Goal: Task Accomplishment & Management: Complete application form

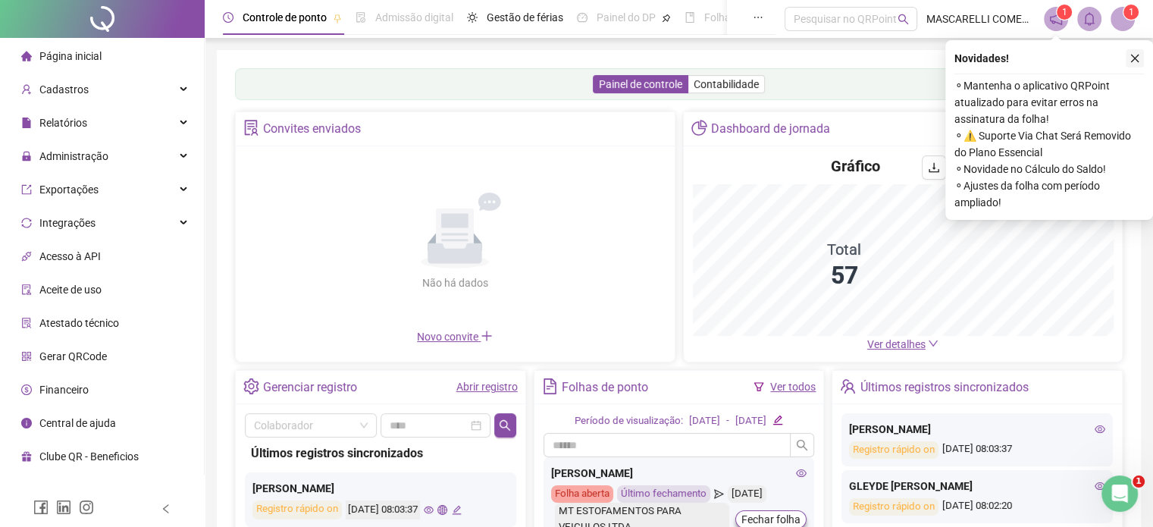
click at [1135, 58] on icon "close" at bounding box center [1135, 59] width 8 height 8
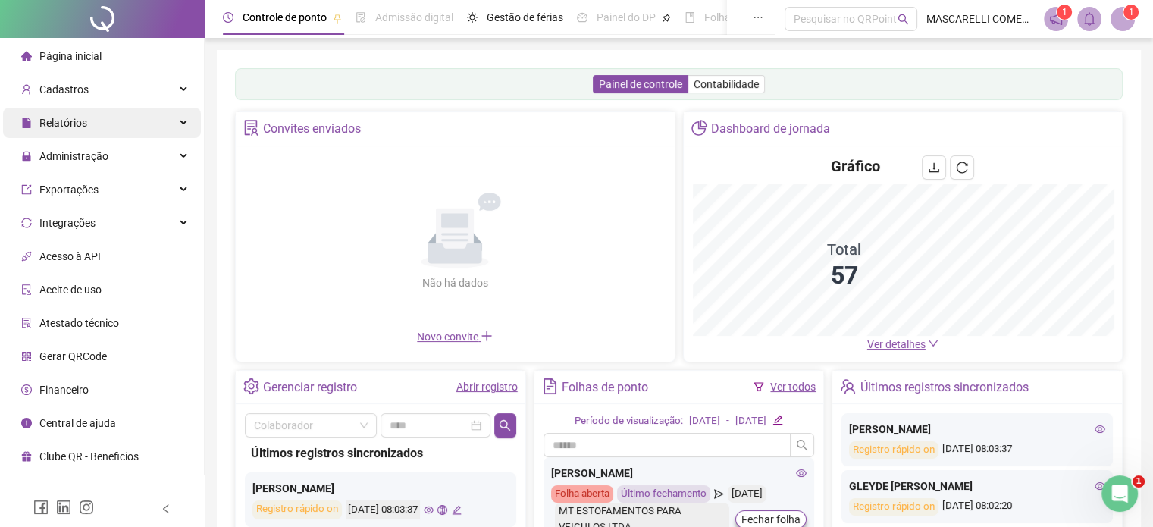
click at [50, 161] on span "Administração" at bounding box center [73, 156] width 69 height 12
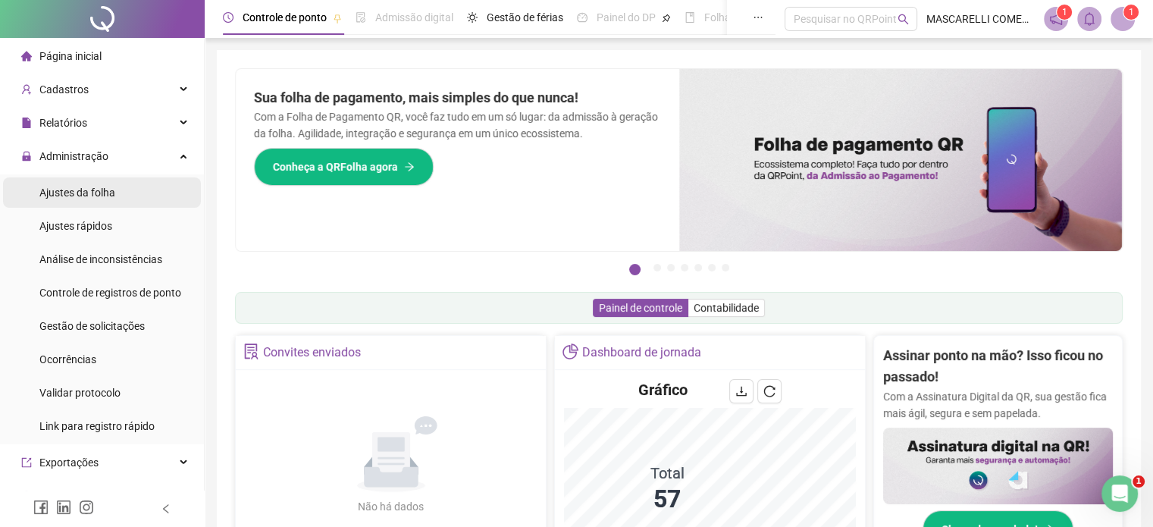
click at [89, 200] on div "Ajustes da folha" at bounding box center [77, 192] width 76 height 30
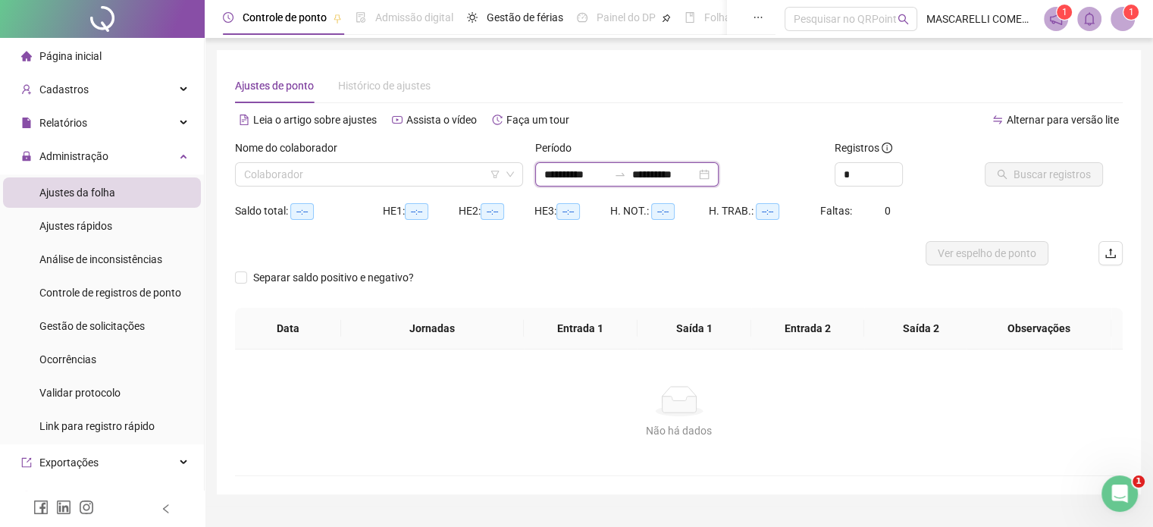
click at [564, 173] on input "**********" at bounding box center [577, 174] width 64 height 17
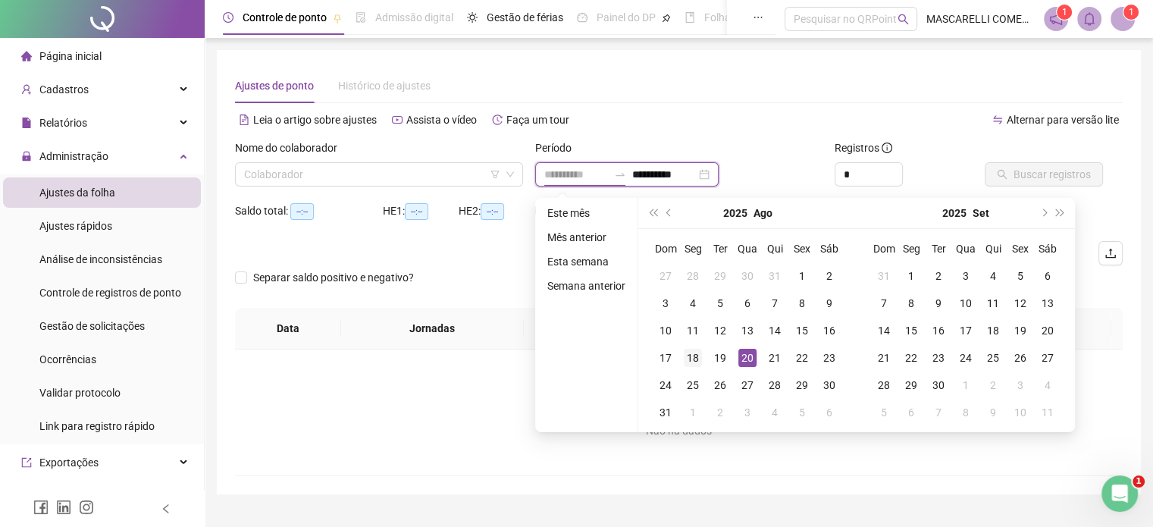
type input "**********"
click at [689, 356] on div "18" at bounding box center [693, 358] width 18 height 18
type input "**********"
click at [742, 356] on div "20" at bounding box center [748, 358] width 18 height 18
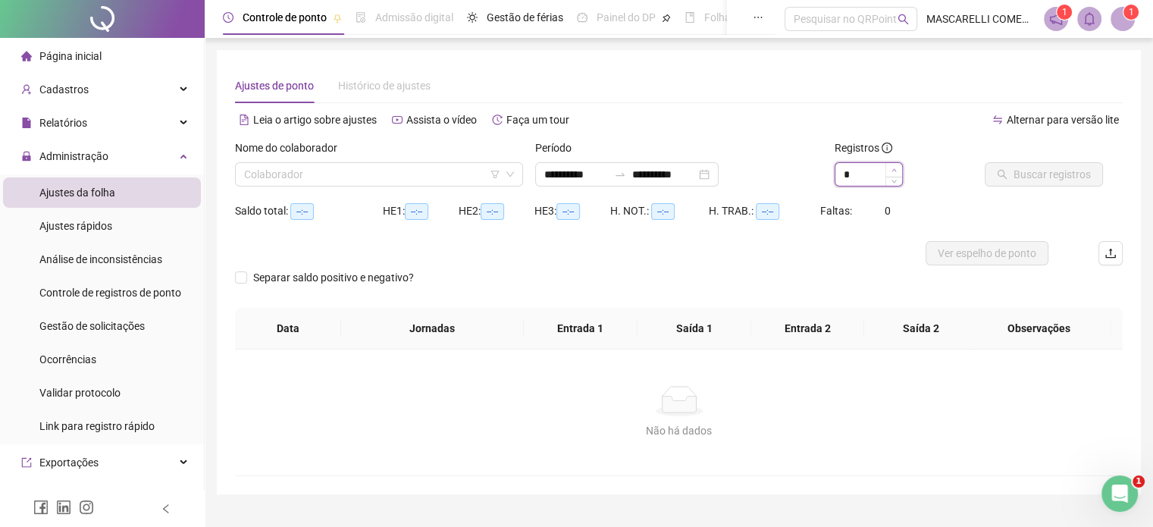
type input "*"
click at [892, 168] on icon "up" at bounding box center [894, 170] width 5 height 5
click at [248, 178] on input "search" at bounding box center [372, 174] width 256 height 23
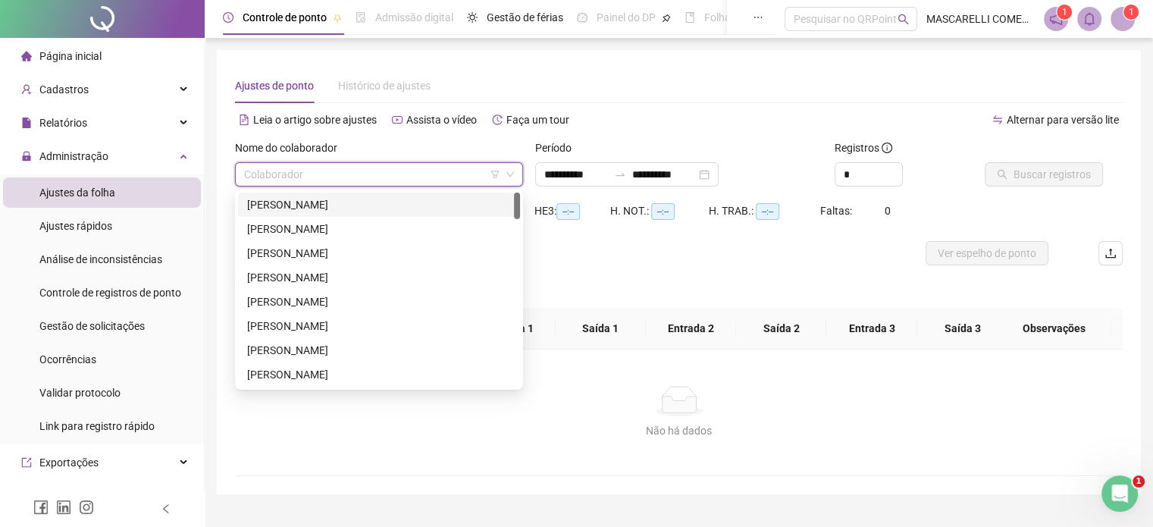
click at [288, 196] on div "[PERSON_NAME]" at bounding box center [379, 204] width 264 height 17
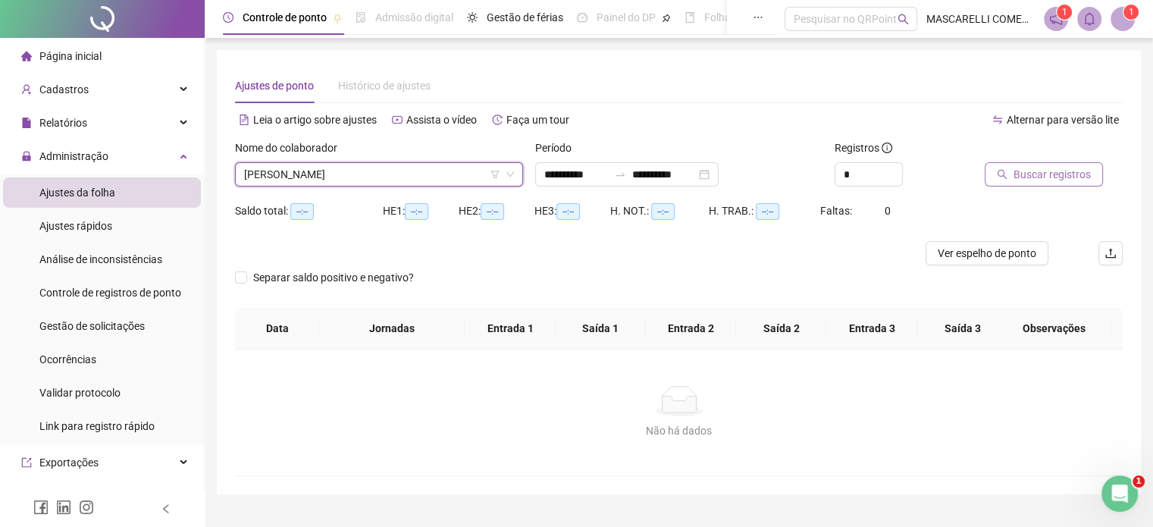
click at [1063, 176] on span "Buscar registros" at bounding box center [1052, 174] width 77 height 17
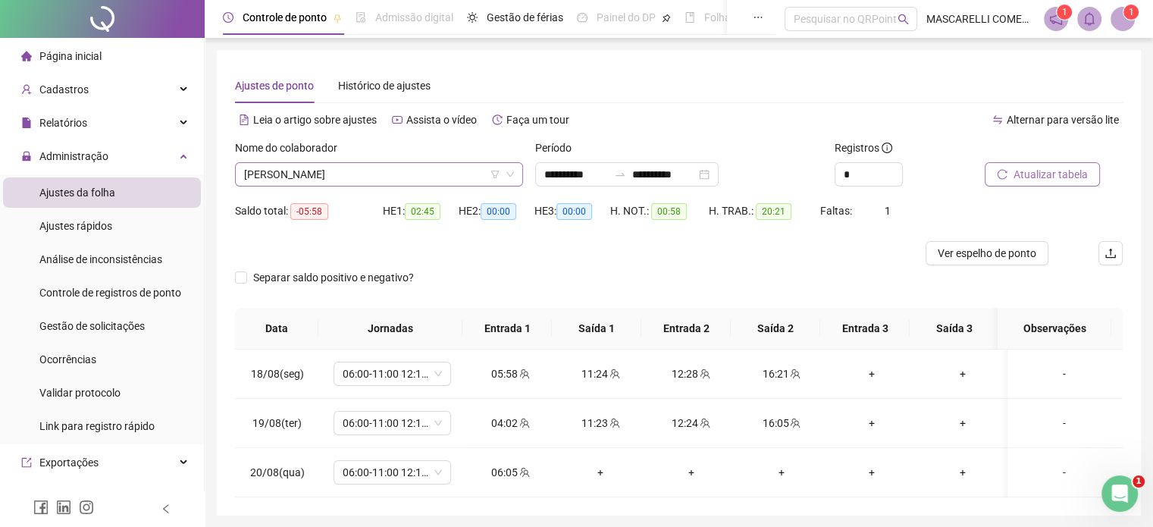
click at [375, 173] on span "[PERSON_NAME]" at bounding box center [379, 174] width 270 height 23
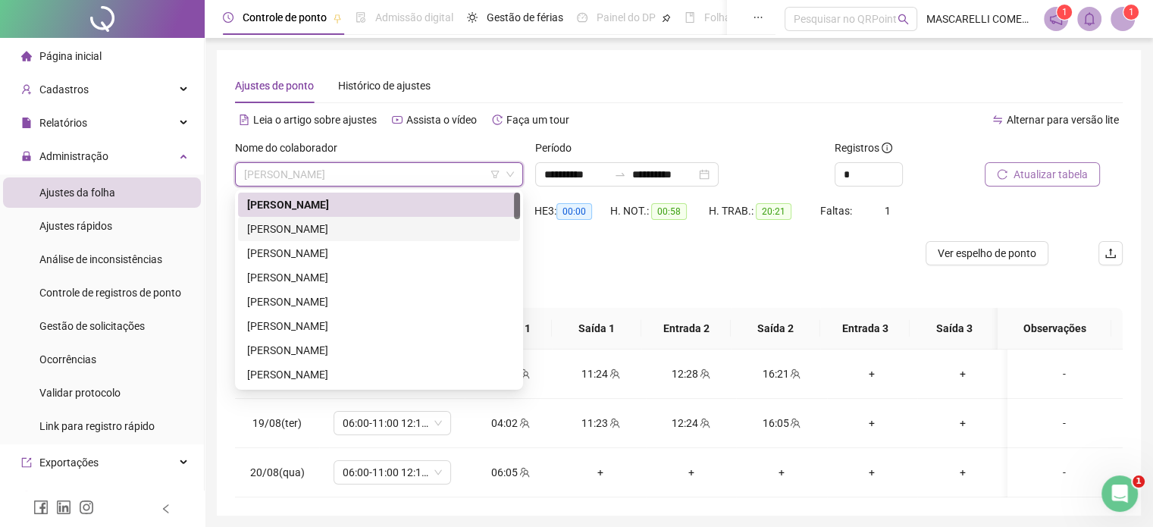
click at [315, 228] on div "[PERSON_NAME]" at bounding box center [379, 229] width 264 height 17
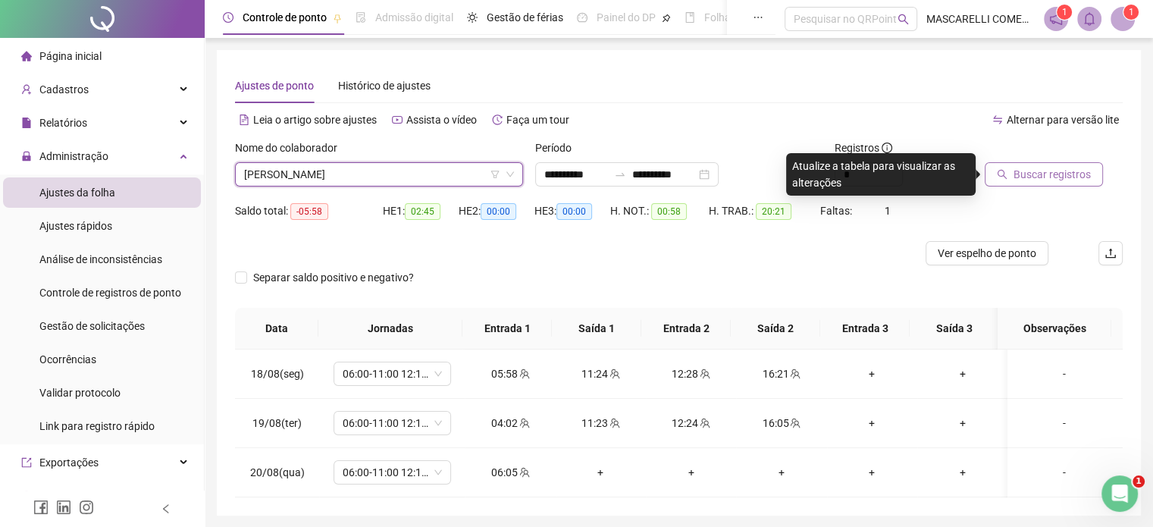
click at [1025, 176] on span "Buscar registros" at bounding box center [1052, 174] width 77 height 17
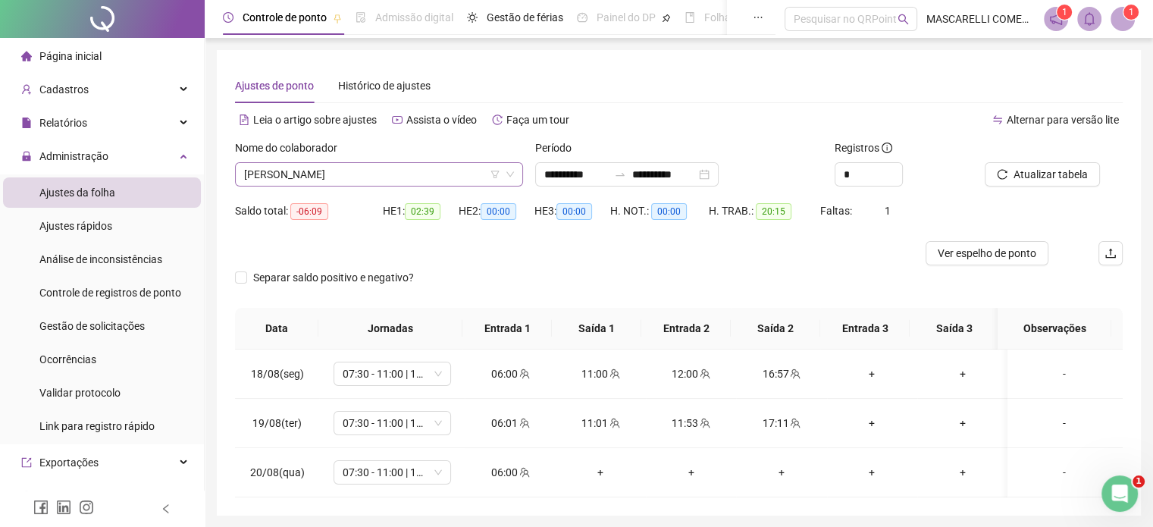
click at [393, 165] on span "[PERSON_NAME]" at bounding box center [379, 174] width 270 height 23
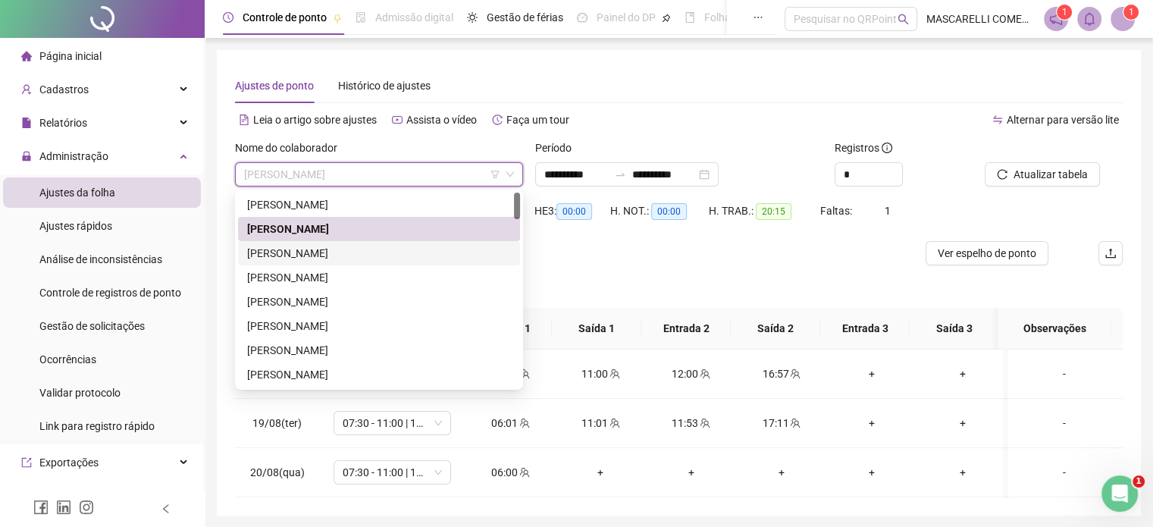
click at [359, 255] on div "[PERSON_NAME]" at bounding box center [379, 253] width 264 height 17
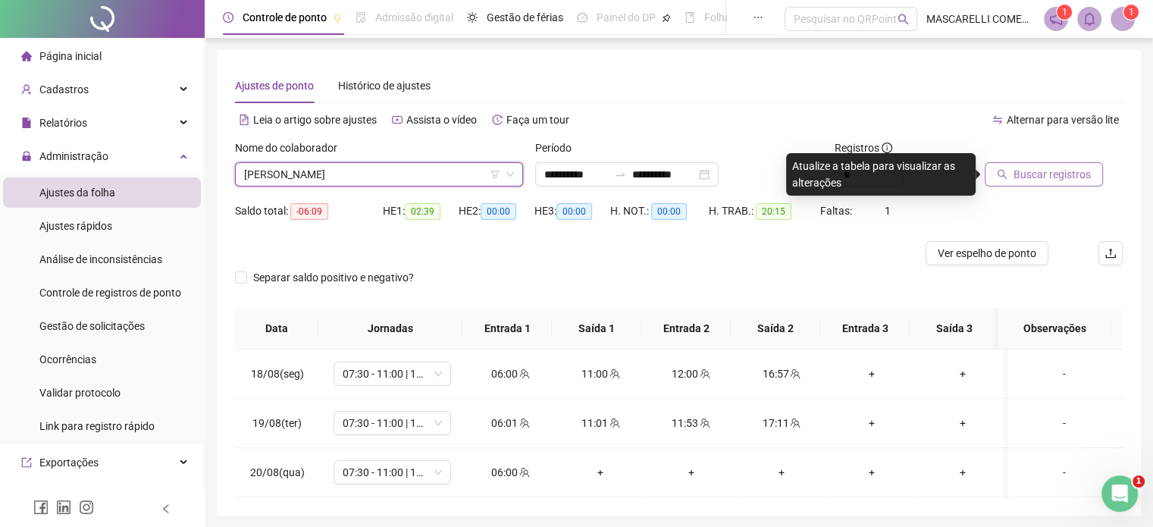
click at [1047, 174] on span "Buscar registros" at bounding box center [1052, 174] width 77 height 17
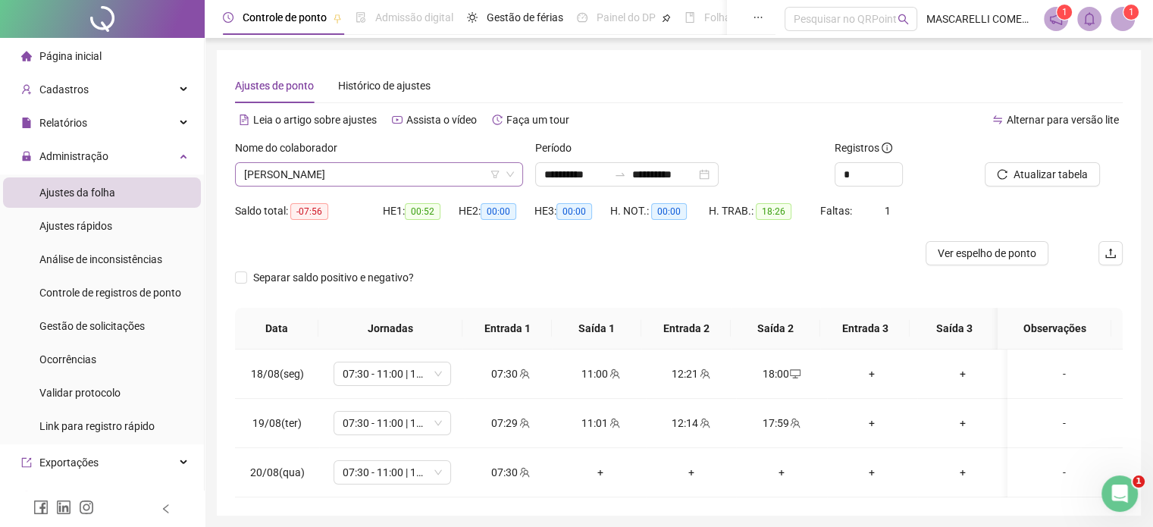
click at [381, 173] on span "[PERSON_NAME]" at bounding box center [379, 174] width 270 height 23
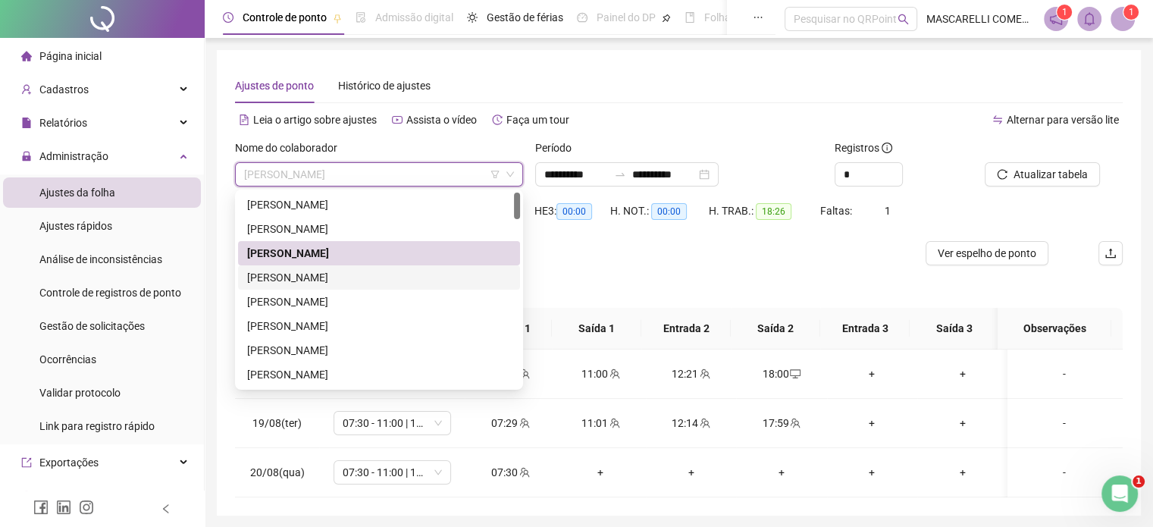
click at [259, 281] on div "[PERSON_NAME]" at bounding box center [379, 277] width 264 height 17
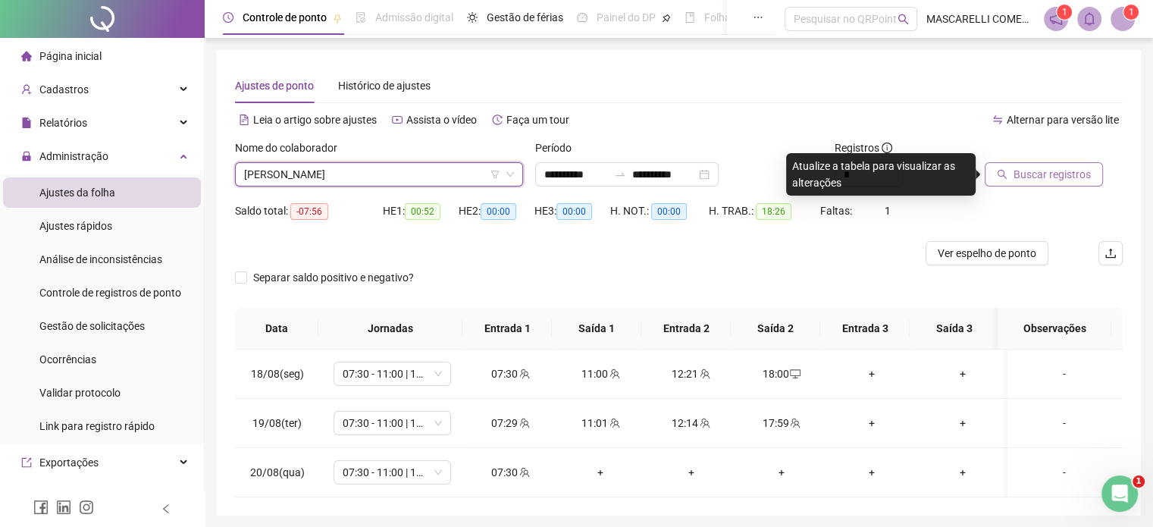
click at [1006, 175] on icon "search" at bounding box center [1002, 174] width 11 height 11
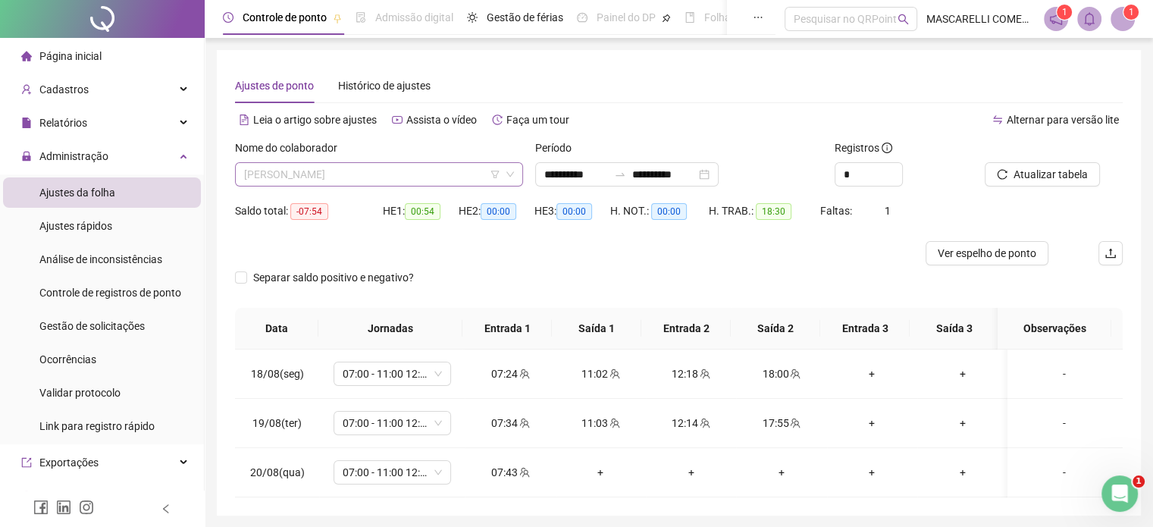
click at [373, 178] on span "[PERSON_NAME]" at bounding box center [379, 174] width 270 height 23
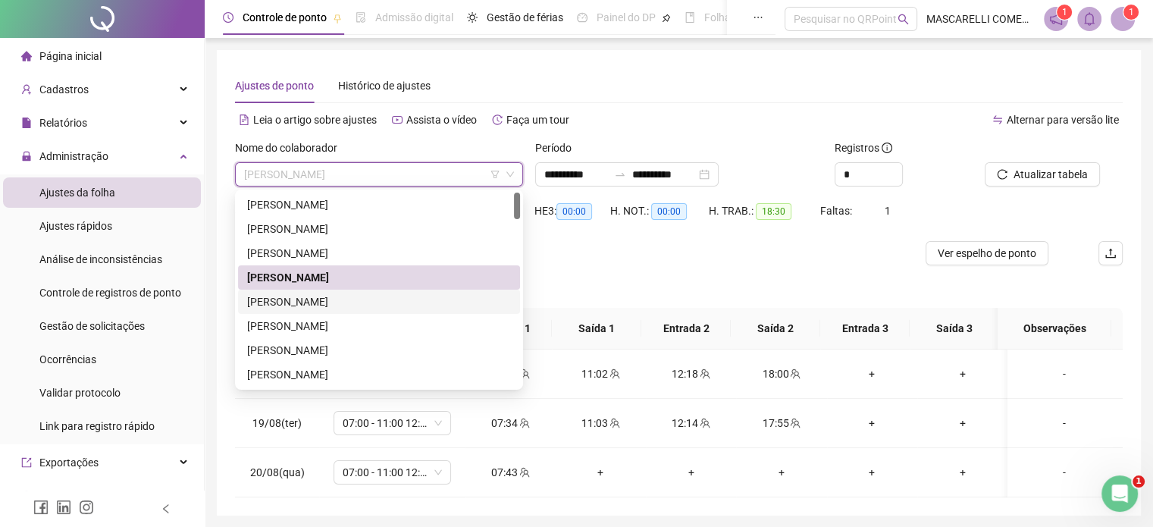
click at [265, 299] on div "[PERSON_NAME]" at bounding box center [379, 301] width 264 height 17
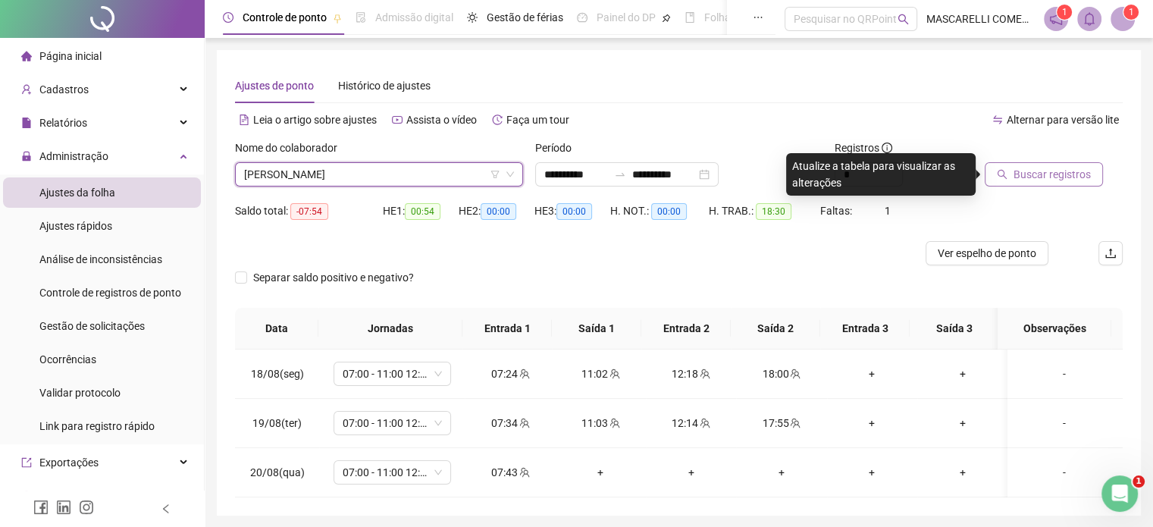
click at [1019, 171] on span "Buscar registros" at bounding box center [1052, 174] width 77 height 17
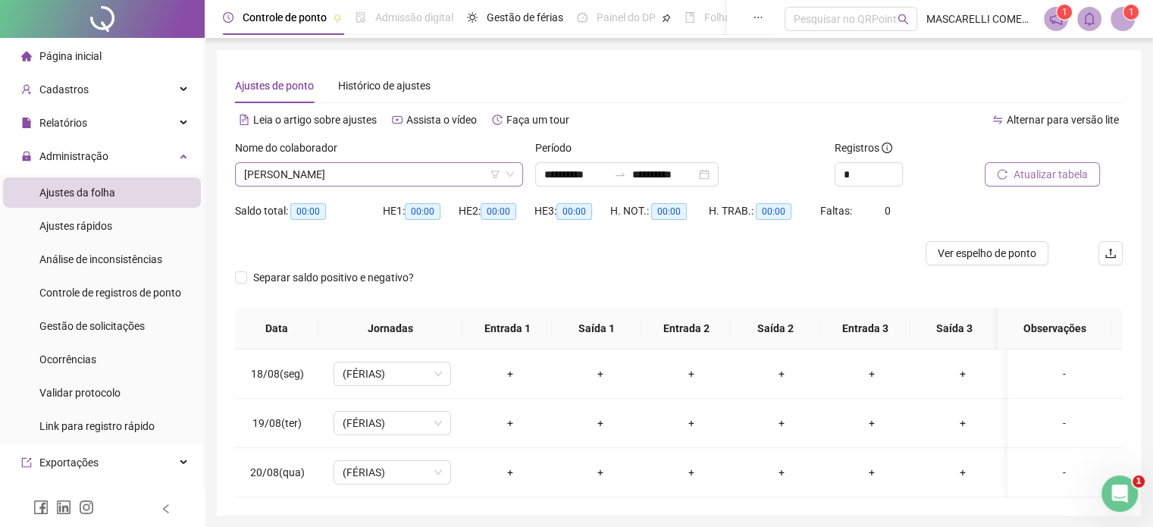
click at [337, 176] on span "[PERSON_NAME]" at bounding box center [379, 174] width 270 height 23
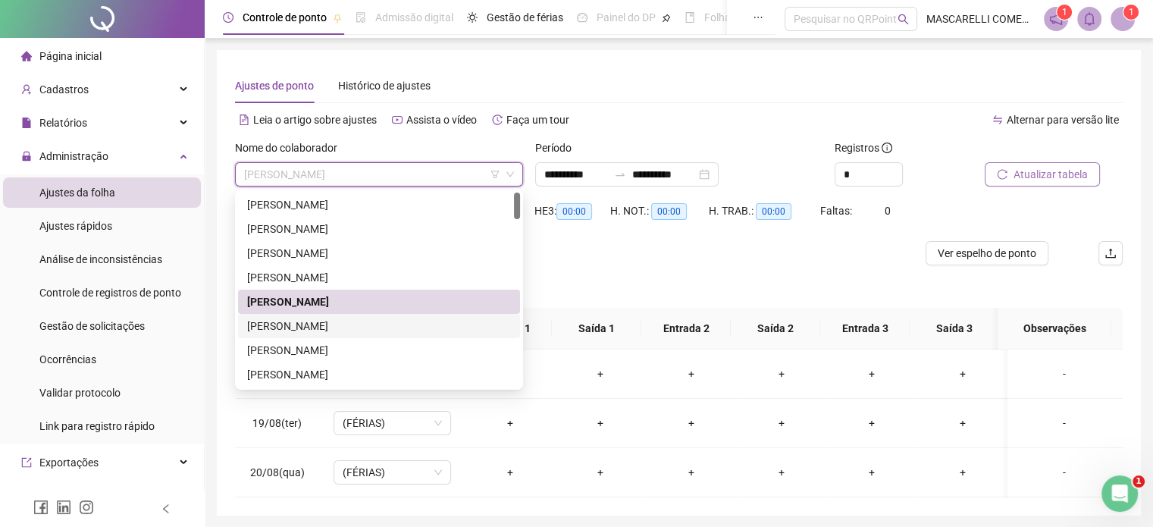
drag, startPoint x: 303, startPoint y: 330, endPoint x: 320, endPoint y: 321, distance: 19.0
click at [303, 330] on div "[PERSON_NAME]" at bounding box center [379, 326] width 264 height 17
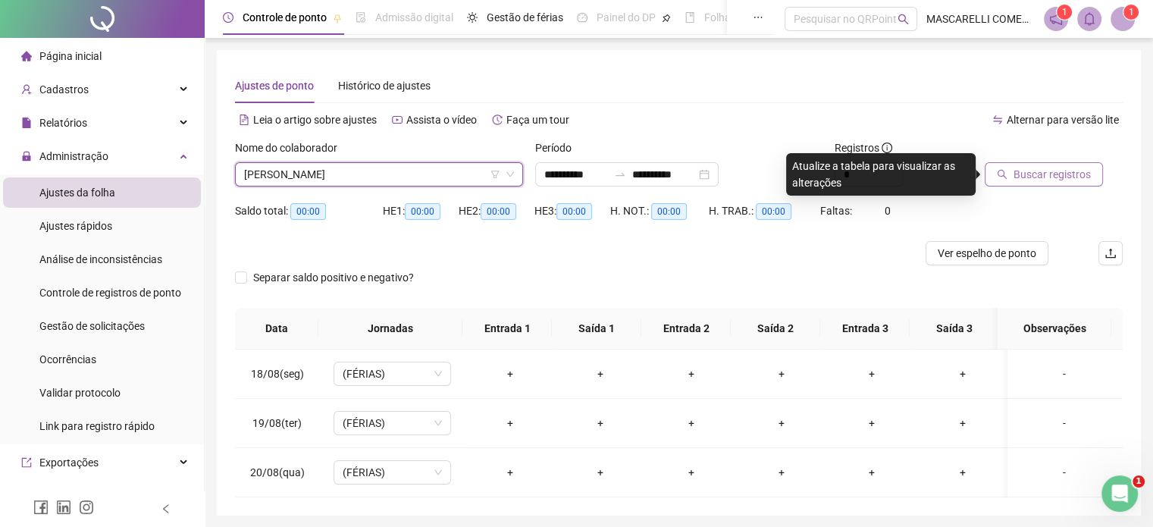
click at [1065, 172] on span "Buscar registros" at bounding box center [1052, 174] width 77 height 17
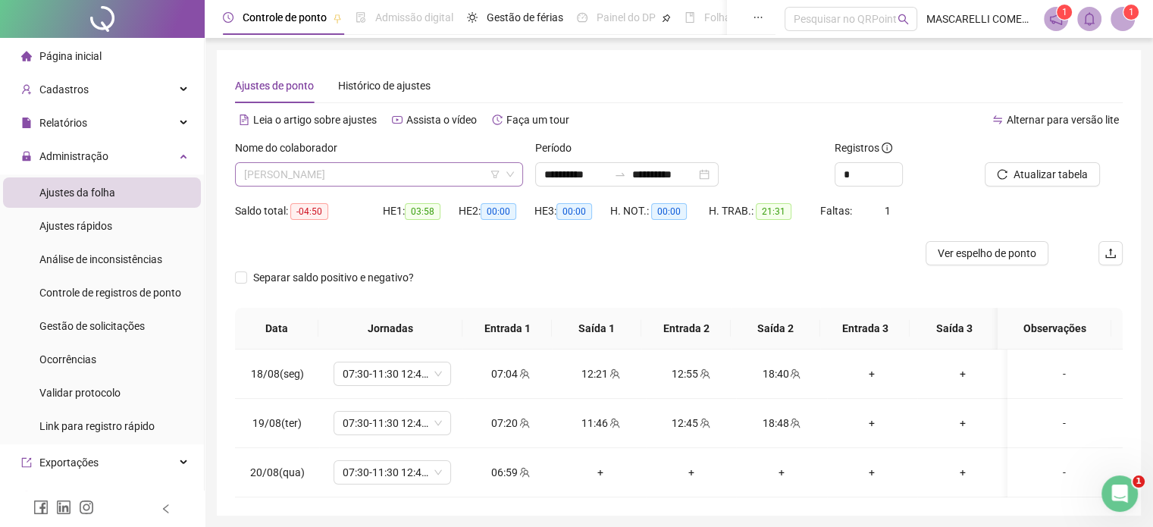
click at [372, 172] on span "[PERSON_NAME]" at bounding box center [379, 174] width 270 height 23
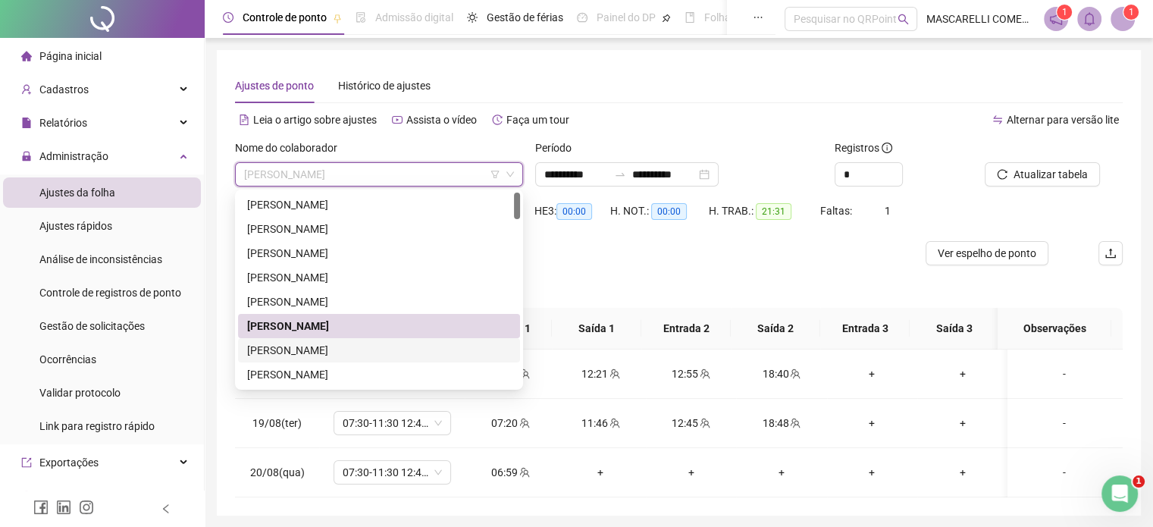
click at [290, 351] on div "[PERSON_NAME]" at bounding box center [379, 350] width 264 height 17
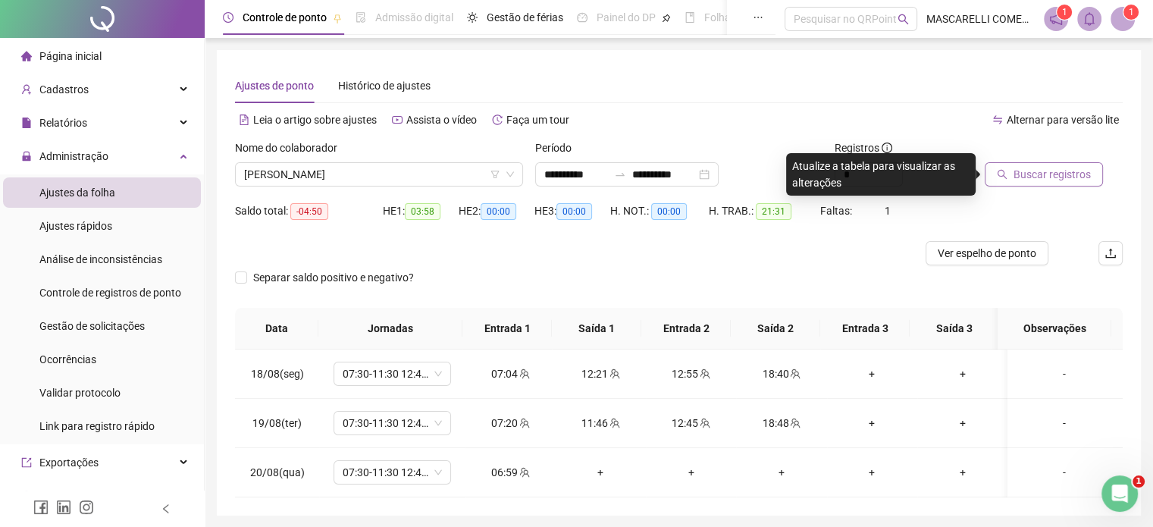
click at [1056, 175] on span "Buscar registros" at bounding box center [1052, 174] width 77 height 17
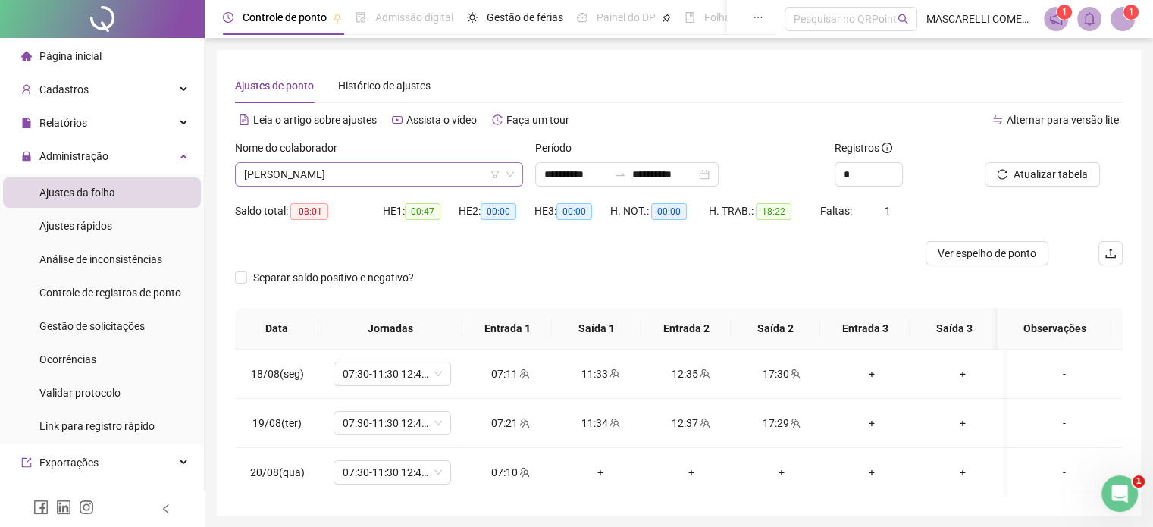
click at [410, 172] on span "[PERSON_NAME]" at bounding box center [379, 174] width 270 height 23
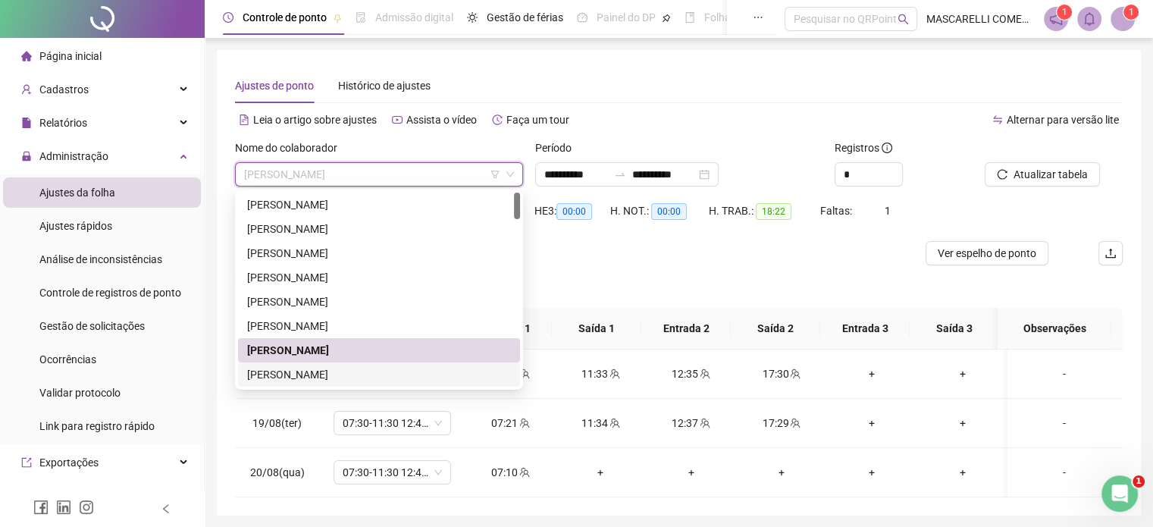
click at [322, 378] on div "[PERSON_NAME]" at bounding box center [379, 374] width 264 height 17
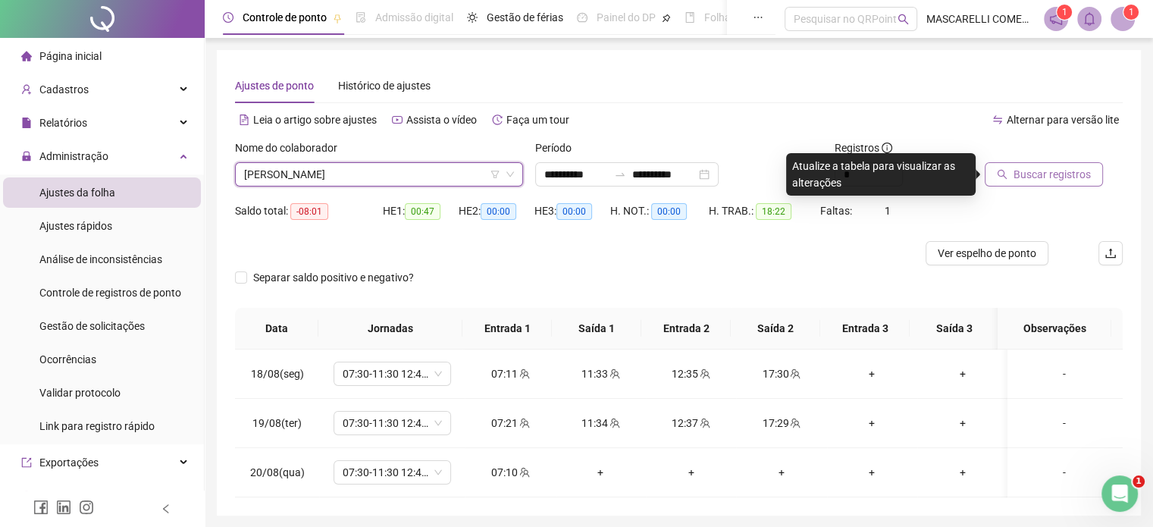
click at [1022, 166] on span "Buscar registros" at bounding box center [1052, 174] width 77 height 17
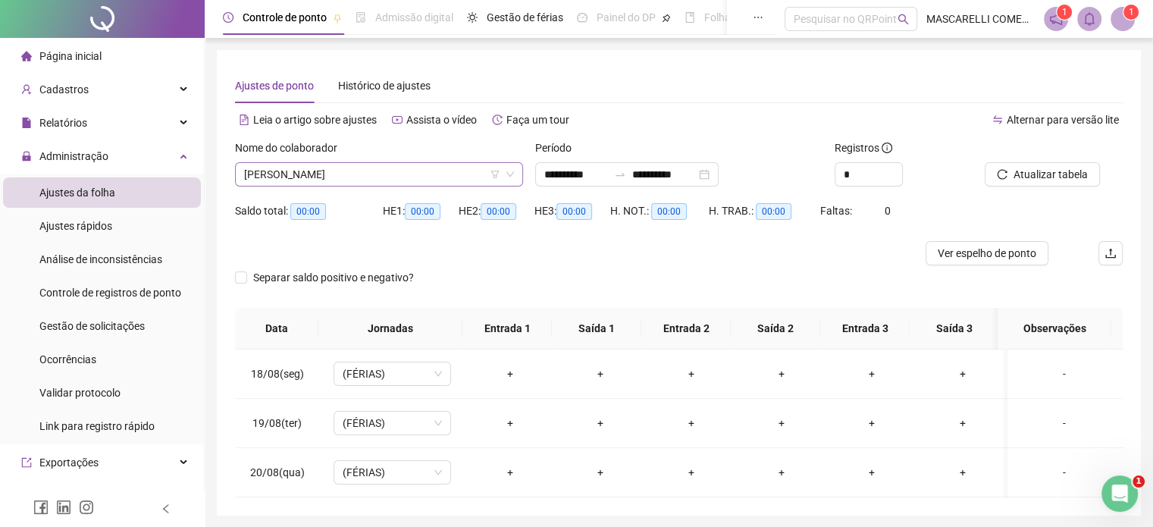
click at [370, 173] on span "[PERSON_NAME]" at bounding box center [379, 174] width 270 height 23
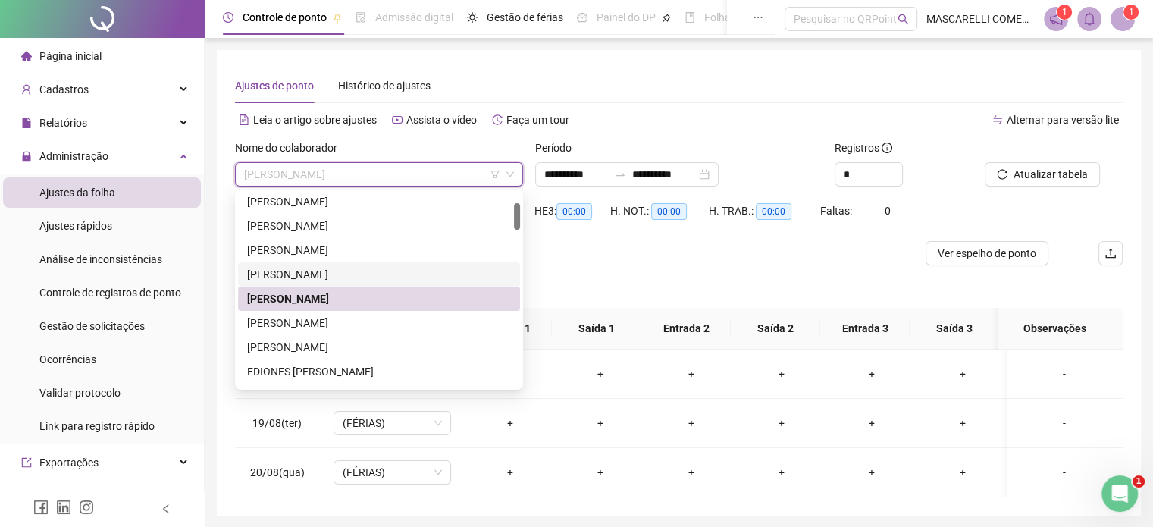
scroll to position [152, 0]
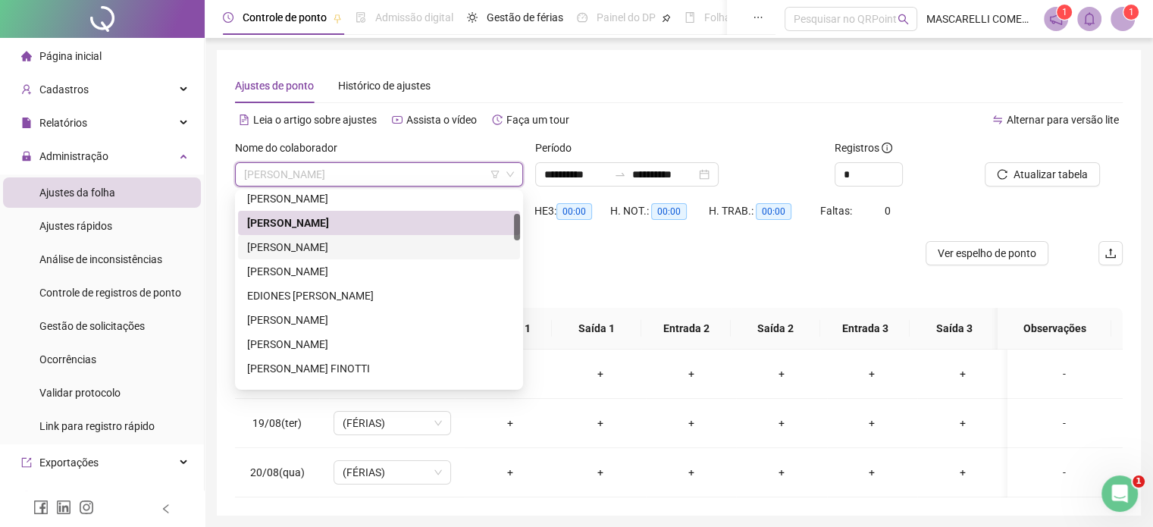
click at [327, 245] on div "[PERSON_NAME]" at bounding box center [379, 247] width 264 height 17
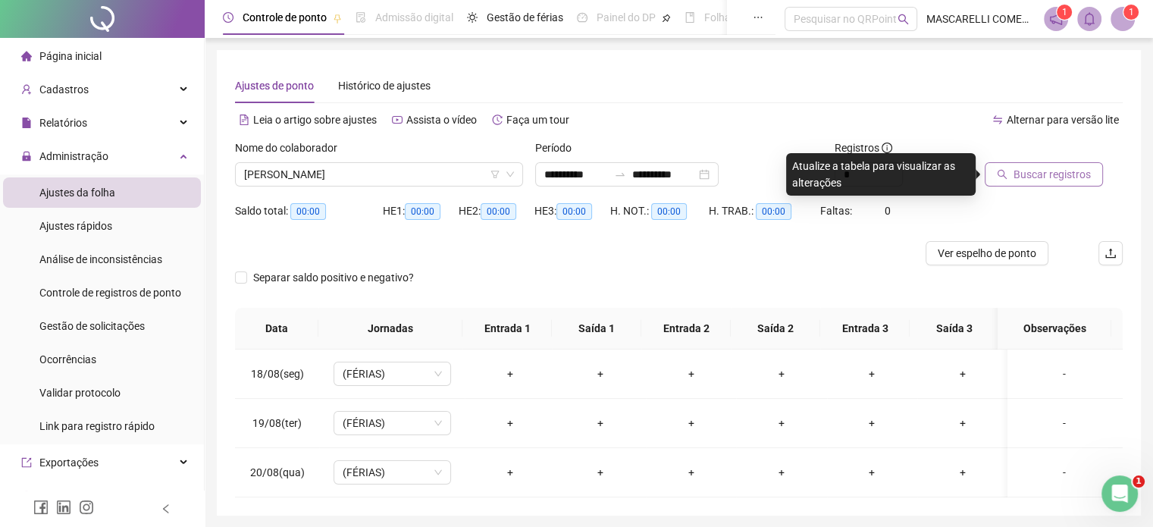
click at [1031, 175] on span "Buscar registros" at bounding box center [1052, 174] width 77 height 17
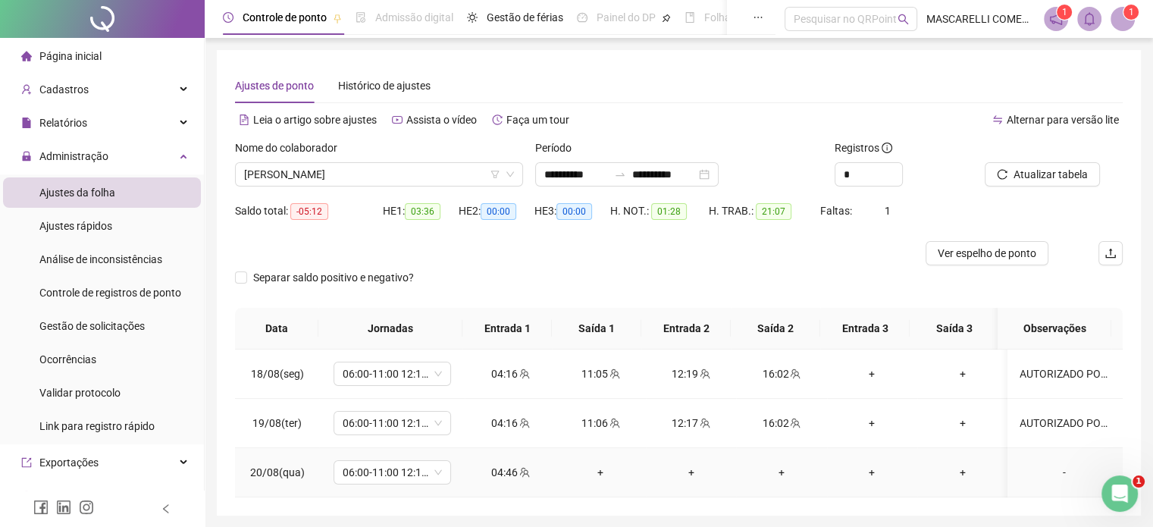
click at [1044, 470] on div "-" at bounding box center [1064, 472] width 89 height 17
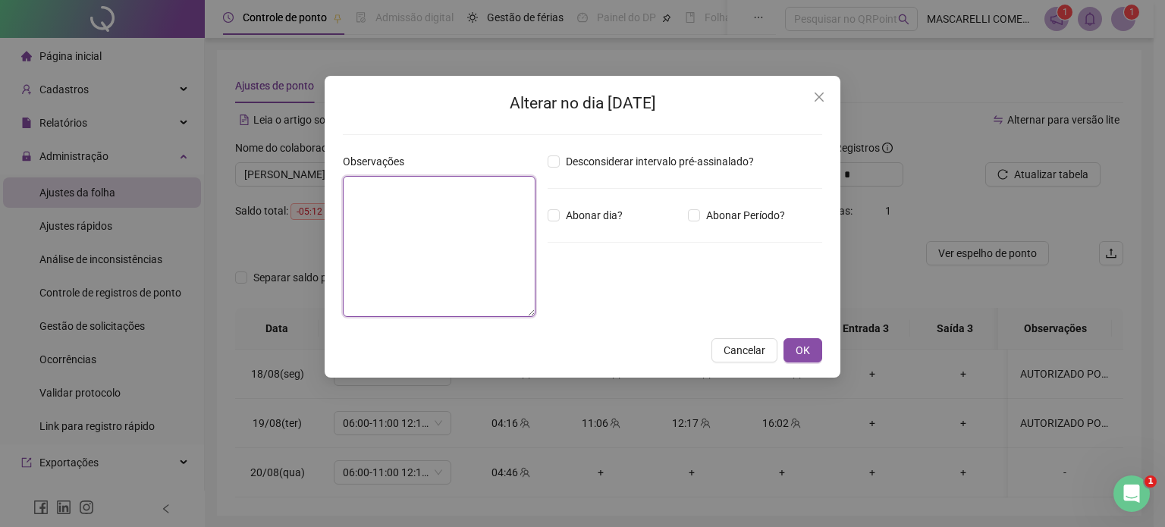
click at [381, 206] on textarea at bounding box center [439, 246] width 193 height 141
type textarea "**********"
click at [802, 350] on span "OK" at bounding box center [803, 350] width 14 height 17
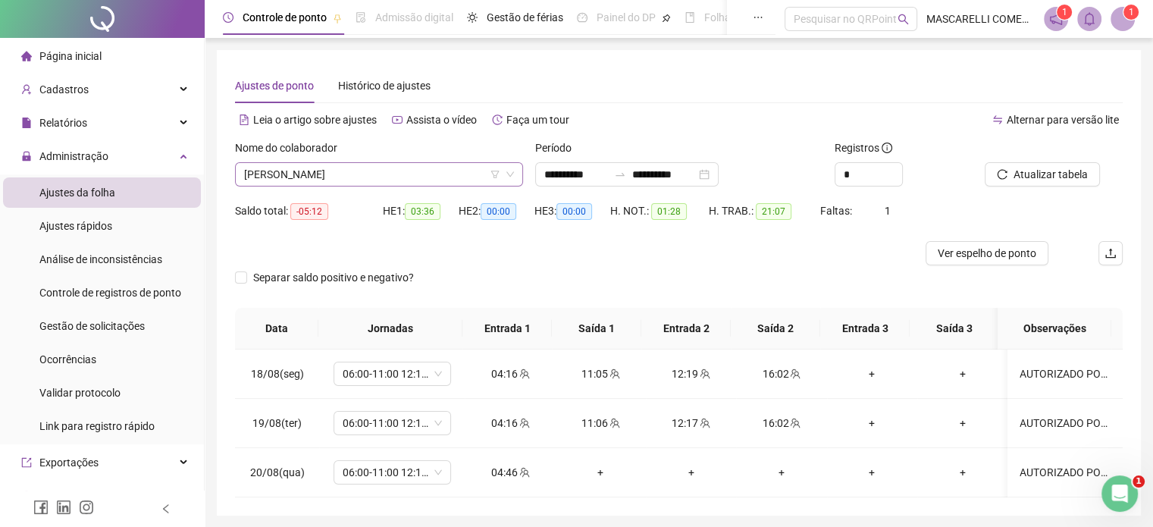
click at [379, 172] on span "[PERSON_NAME]" at bounding box center [379, 174] width 270 height 23
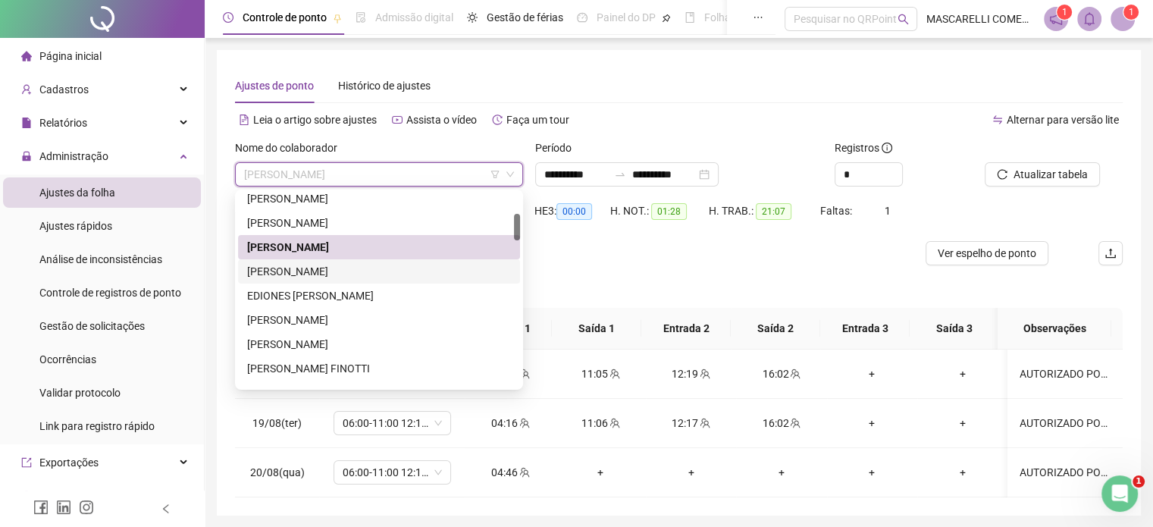
click at [262, 272] on div "[PERSON_NAME]" at bounding box center [379, 271] width 264 height 17
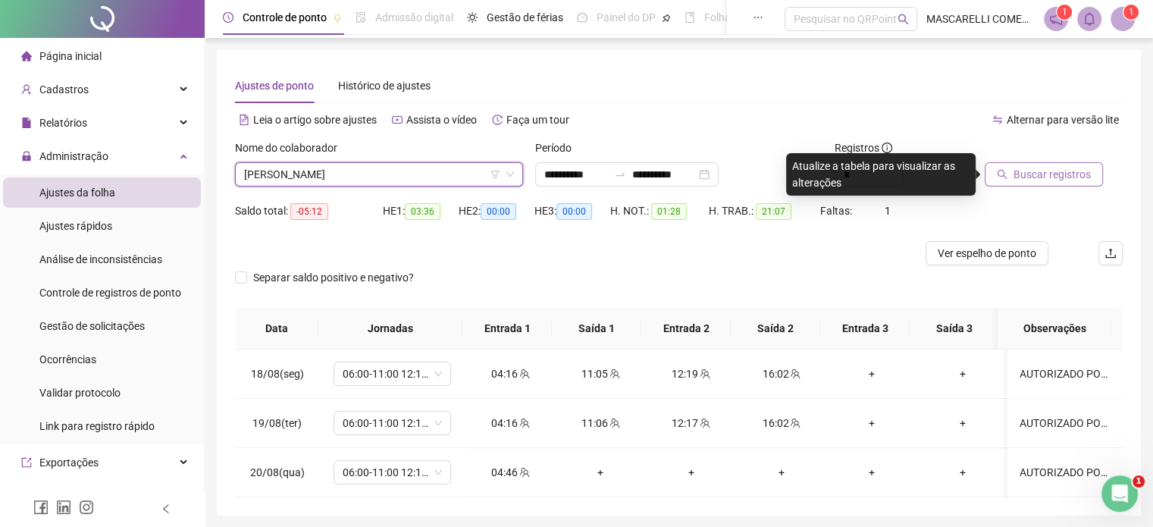
click at [1054, 175] on span "Buscar registros" at bounding box center [1052, 174] width 77 height 17
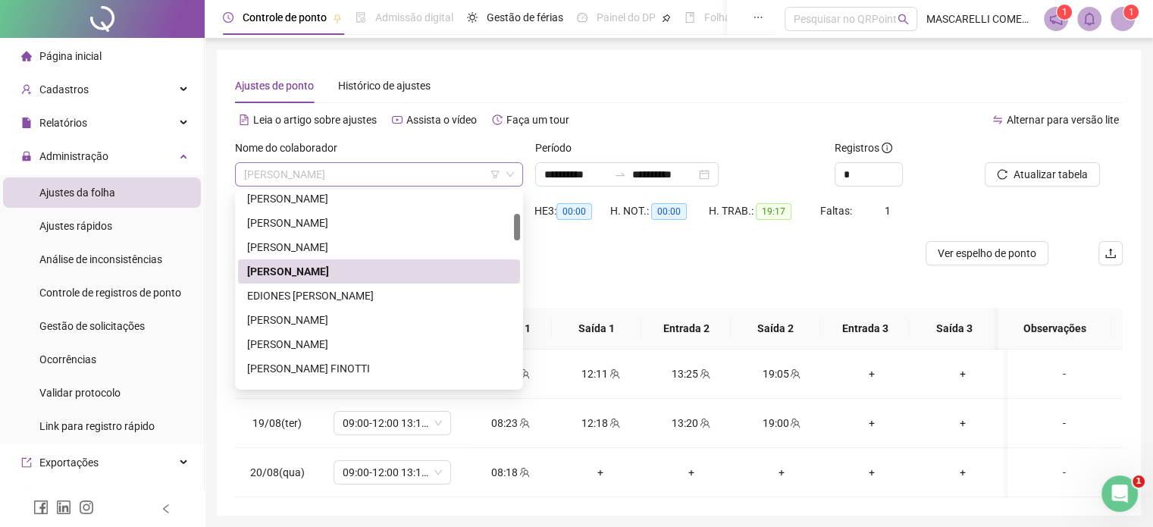
click at [413, 175] on span "[PERSON_NAME]" at bounding box center [379, 174] width 270 height 23
click at [296, 297] on div "EDIONES [PERSON_NAME]" at bounding box center [379, 295] width 264 height 17
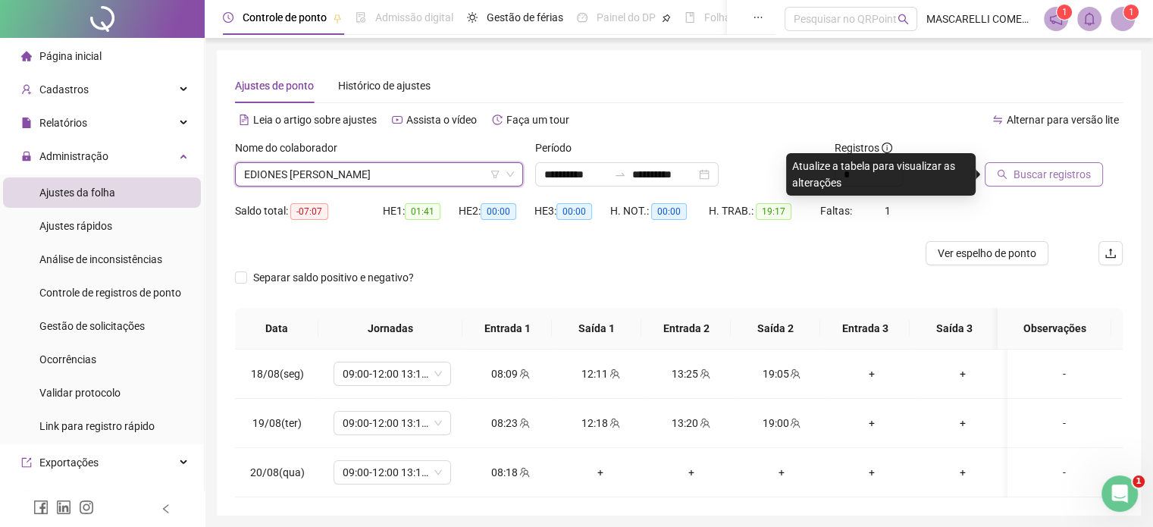
click at [1050, 167] on span "Buscar registros" at bounding box center [1052, 174] width 77 height 17
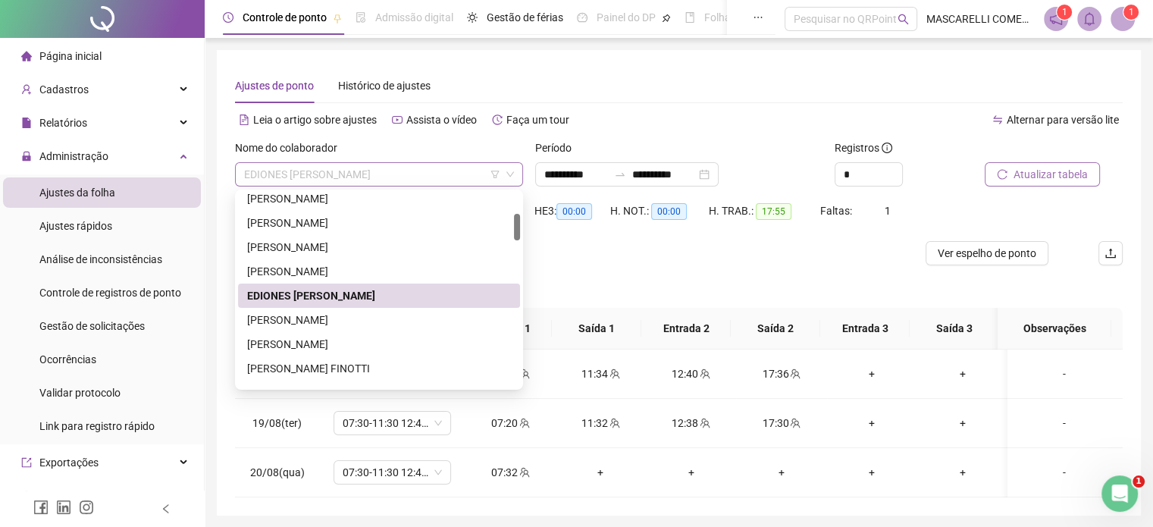
click at [370, 175] on span "EDIONES [PERSON_NAME]" at bounding box center [379, 174] width 270 height 23
click at [265, 268] on div "[PERSON_NAME]" at bounding box center [379, 271] width 264 height 17
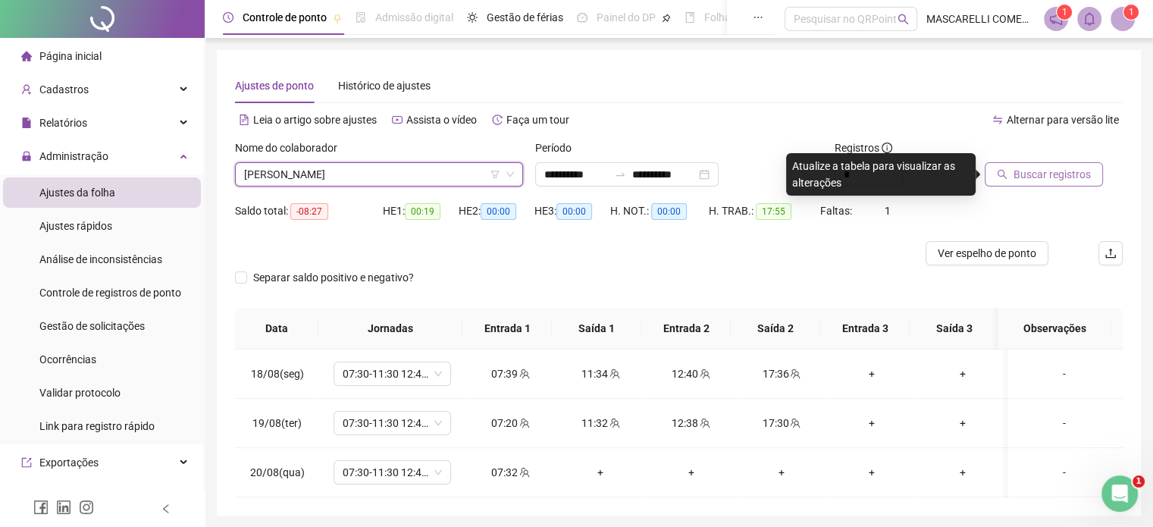
click at [1022, 166] on span "Buscar registros" at bounding box center [1052, 174] width 77 height 17
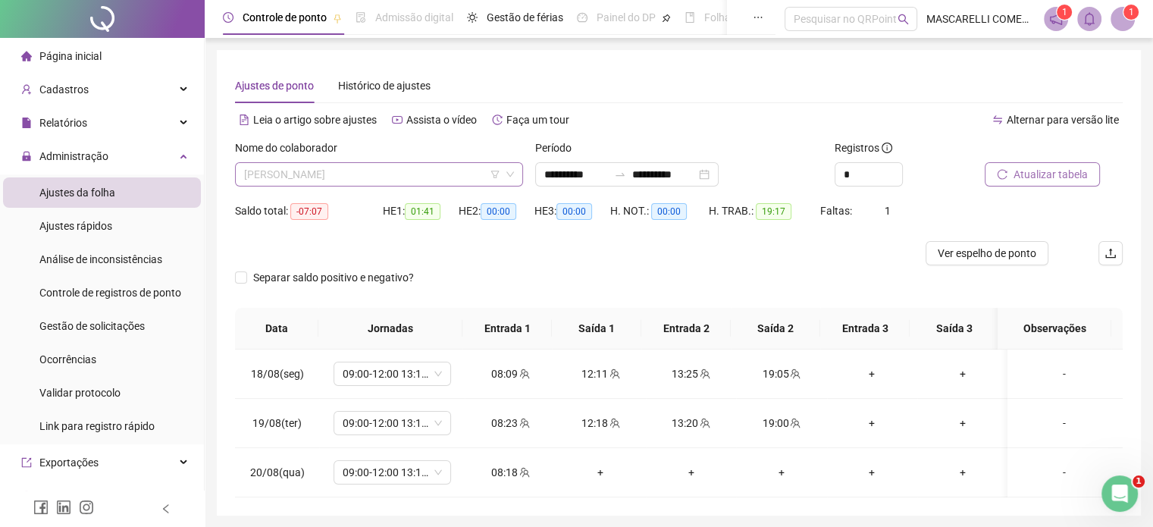
click at [413, 175] on span "[PERSON_NAME]" at bounding box center [379, 174] width 270 height 23
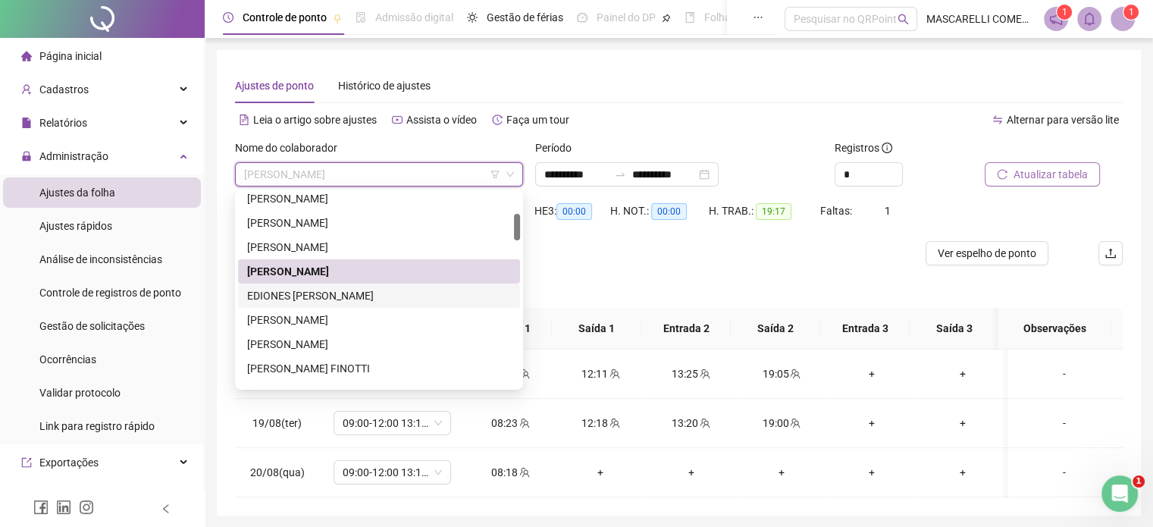
click at [306, 290] on div "EDIONES [PERSON_NAME]" at bounding box center [379, 295] width 264 height 17
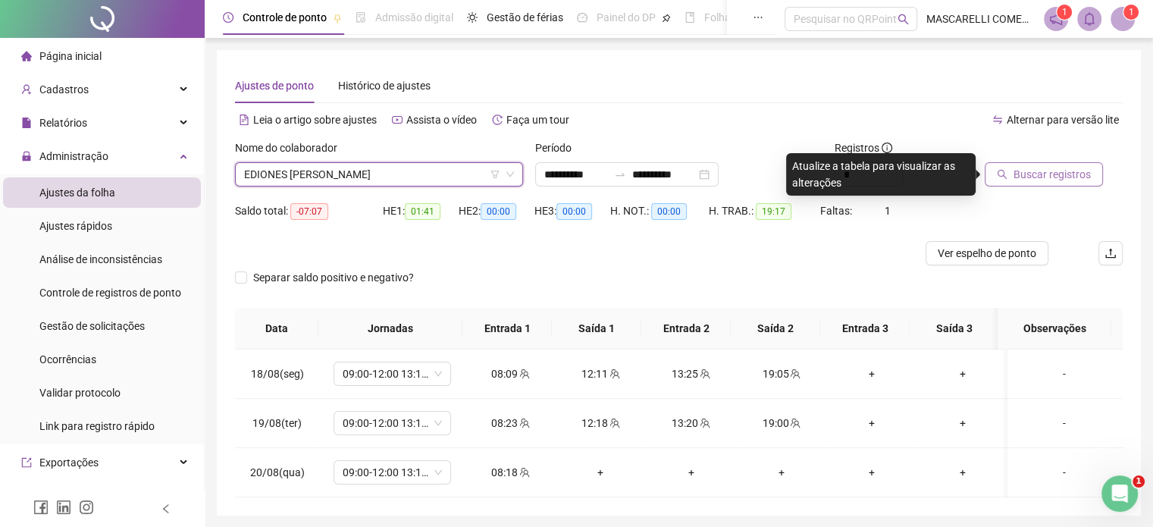
click at [1062, 172] on span "Buscar registros" at bounding box center [1052, 174] width 77 height 17
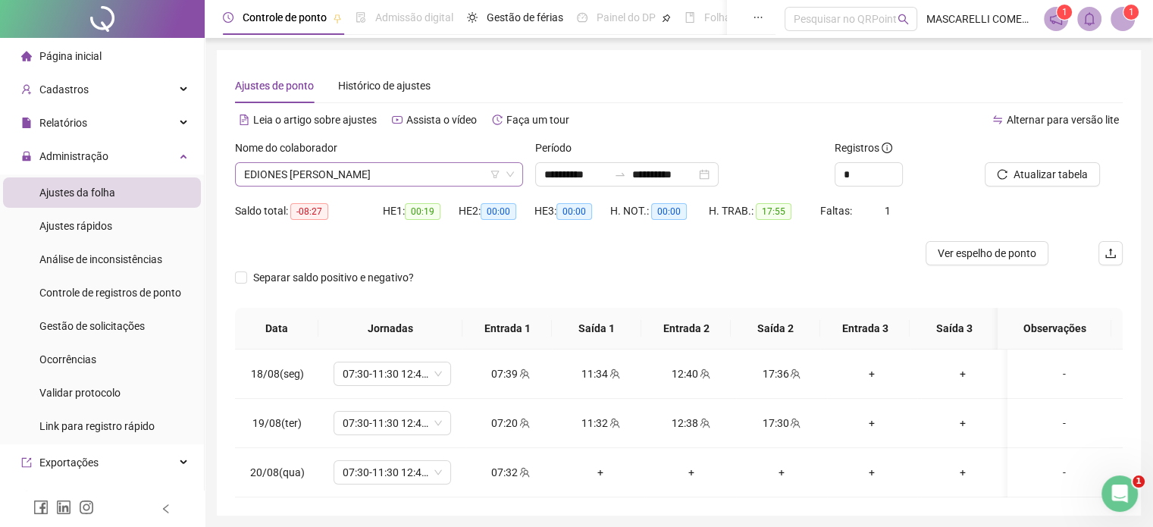
click at [368, 173] on span "EDIONES [PERSON_NAME]" at bounding box center [379, 174] width 270 height 23
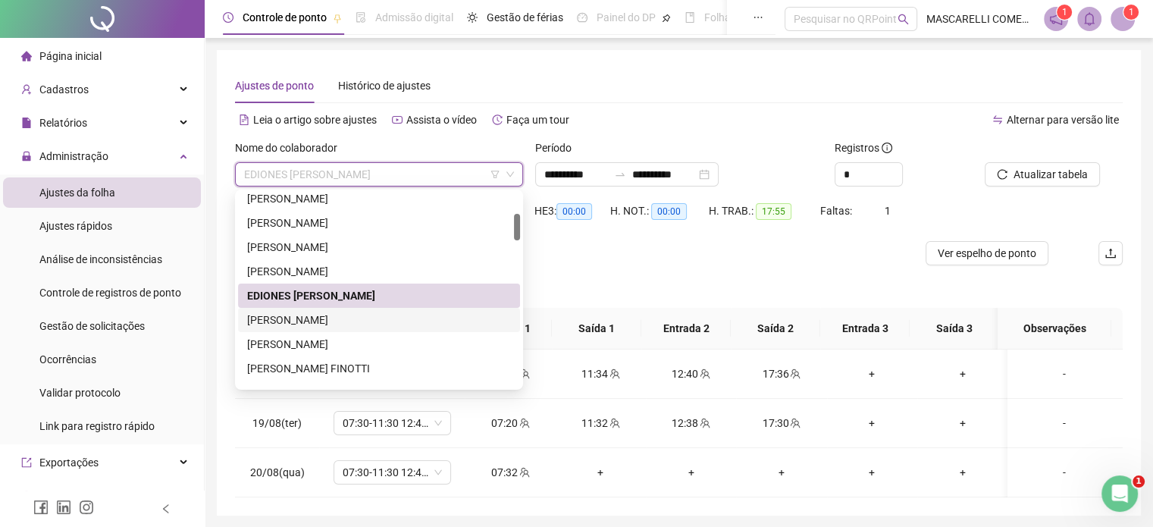
click at [271, 315] on div "[PERSON_NAME]" at bounding box center [379, 320] width 264 height 17
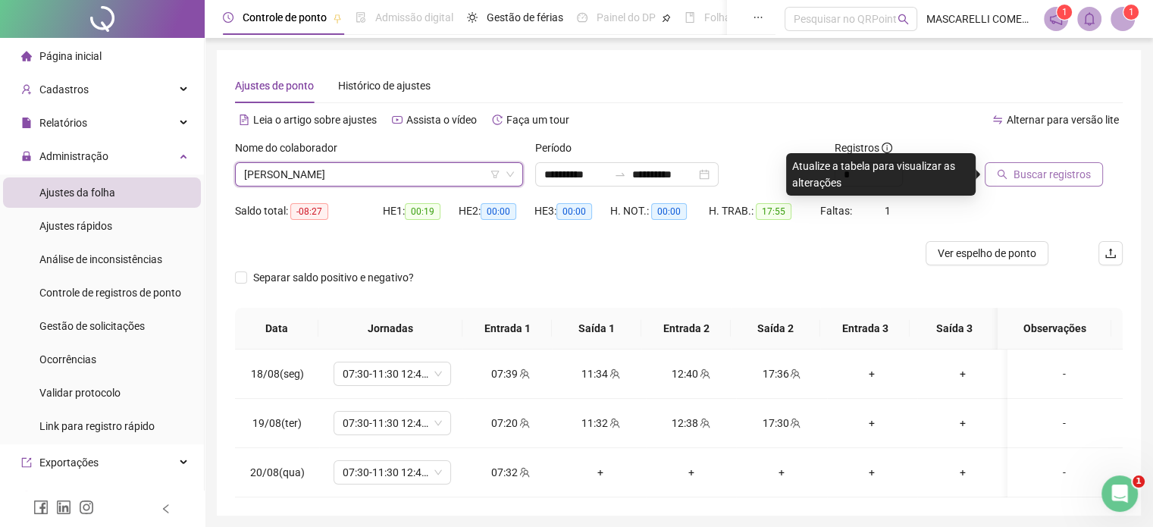
click at [1065, 174] on span "Buscar registros" at bounding box center [1052, 174] width 77 height 17
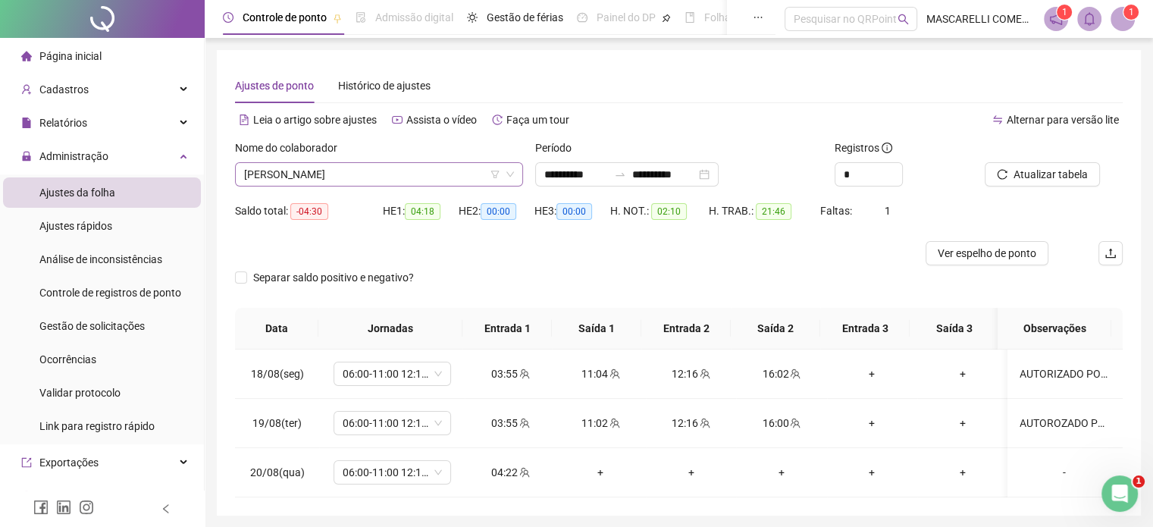
click at [455, 172] on span "[PERSON_NAME]" at bounding box center [379, 174] width 270 height 23
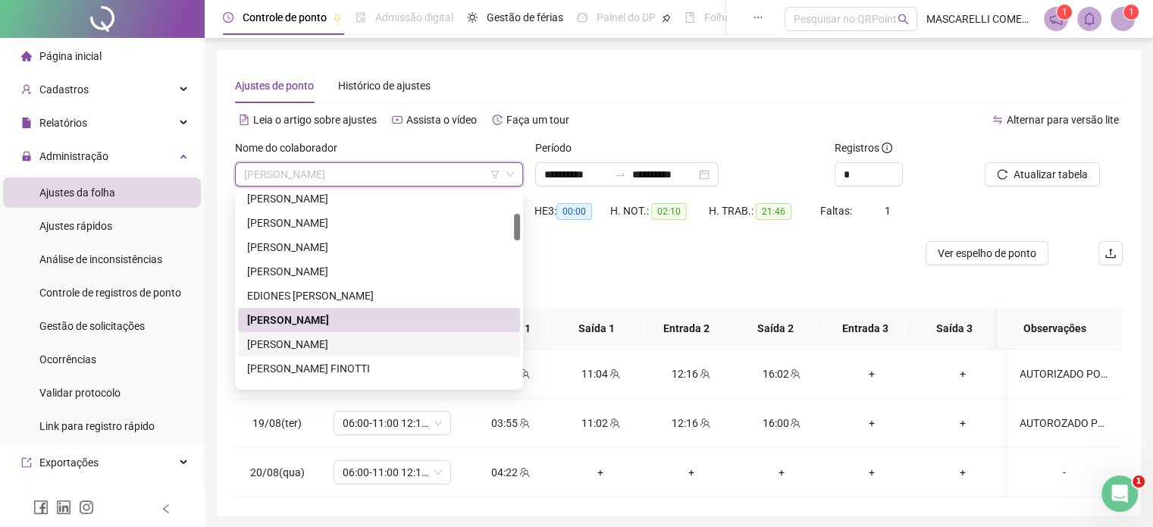
click at [369, 345] on div "[PERSON_NAME]" at bounding box center [379, 344] width 264 height 17
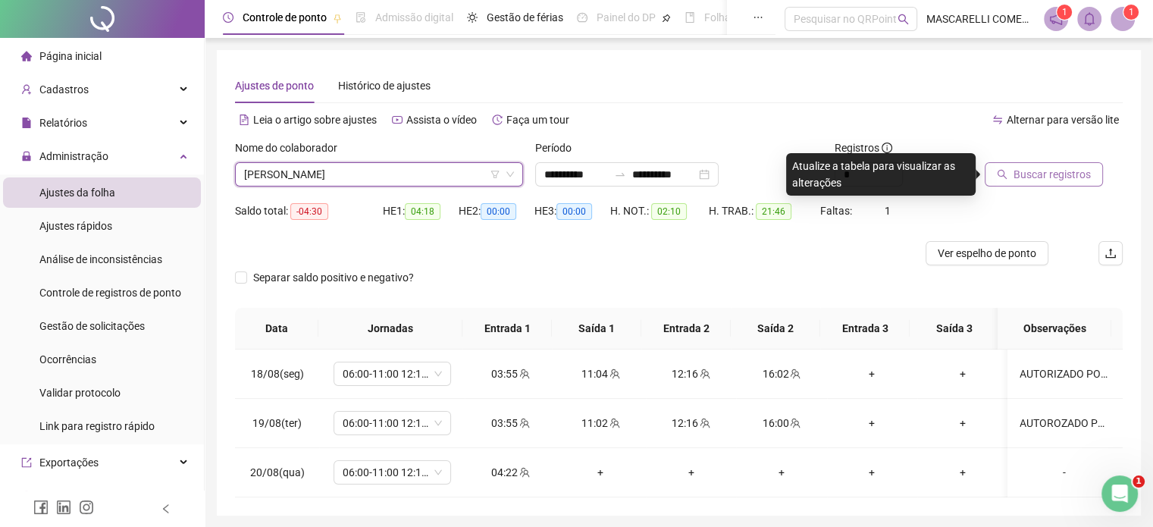
click at [1029, 173] on span "Buscar registros" at bounding box center [1052, 174] width 77 height 17
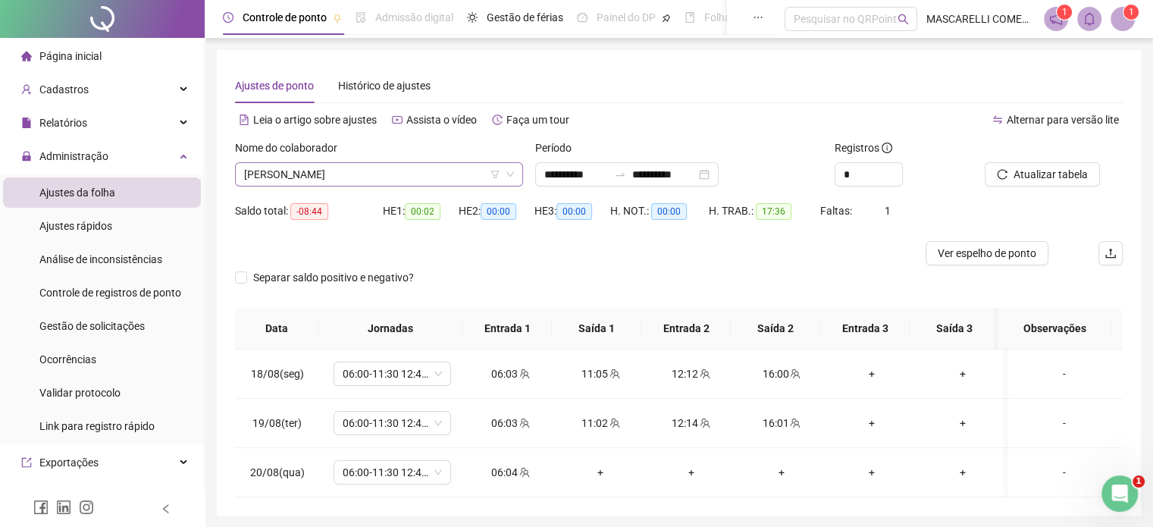
click at [423, 172] on span "[PERSON_NAME]" at bounding box center [379, 174] width 270 height 23
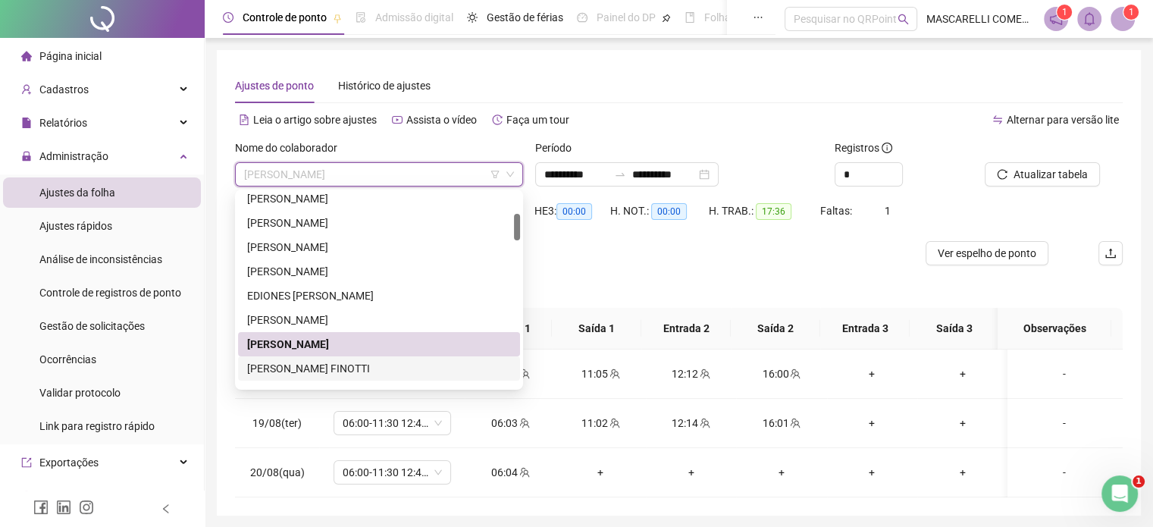
click at [294, 366] on div "[PERSON_NAME] FINOTTI" at bounding box center [379, 368] width 264 height 17
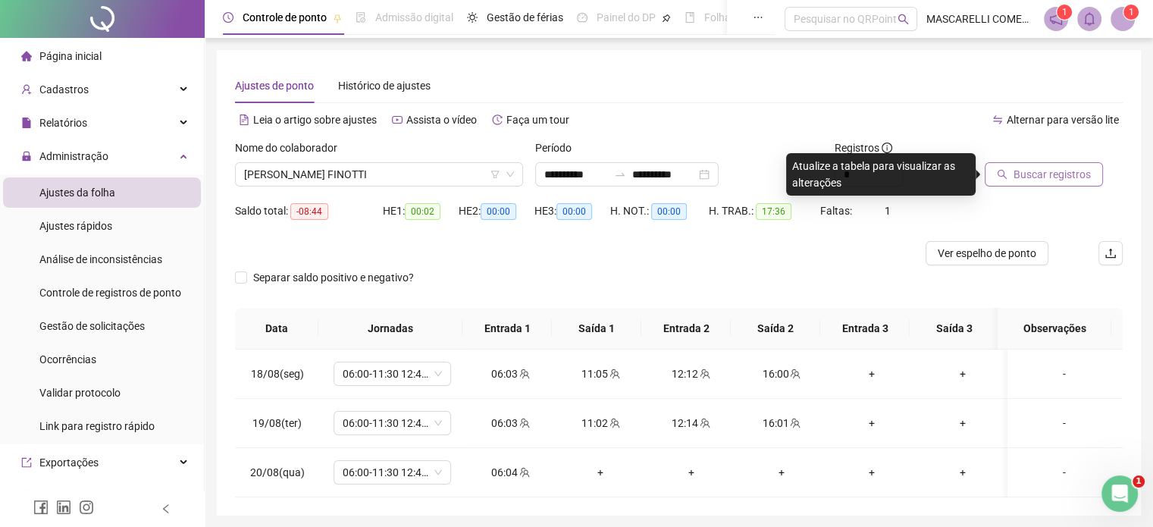
click at [1028, 175] on span "Buscar registros" at bounding box center [1052, 174] width 77 height 17
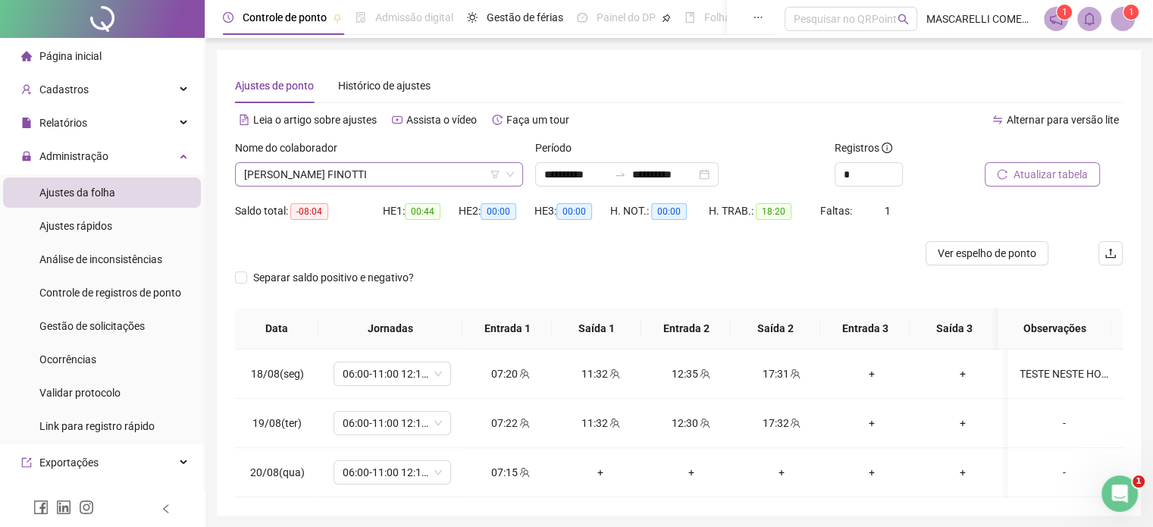
click at [301, 172] on span "[PERSON_NAME] FINOTTI" at bounding box center [379, 174] width 270 height 23
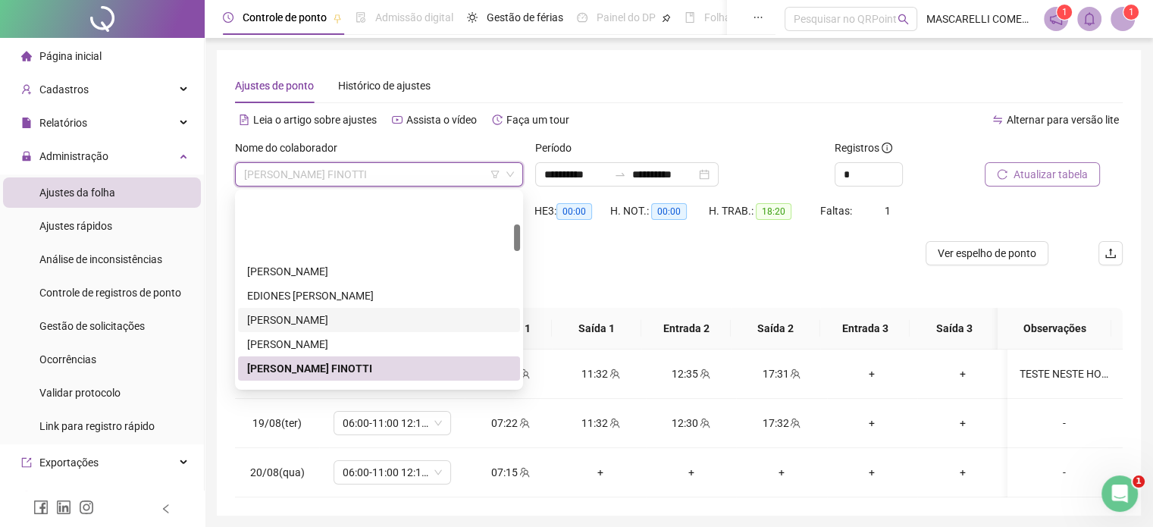
scroll to position [228, 0]
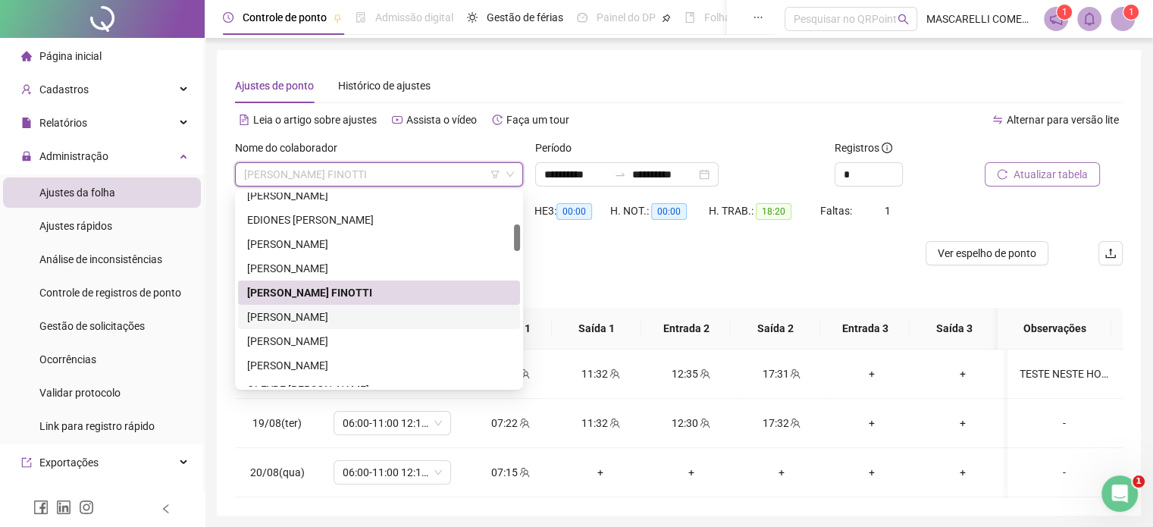
click at [316, 315] on div "[PERSON_NAME]" at bounding box center [379, 317] width 264 height 17
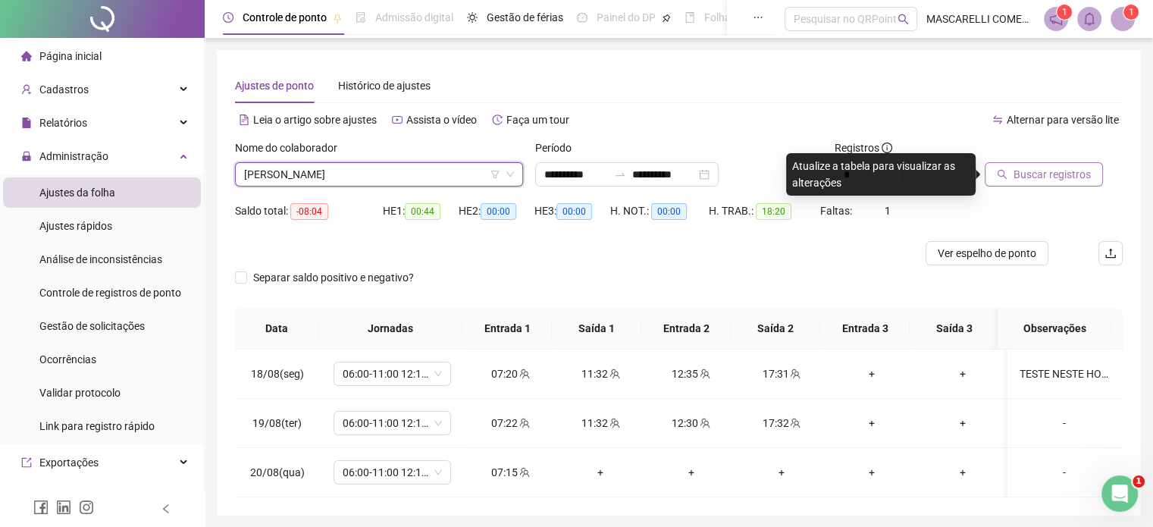
click at [1012, 171] on button "Buscar registros" at bounding box center [1044, 174] width 118 height 24
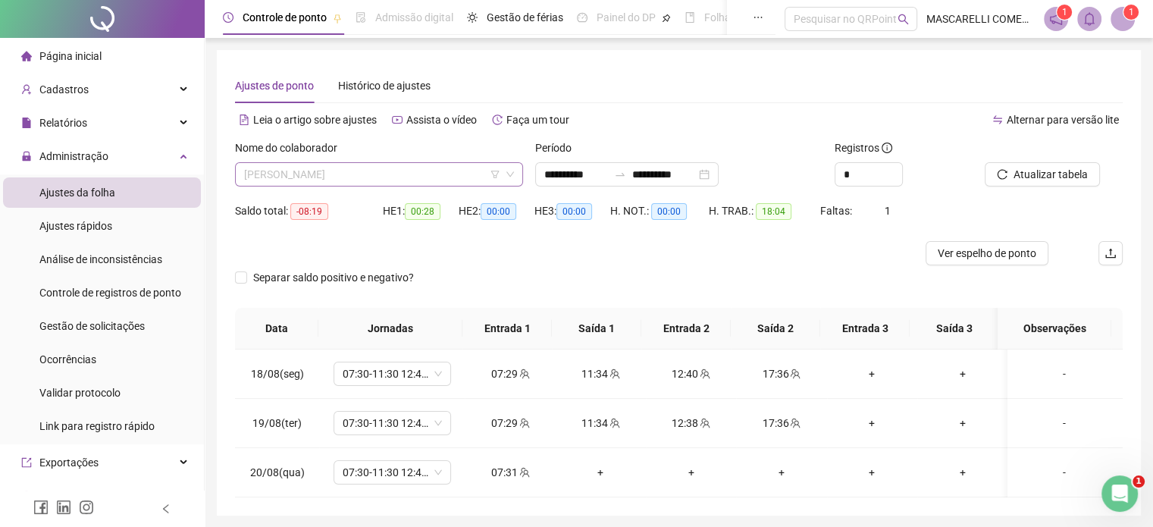
click at [396, 169] on span "[PERSON_NAME]" at bounding box center [379, 174] width 270 height 23
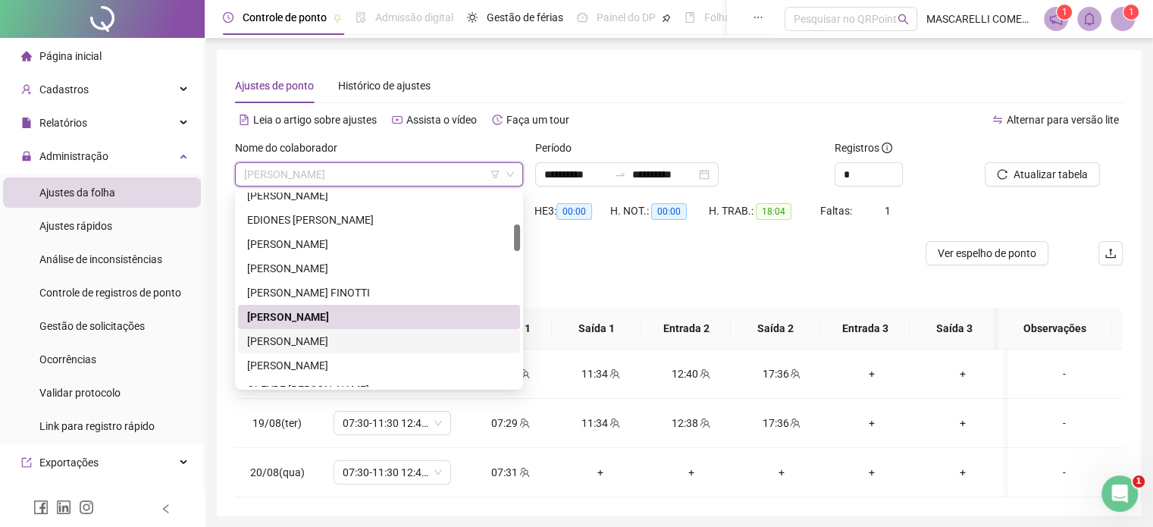
click at [284, 342] on div "[PERSON_NAME]" at bounding box center [379, 341] width 264 height 17
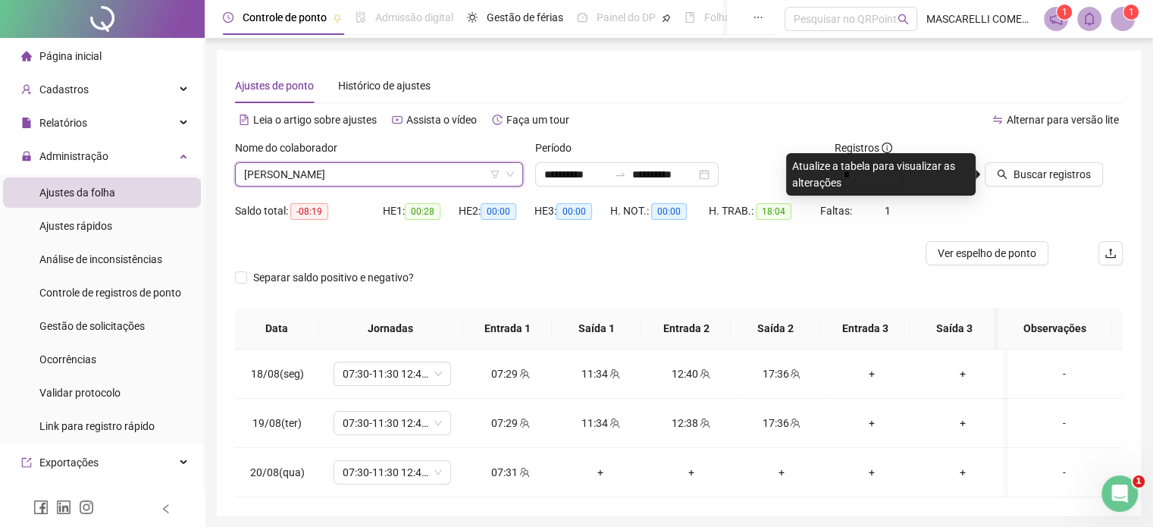
click at [413, 174] on span "[PERSON_NAME]" at bounding box center [379, 174] width 270 height 23
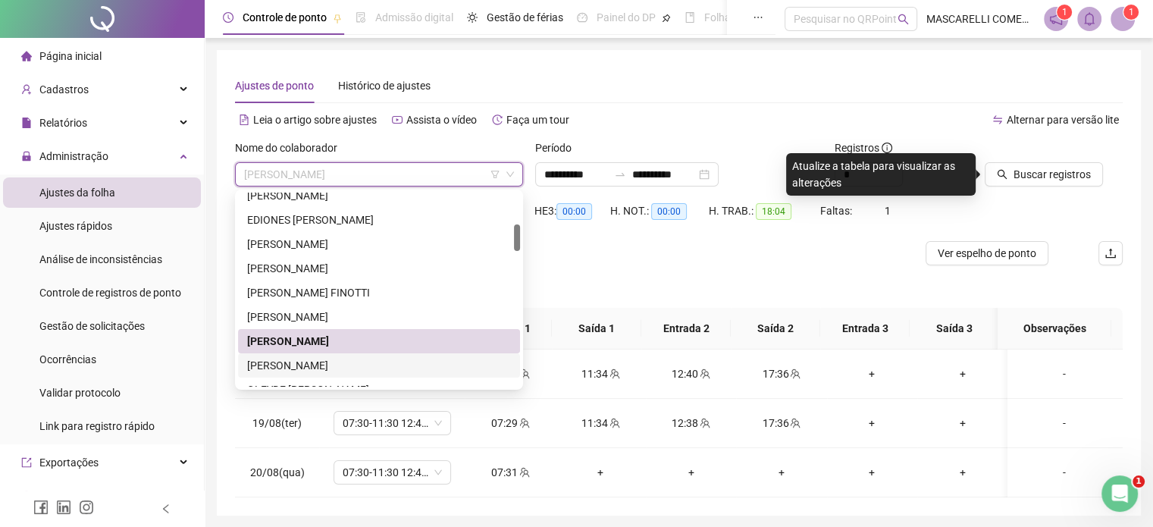
click at [312, 366] on div "[PERSON_NAME]" at bounding box center [379, 365] width 264 height 17
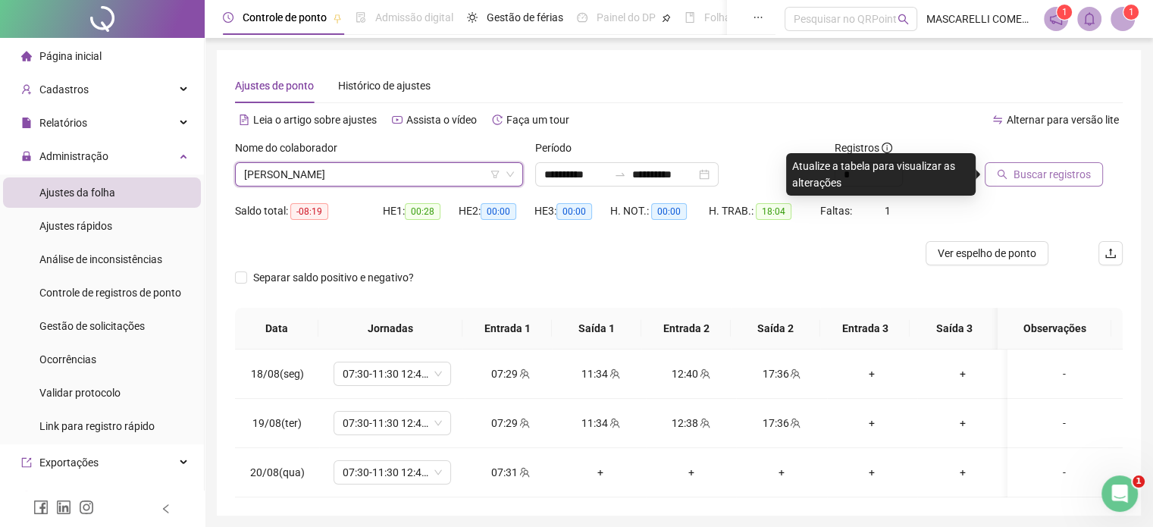
click at [1037, 170] on span "Buscar registros" at bounding box center [1052, 174] width 77 height 17
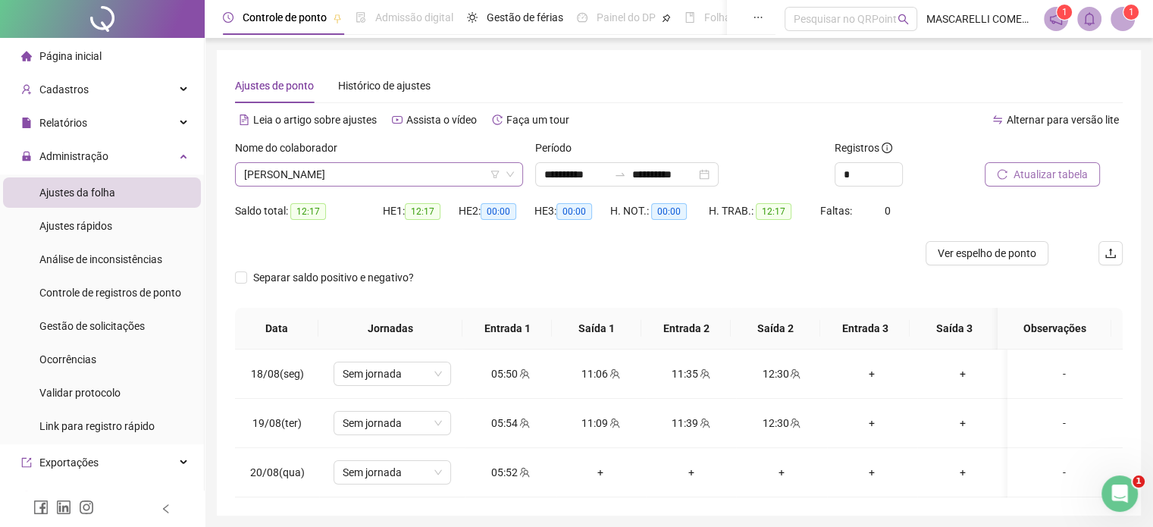
click at [410, 177] on span "[PERSON_NAME]" at bounding box center [379, 174] width 270 height 23
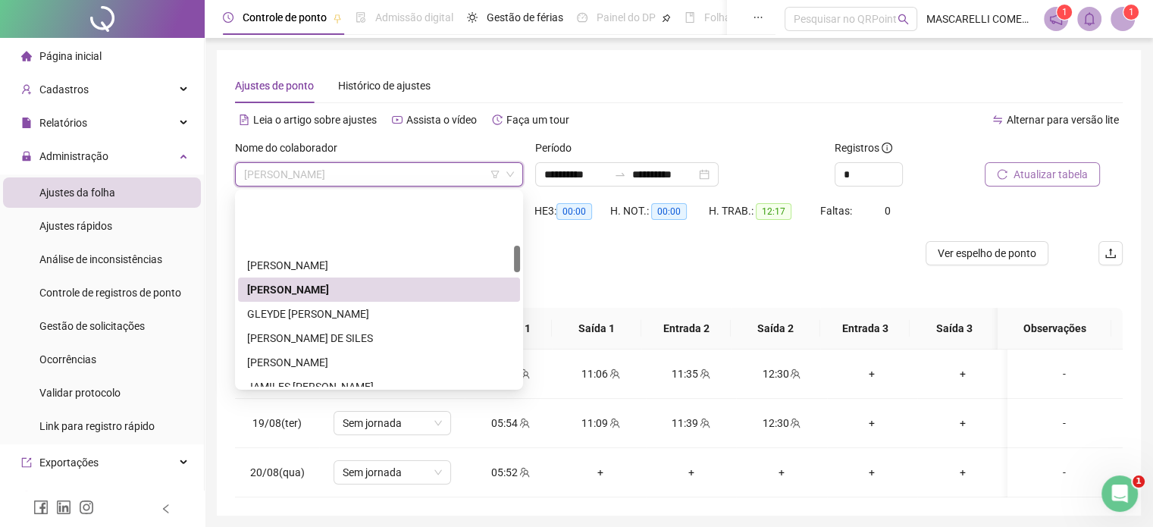
scroll to position [379, 0]
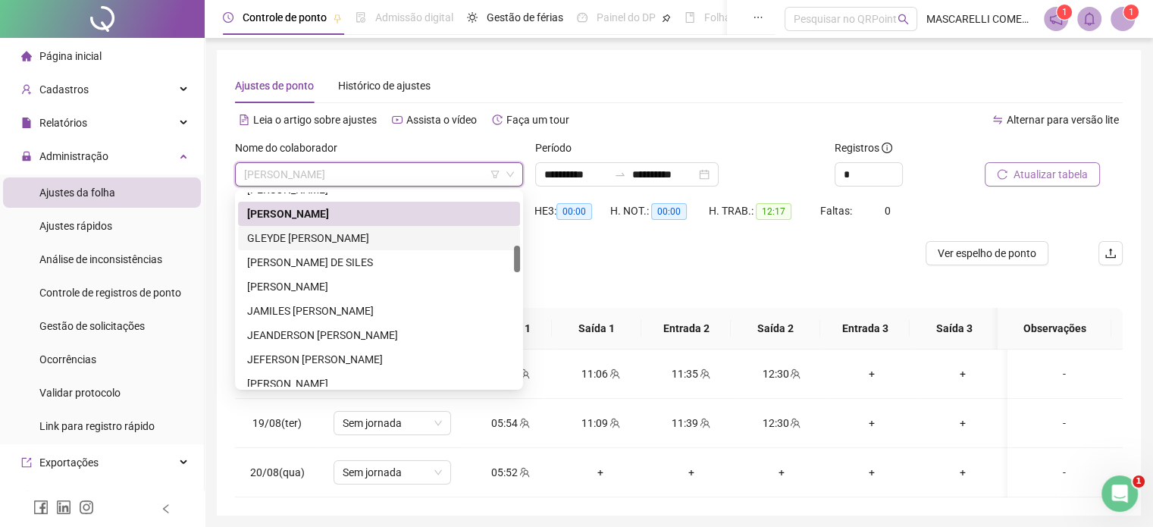
click at [345, 236] on div "GLEYDE [PERSON_NAME]" at bounding box center [379, 238] width 264 height 17
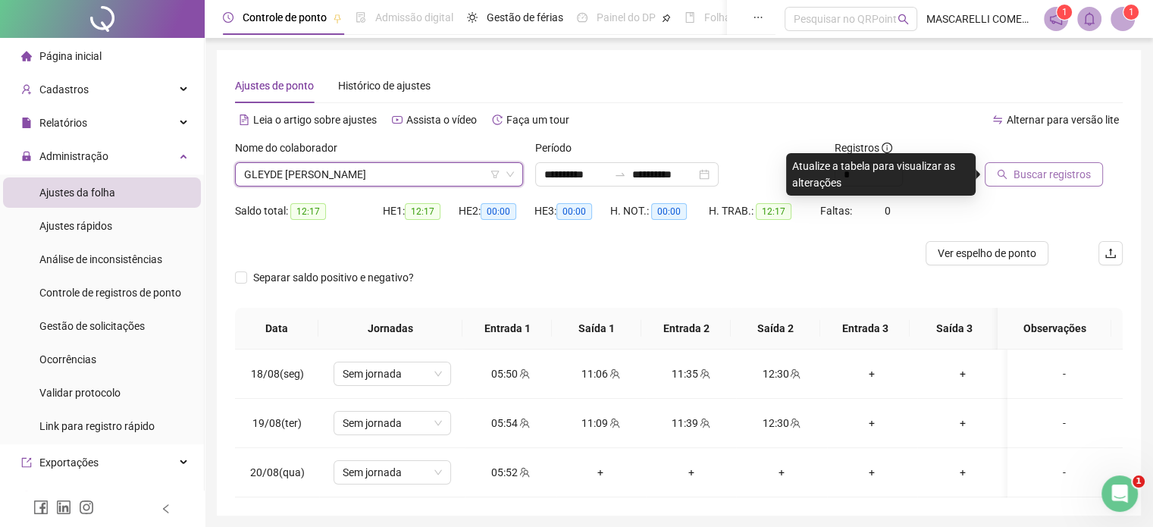
click at [1045, 174] on span "Buscar registros" at bounding box center [1052, 174] width 77 height 17
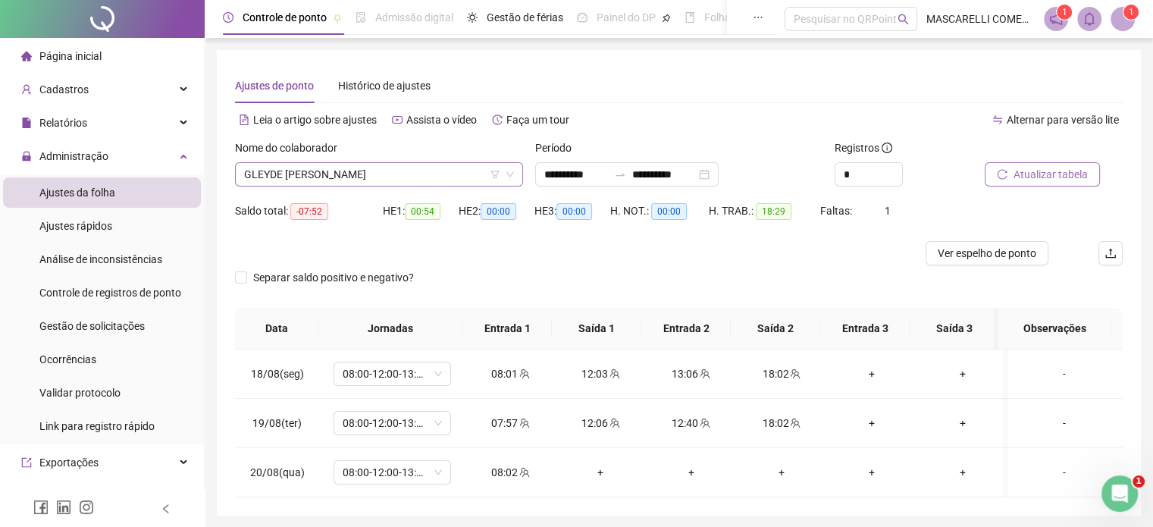
click at [292, 174] on span "GLEYDE [PERSON_NAME]" at bounding box center [379, 174] width 270 height 23
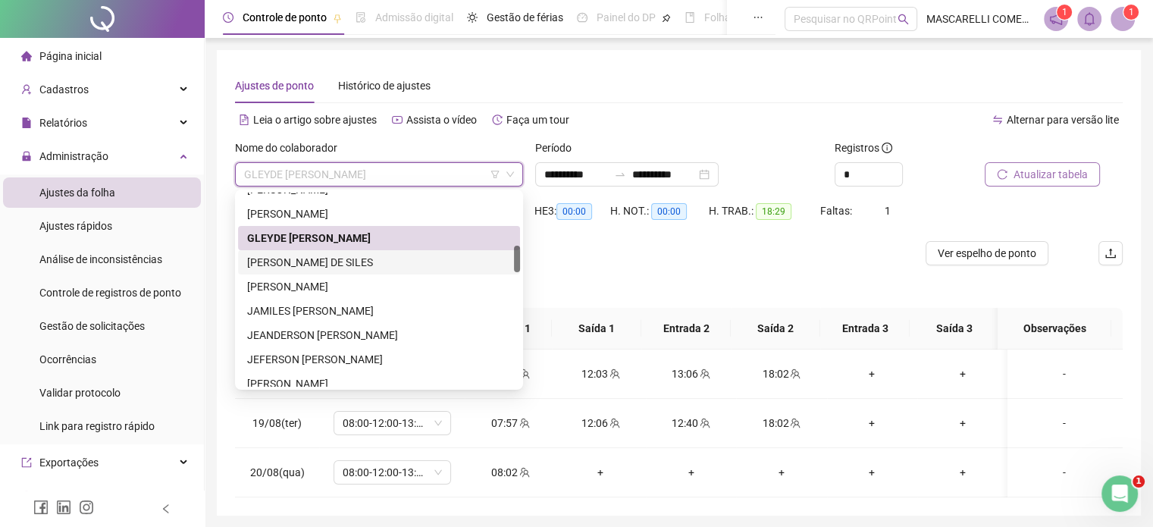
click at [282, 260] on div "[PERSON_NAME] DE SILES" at bounding box center [379, 262] width 264 height 17
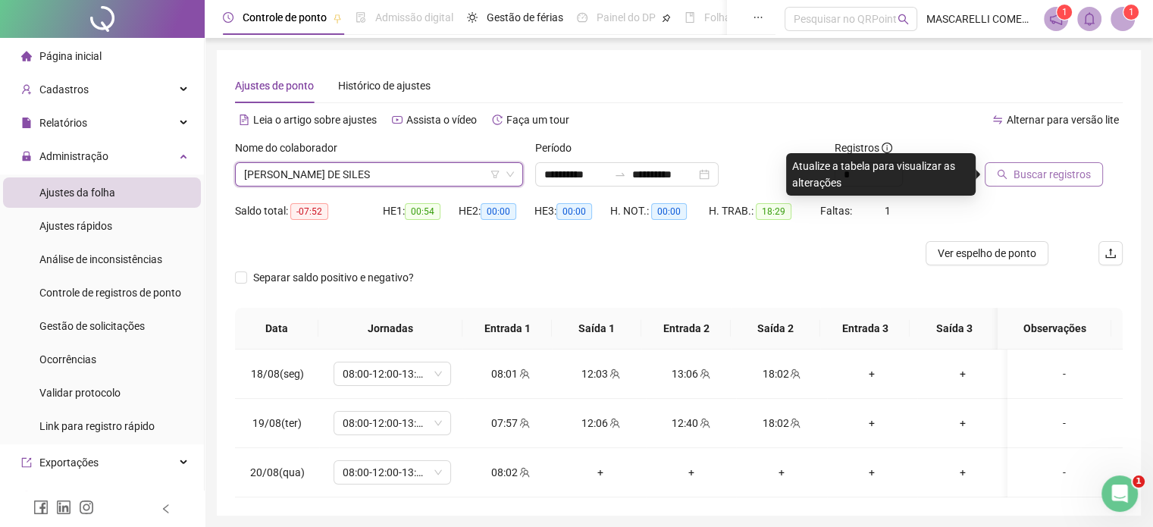
click at [1055, 171] on span "Buscar registros" at bounding box center [1052, 174] width 77 height 17
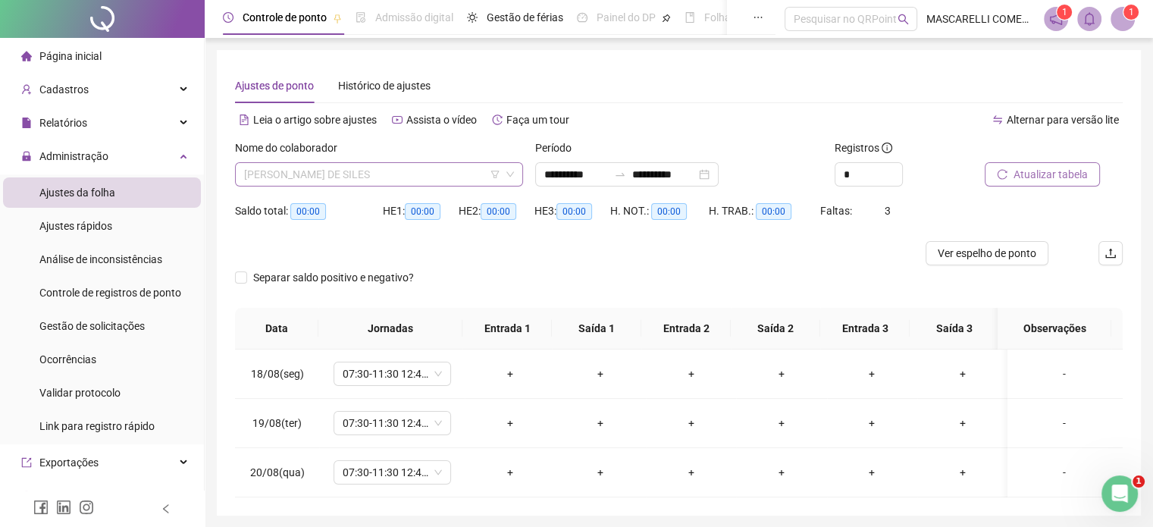
click at [346, 171] on span "[PERSON_NAME] DE SILES" at bounding box center [379, 174] width 270 height 23
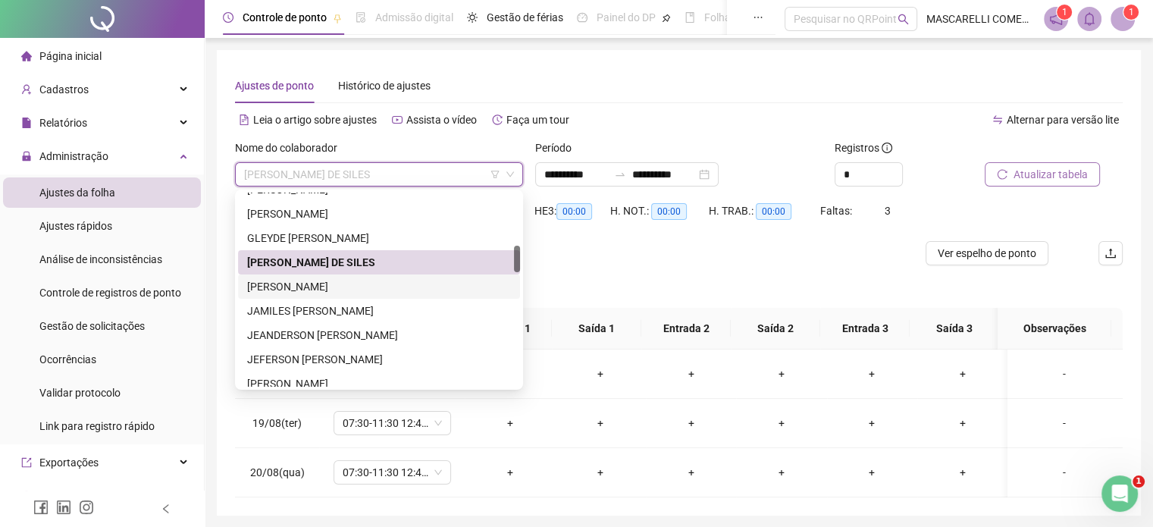
click at [265, 289] on div "[PERSON_NAME]" at bounding box center [379, 286] width 264 height 17
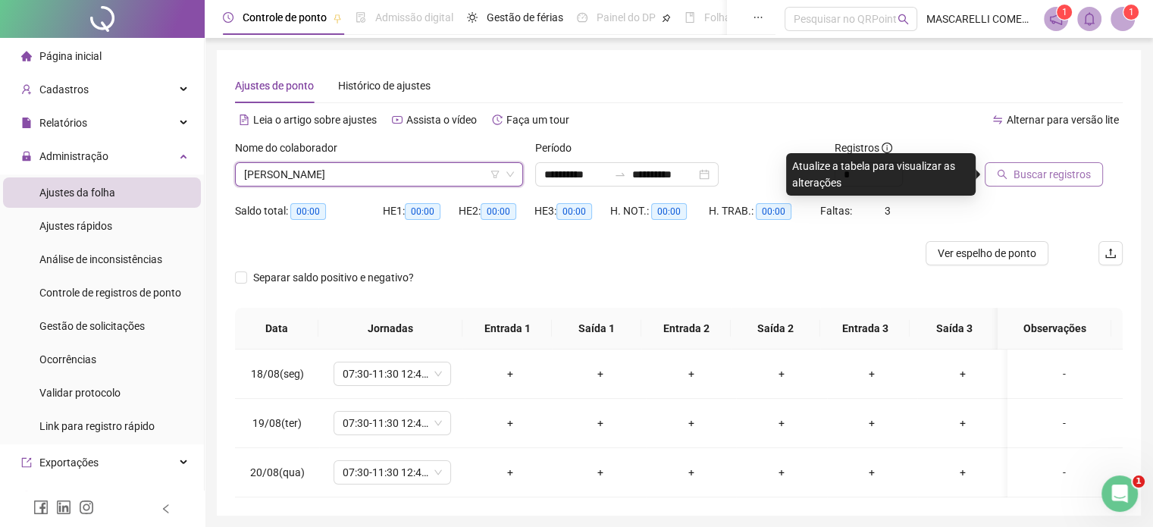
click at [1011, 174] on button "Buscar registros" at bounding box center [1044, 174] width 118 height 24
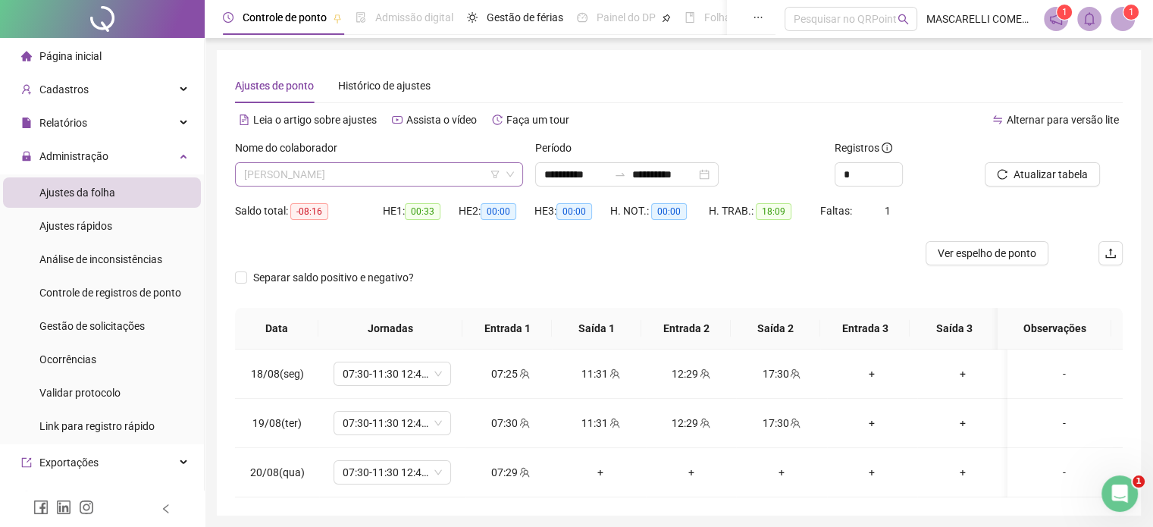
click at [349, 179] on span "[PERSON_NAME]" at bounding box center [379, 174] width 270 height 23
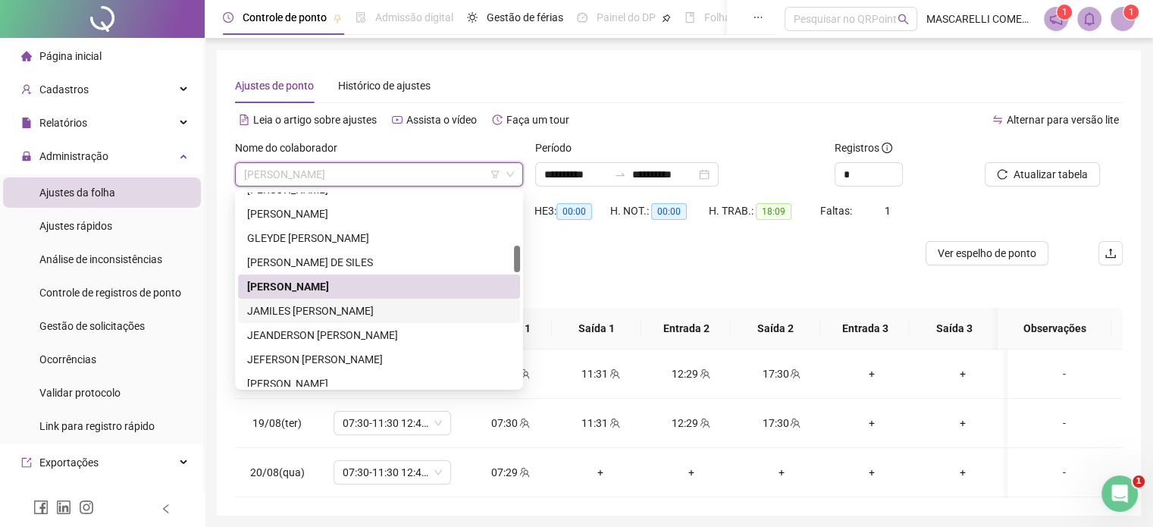
click at [337, 309] on div "JAMILES [PERSON_NAME]" at bounding box center [379, 311] width 264 height 17
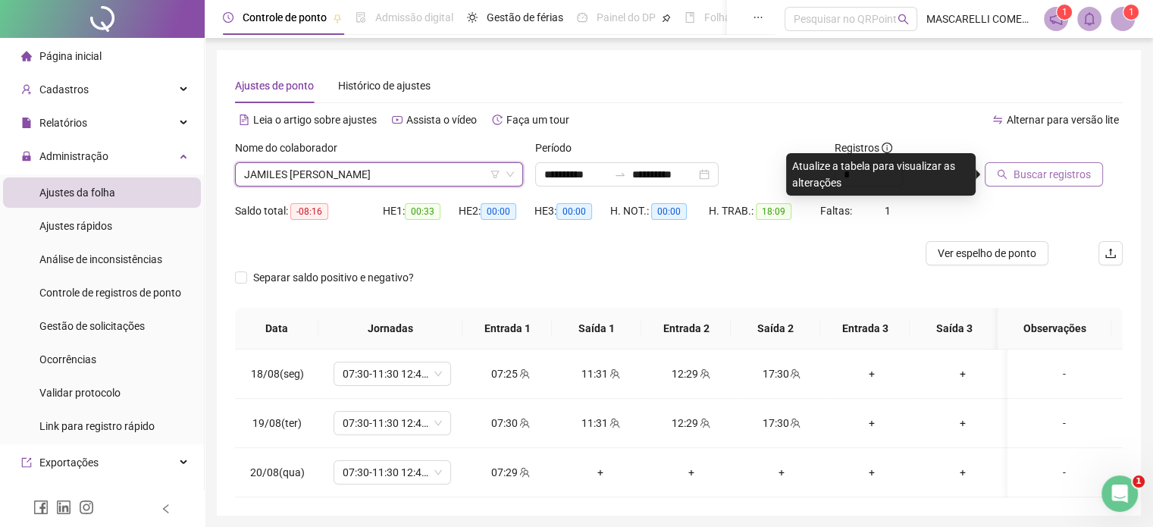
click at [1049, 170] on span "Buscar registros" at bounding box center [1052, 174] width 77 height 17
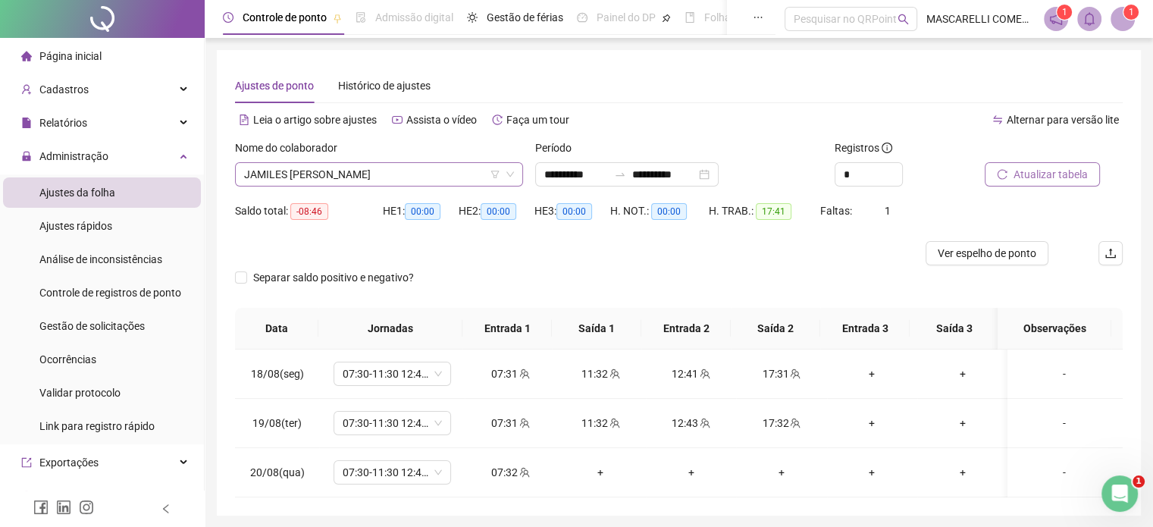
click at [300, 175] on span "JAMILES [PERSON_NAME]" at bounding box center [379, 174] width 270 height 23
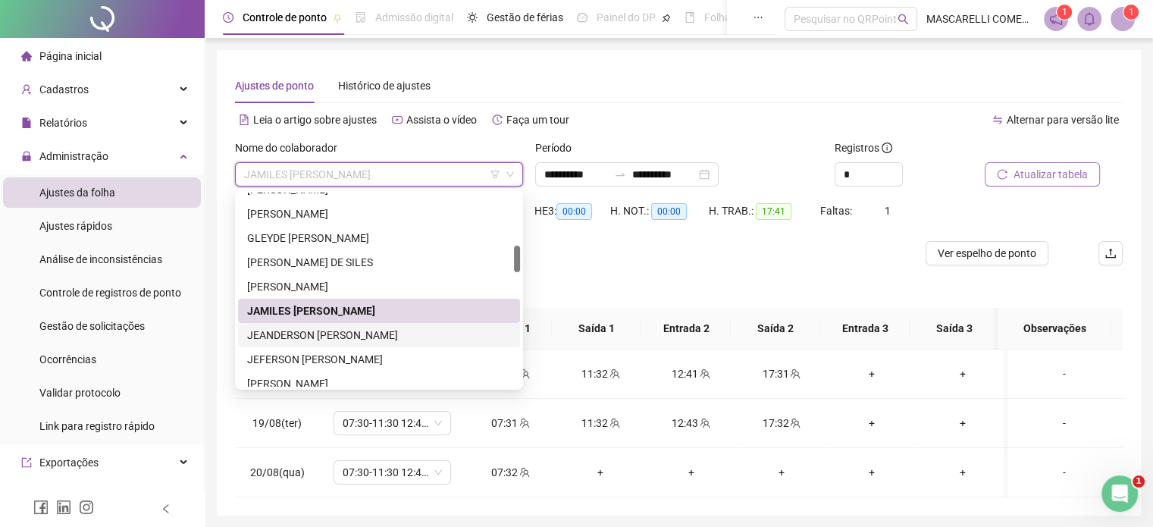
click at [268, 338] on div "JEANDERSON [PERSON_NAME]" at bounding box center [379, 335] width 264 height 17
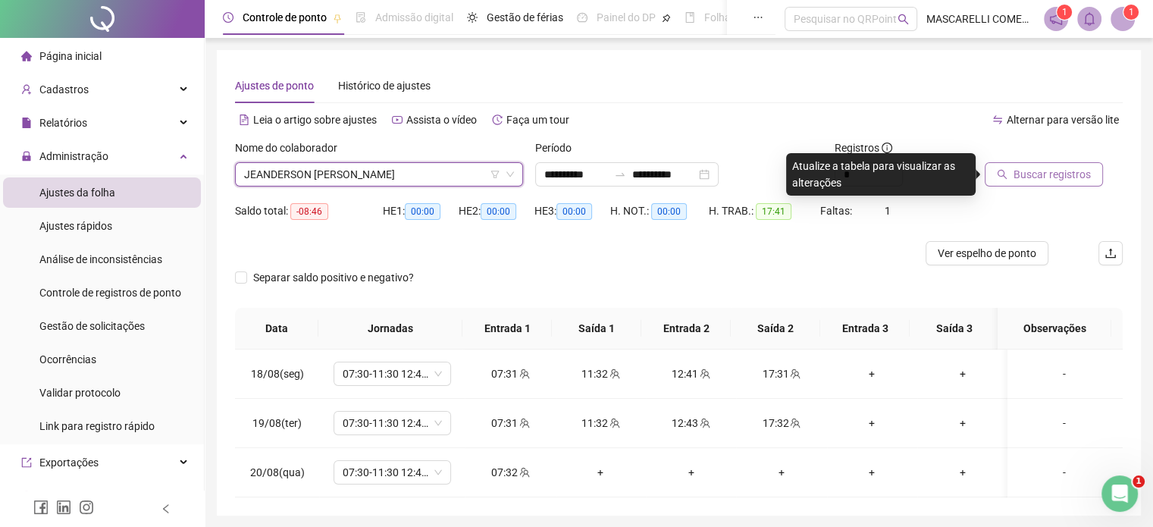
click at [1060, 178] on span "Buscar registros" at bounding box center [1052, 174] width 77 height 17
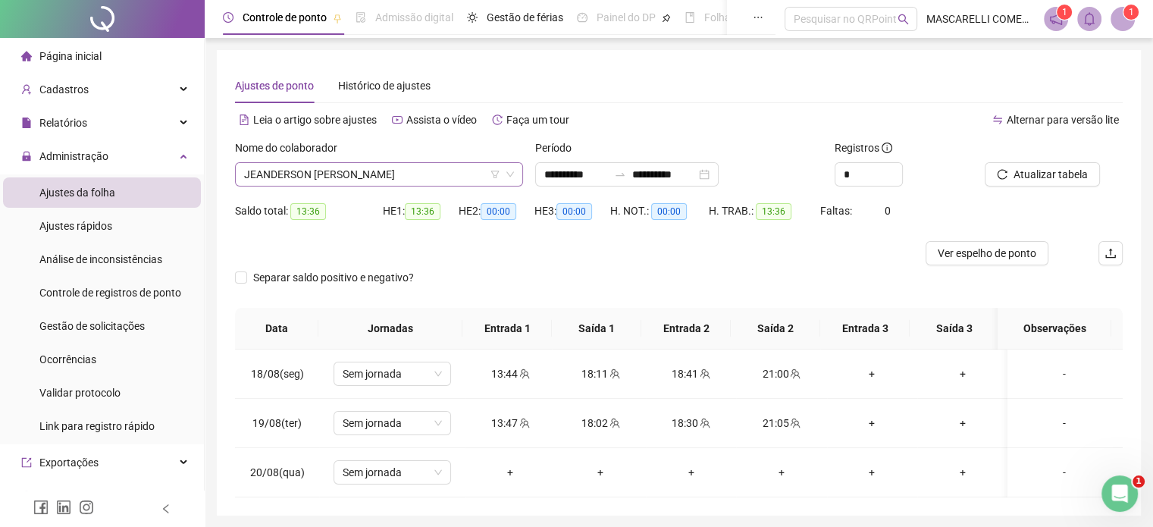
click at [323, 170] on span "JEANDERSON [PERSON_NAME]" at bounding box center [379, 174] width 270 height 23
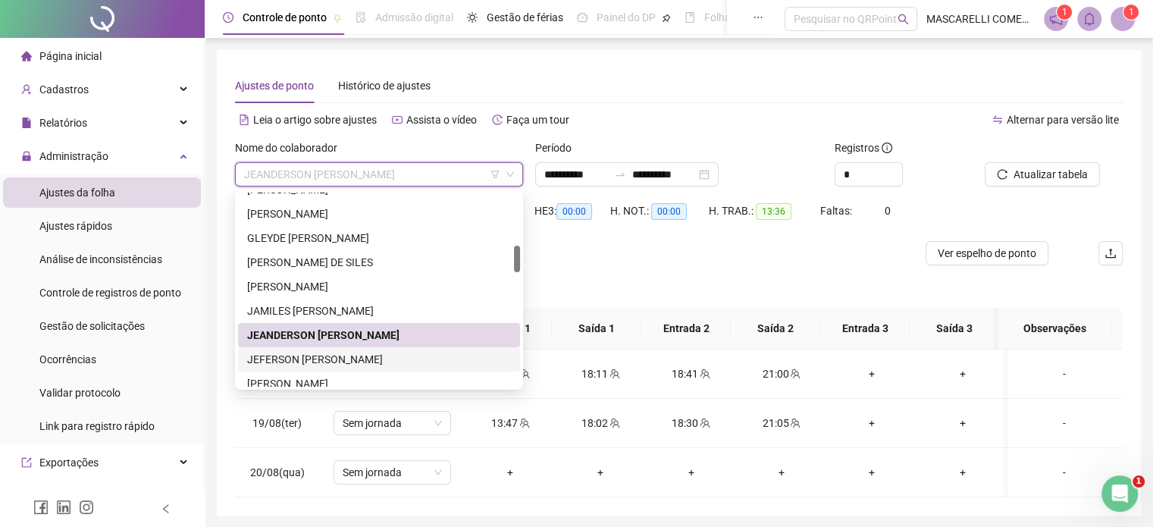
click at [303, 358] on div "JEFERSON [PERSON_NAME]" at bounding box center [379, 359] width 264 height 17
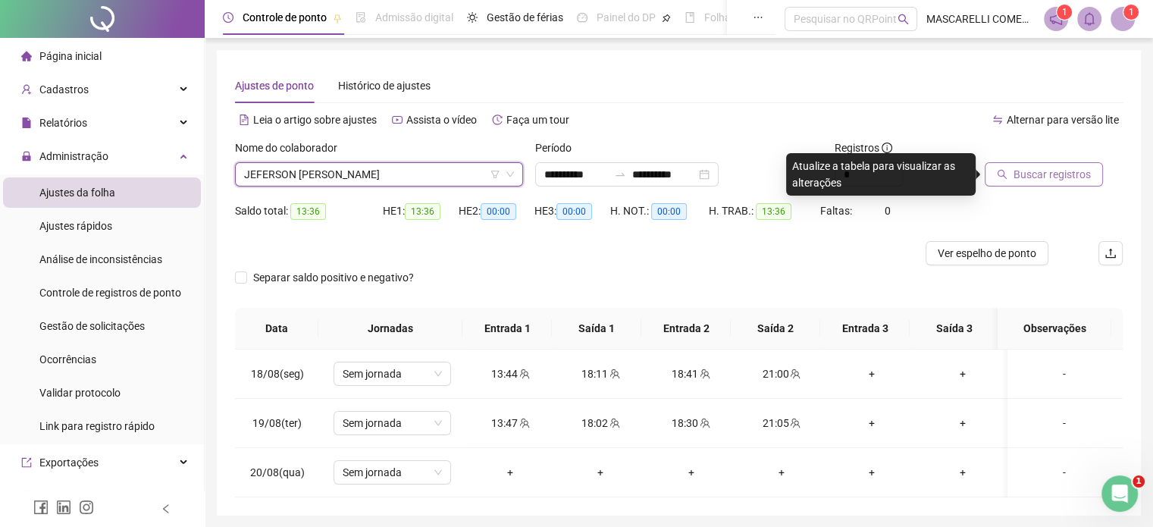
click at [1037, 173] on span "Buscar registros" at bounding box center [1052, 174] width 77 height 17
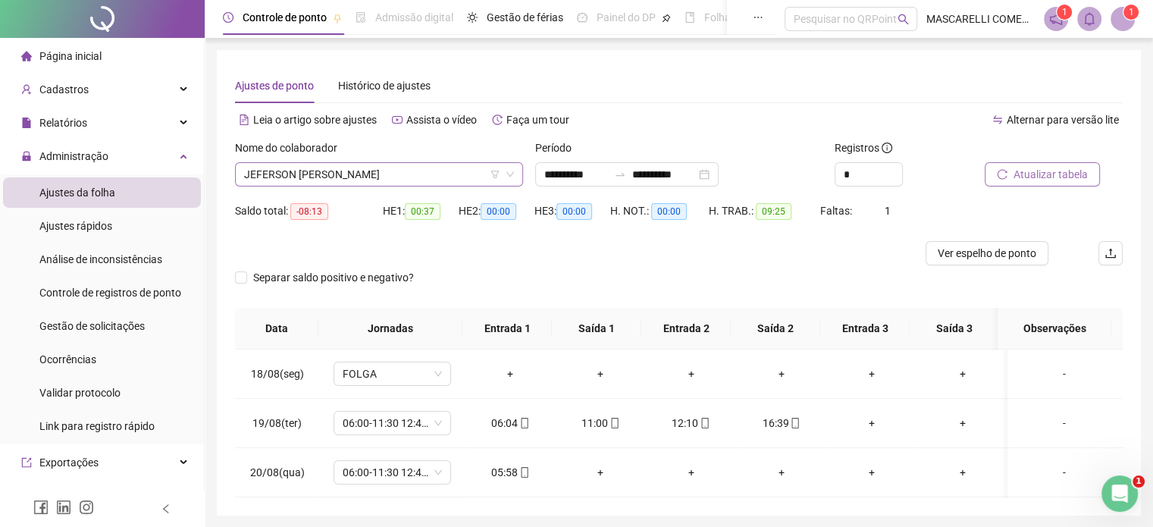
click at [334, 174] on span "JEFERSON [PERSON_NAME]" at bounding box center [379, 174] width 270 height 23
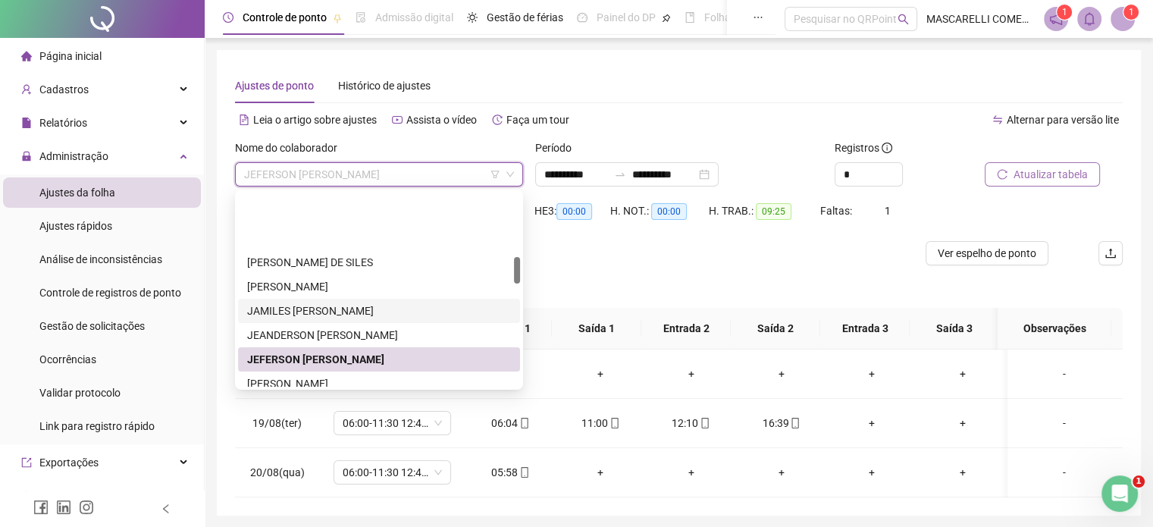
scroll to position [455, 0]
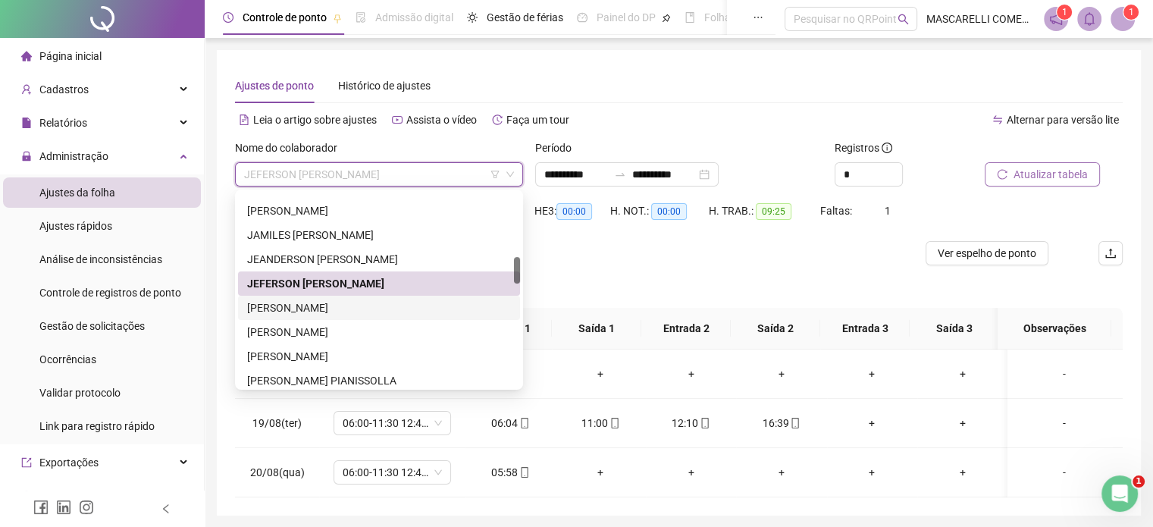
click at [305, 309] on div "[PERSON_NAME]" at bounding box center [379, 308] width 264 height 17
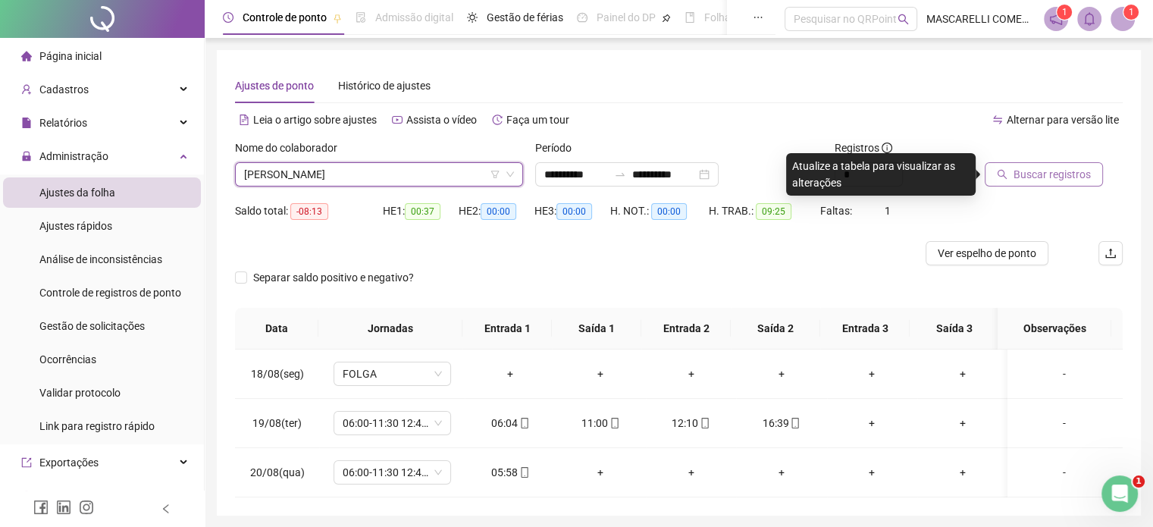
click at [1028, 172] on span "Buscar registros" at bounding box center [1052, 174] width 77 height 17
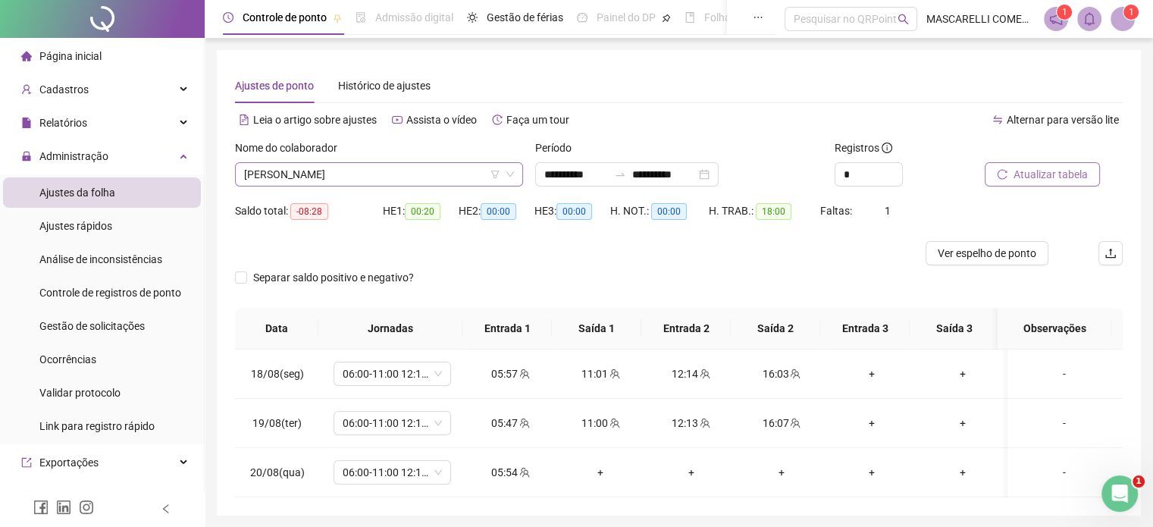
drag, startPoint x: 281, startPoint y: 185, endPoint x: 281, endPoint y: 176, distance: 9.1
click at [281, 184] on span "[PERSON_NAME]" at bounding box center [379, 174] width 270 height 23
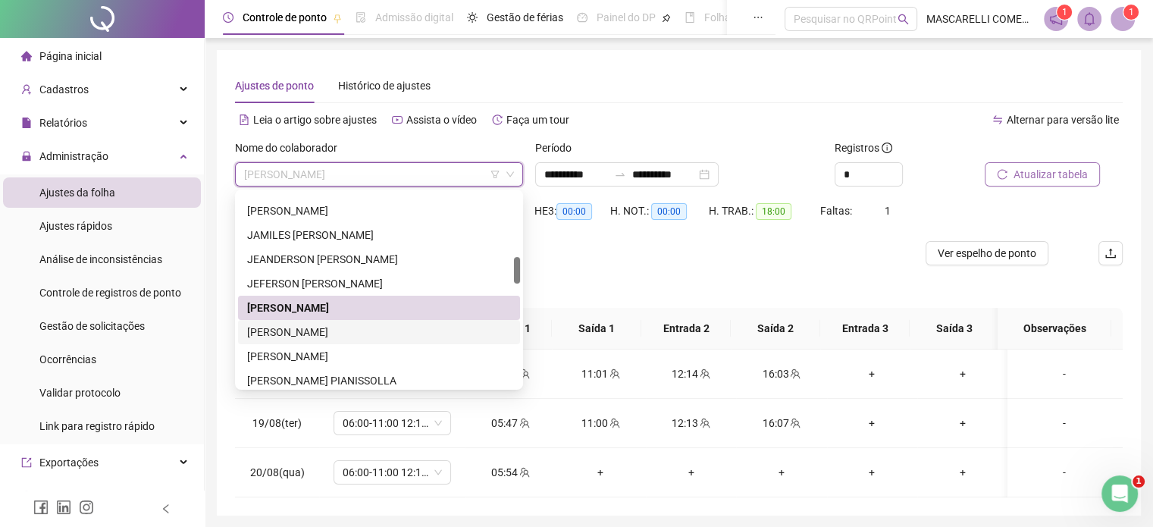
click at [291, 334] on div "[PERSON_NAME]" at bounding box center [379, 332] width 264 height 17
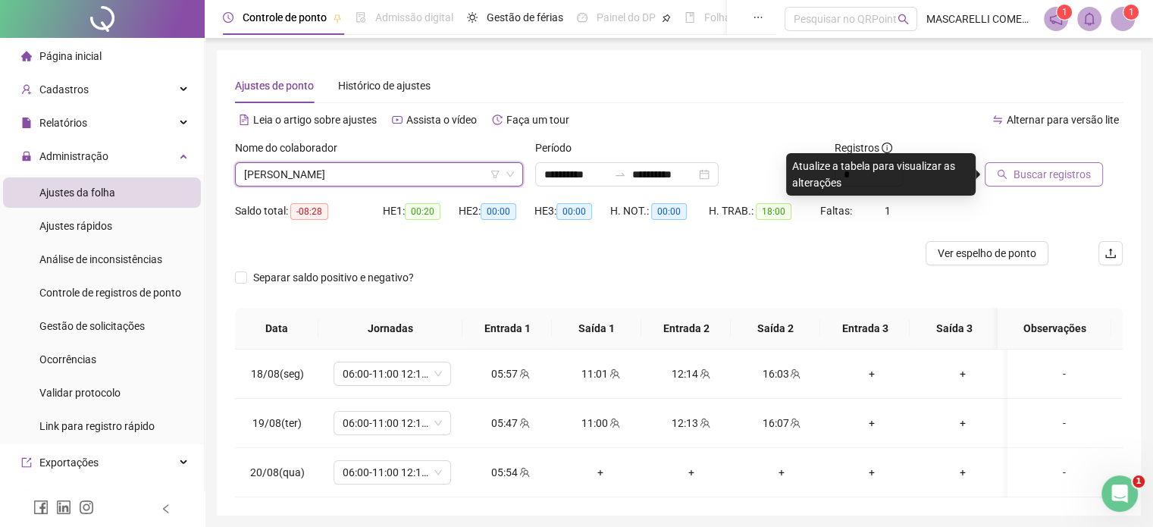
click at [1044, 177] on span "Buscar registros" at bounding box center [1052, 174] width 77 height 17
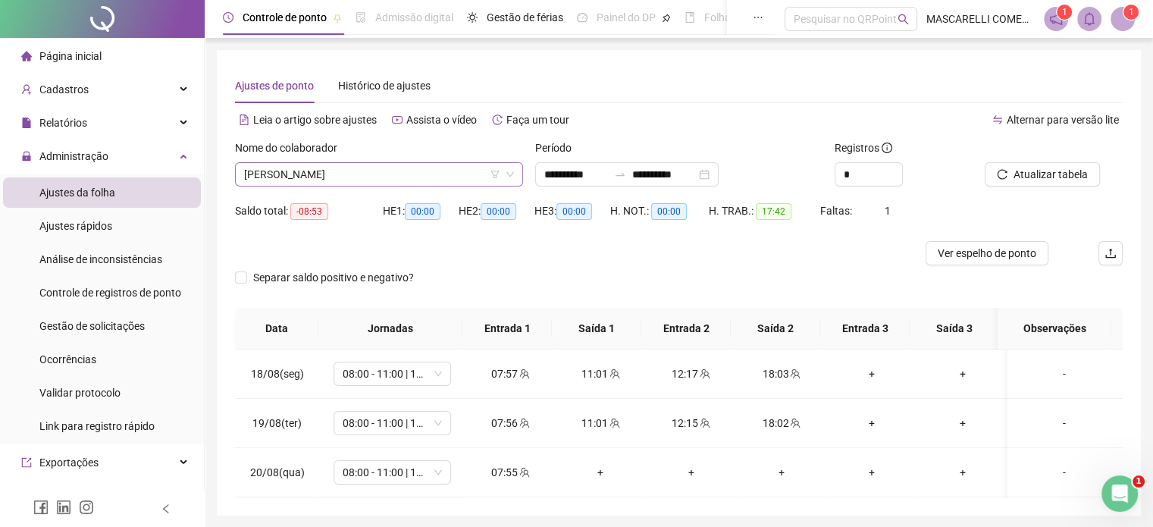
click at [322, 180] on span "[PERSON_NAME]" at bounding box center [379, 174] width 270 height 23
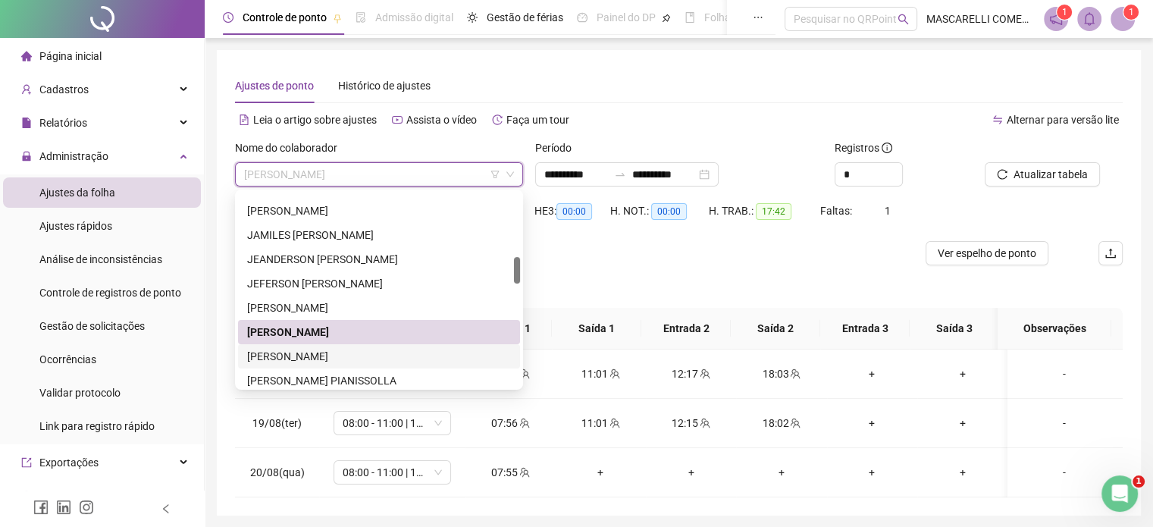
click at [296, 356] on div "[PERSON_NAME]" at bounding box center [379, 356] width 264 height 17
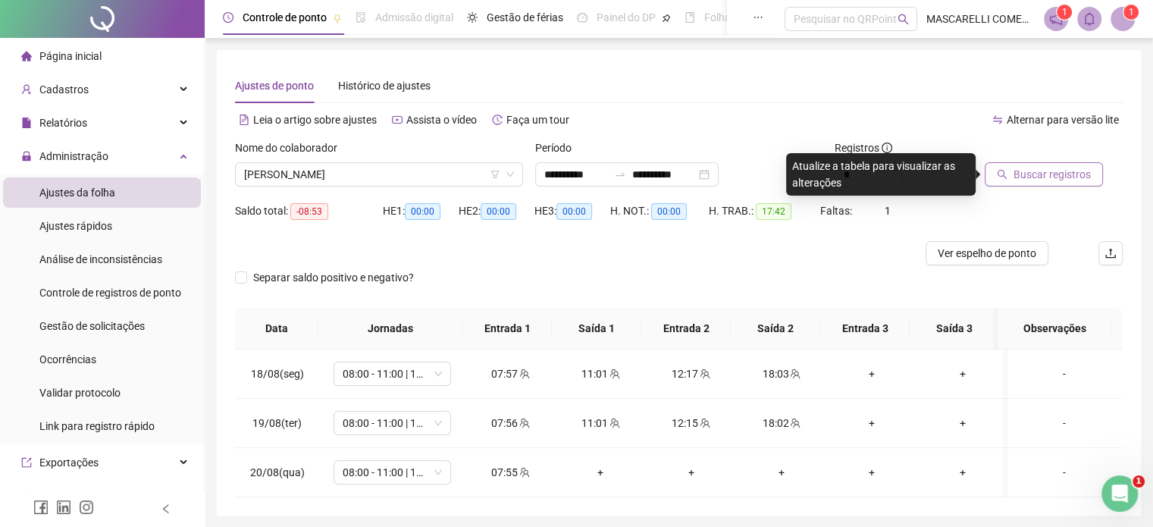
click at [1036, 165] on button "Buscar registros" at bounding box center [1044, 174] width 118 height 24
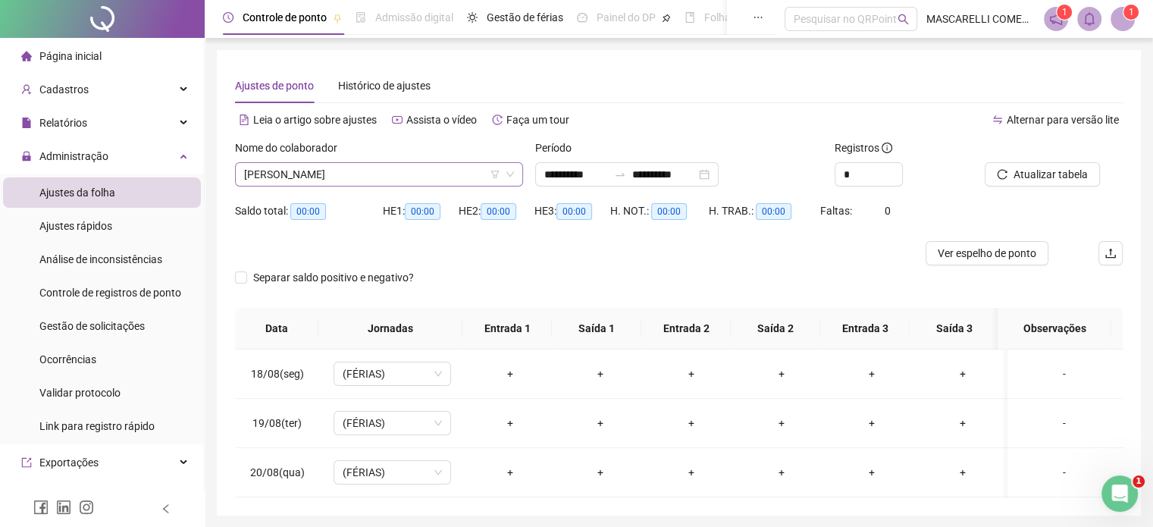
click at [260, 173] on span "[PERSON_NAME]" at bounding box center [379, 174] width 270 height 23
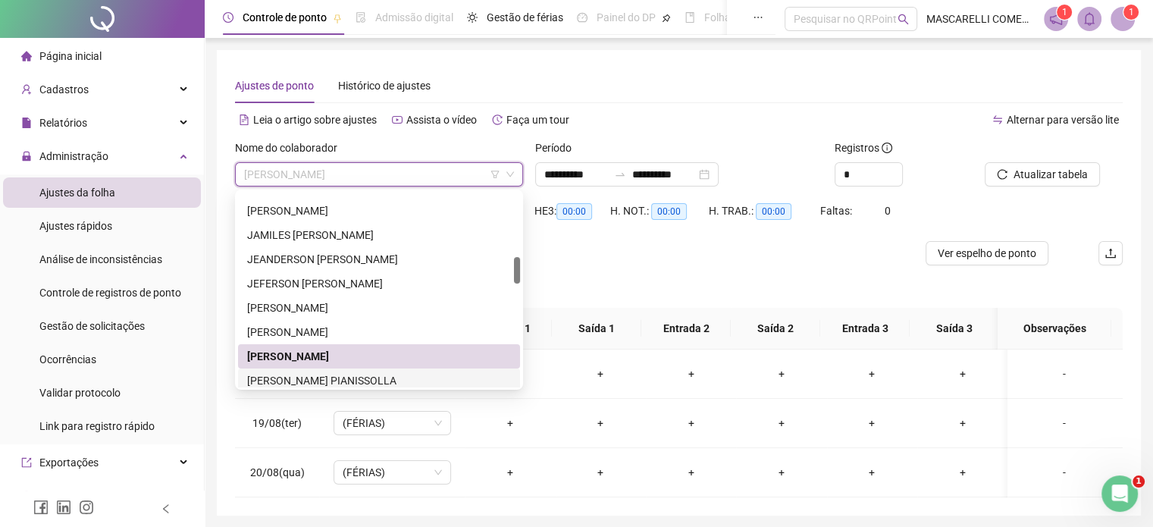
click at [280, 378] on div "[PERSON_NAME] PIANISSOLLA" at bounding box center [379, 380] width 264 height 17
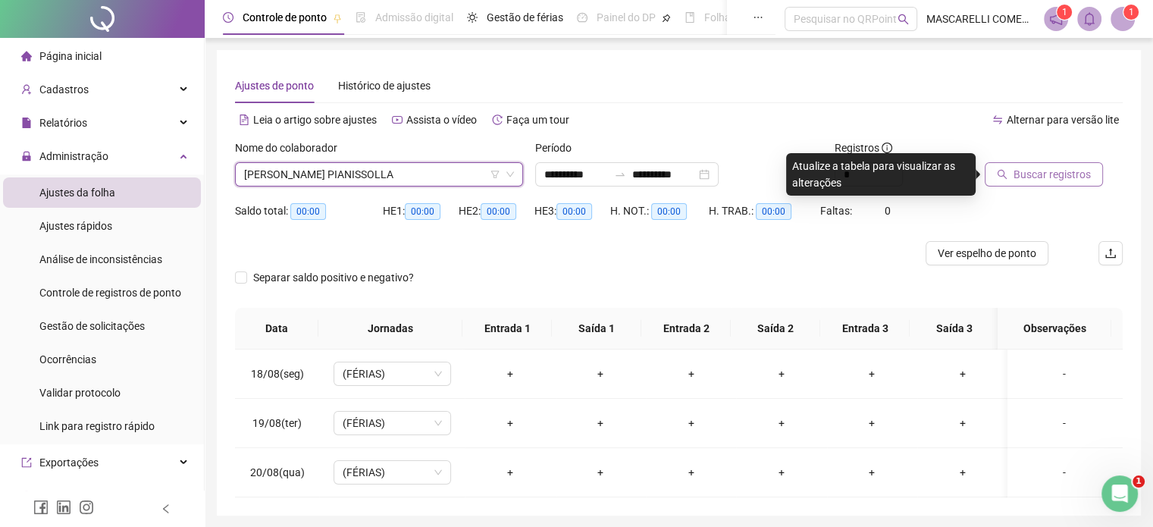
click at [1055, 172] on span "Buscar registros" at bounding box center [1052, 174] width 77 height 17
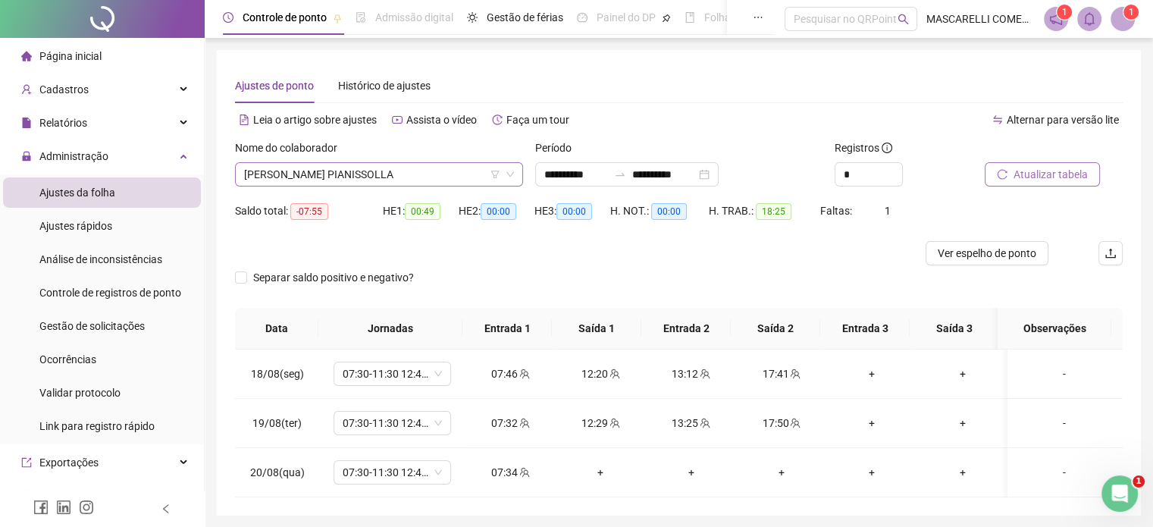
click at [306, 165] on span "[PERSON_NAME] PIANISSOLLA" at bounding box center [379, 174] width 270 height 23
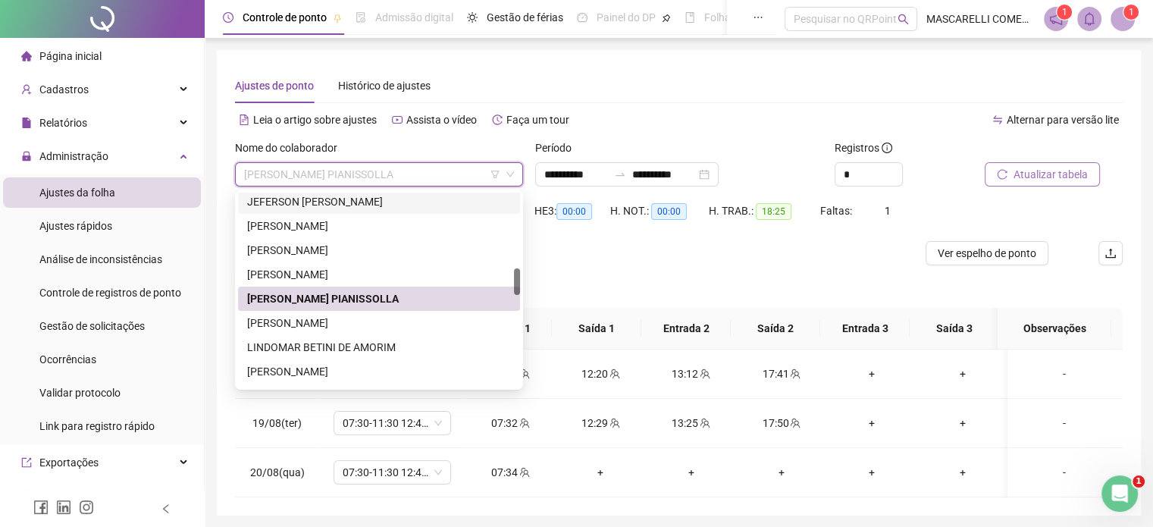
scroll to position [613, 0]
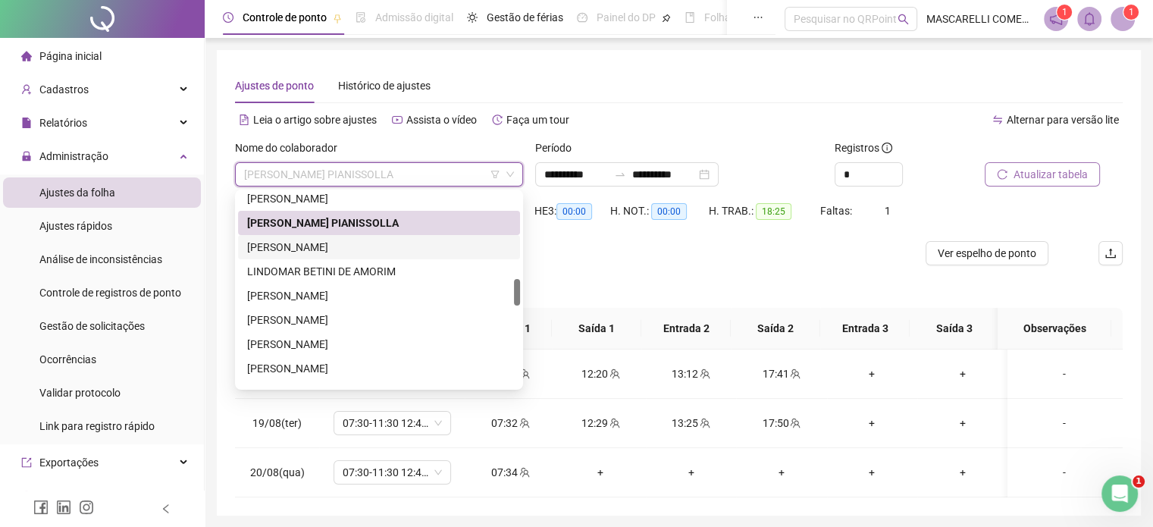
click at [321, 248] on div "[PERSON_NAME]" at bounding box center [379, 247] width 264 height 17
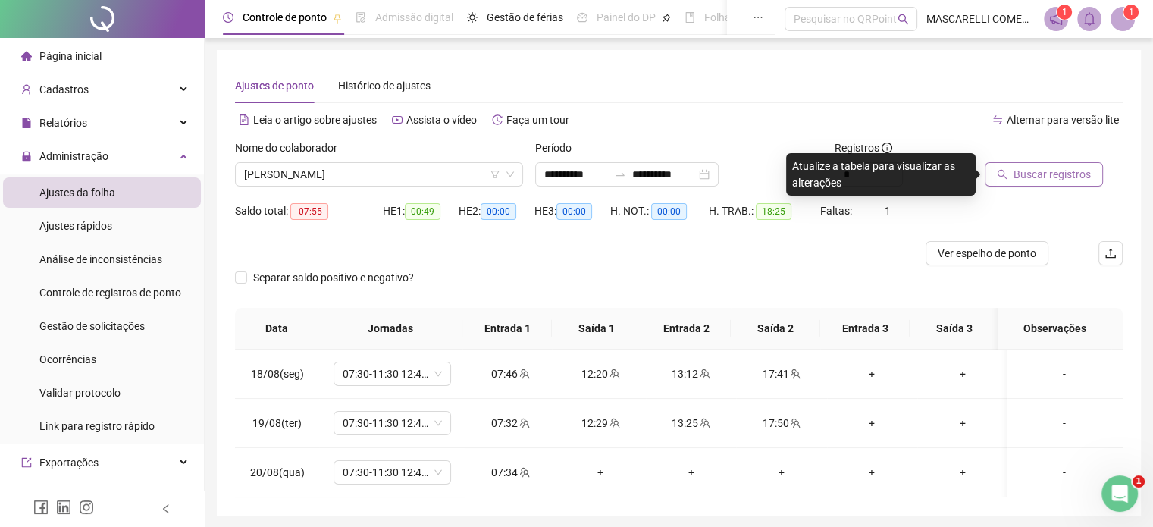
click at [1046, 174] on span "Buscar registros" at bounding box center [1052, 174] width 77 height 17
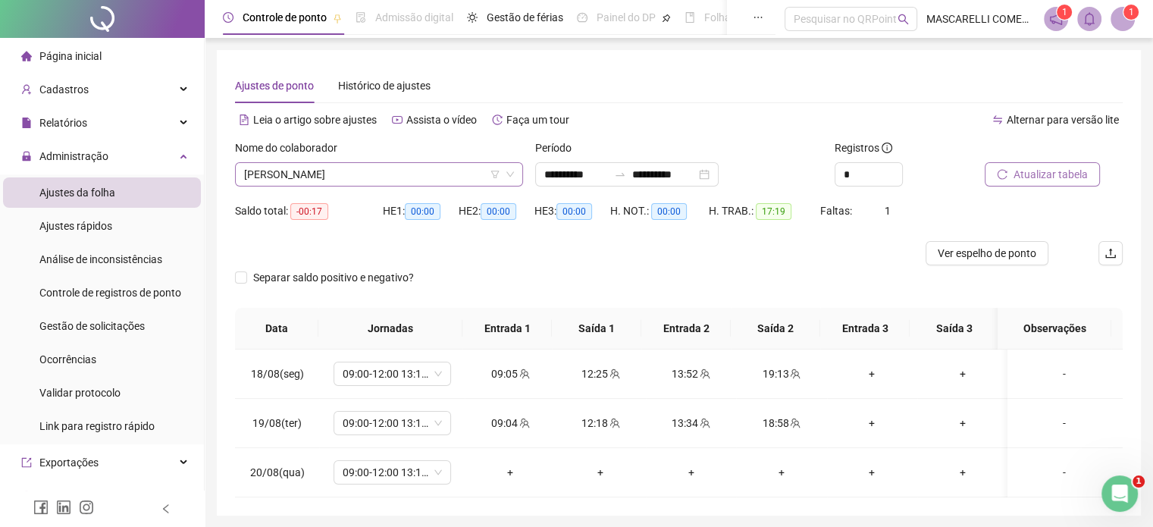
click at [327, 178] on span "[PERSON_NAME]" at bounding box center [379, 174] width 270 height 23
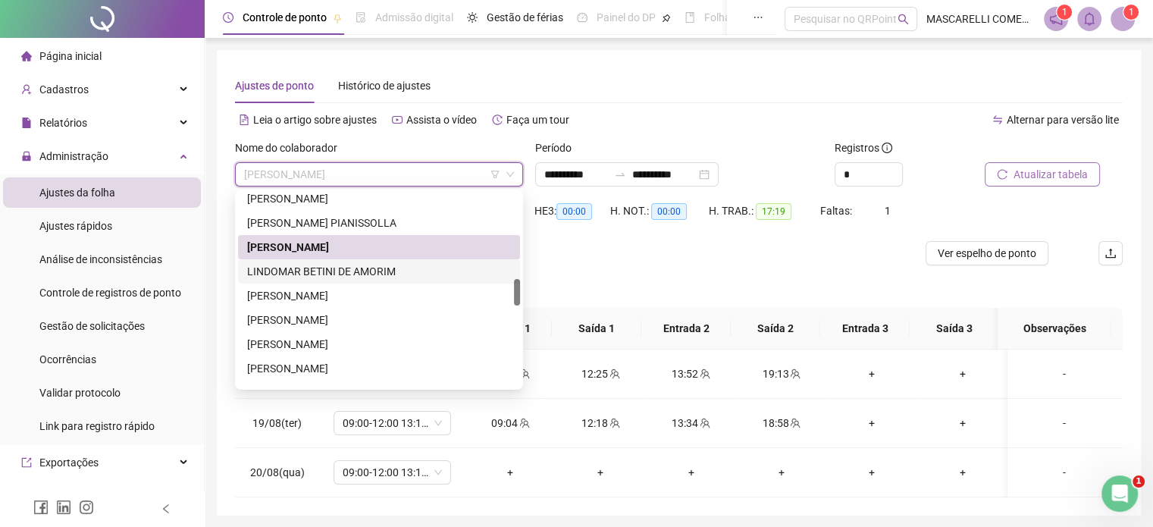
click at [297, 269] on div "LINDOMAR BETINI DE AMORIM" at bounding box center [379, 271] width 264 height 17
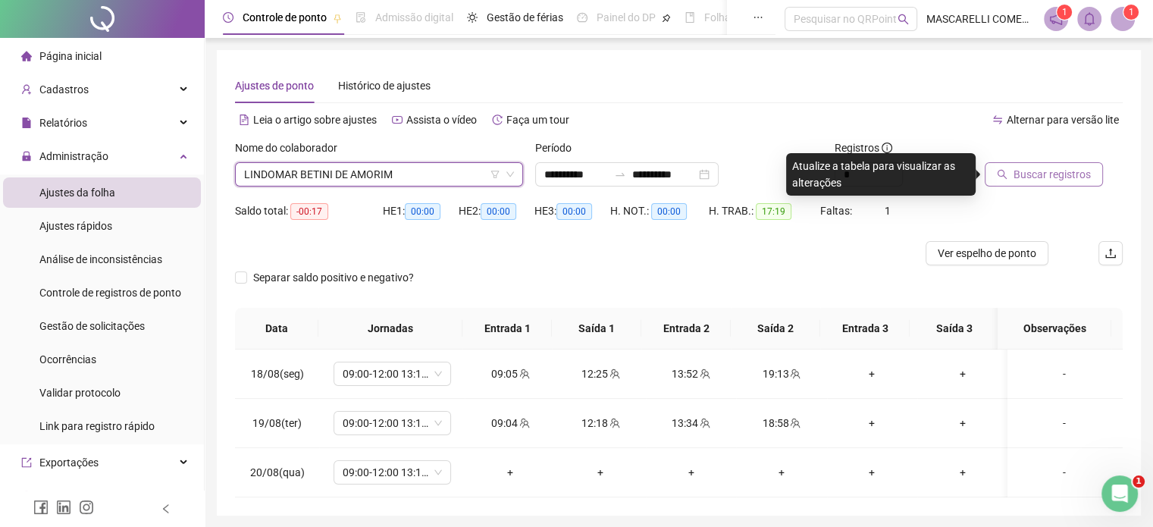
click at [325, 177] on span "LINDOMAR BETINI DE AMORIM" at bounding box center [379, 174] width 270 height 23
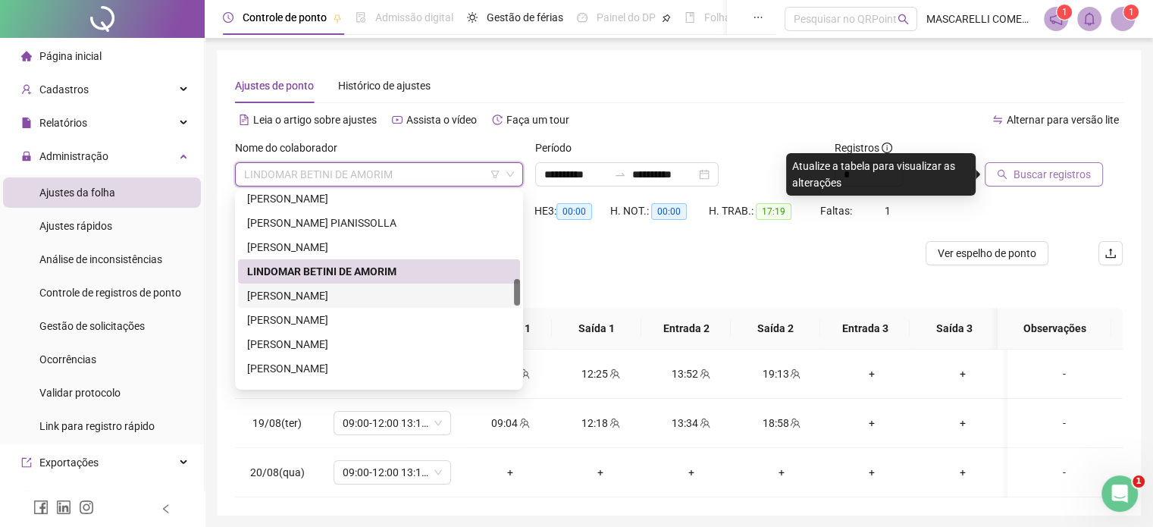
click at [299, 300] on div "[PERSON_NAME]" at bounding box center [379, 295] width 264 height 17
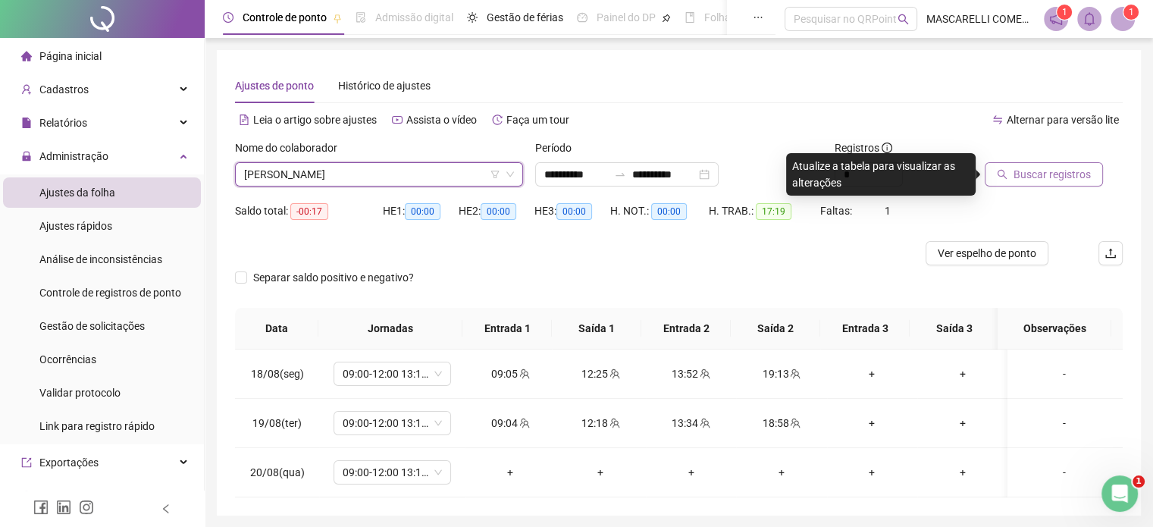
click at [1026, 178] on span "Buscar registros" at bounding box center [1052, 174] width 77 height 17
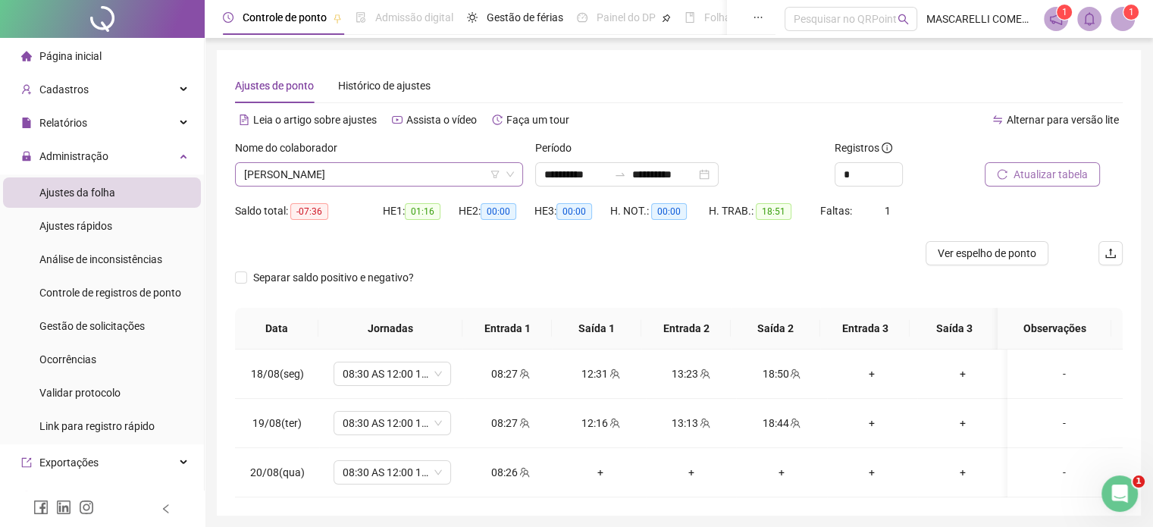
click at [362, 175] on span "[PERSON_NAME]" at bounding box center [379, 174] width 270 height 23
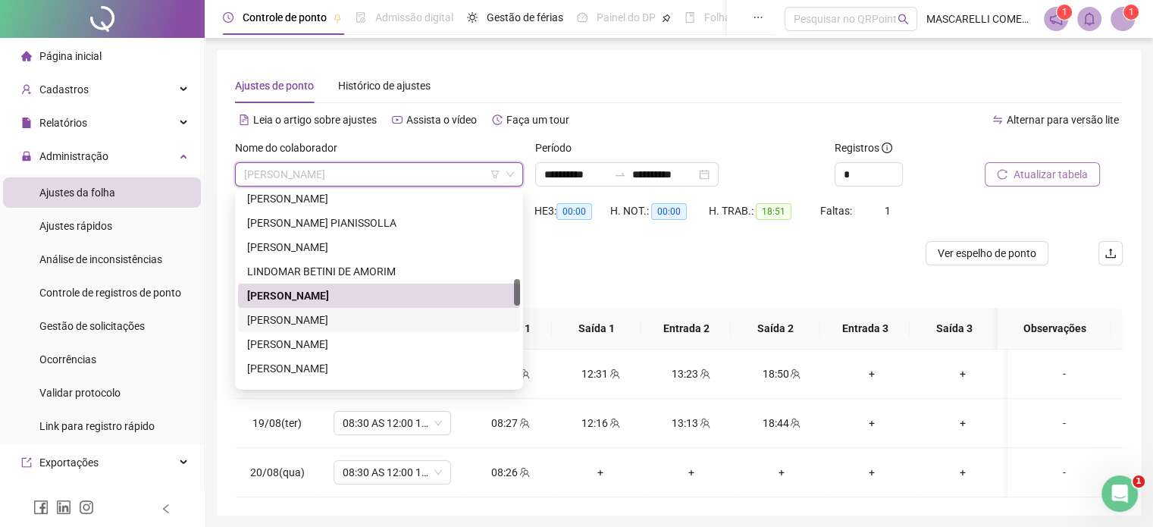
click at [307, 322] on div "[PERSON_NAME]" at bounding box center [379, 320] width 264 height 17
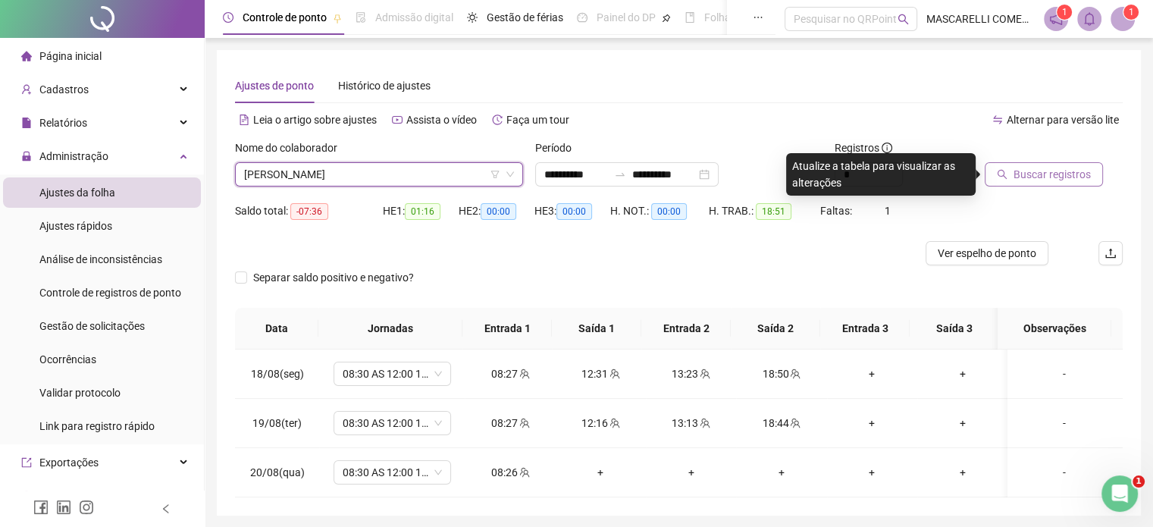
click at [1040, 170] on span "Buscar registros" at bounding box center [1052, 174] width 77 height 17
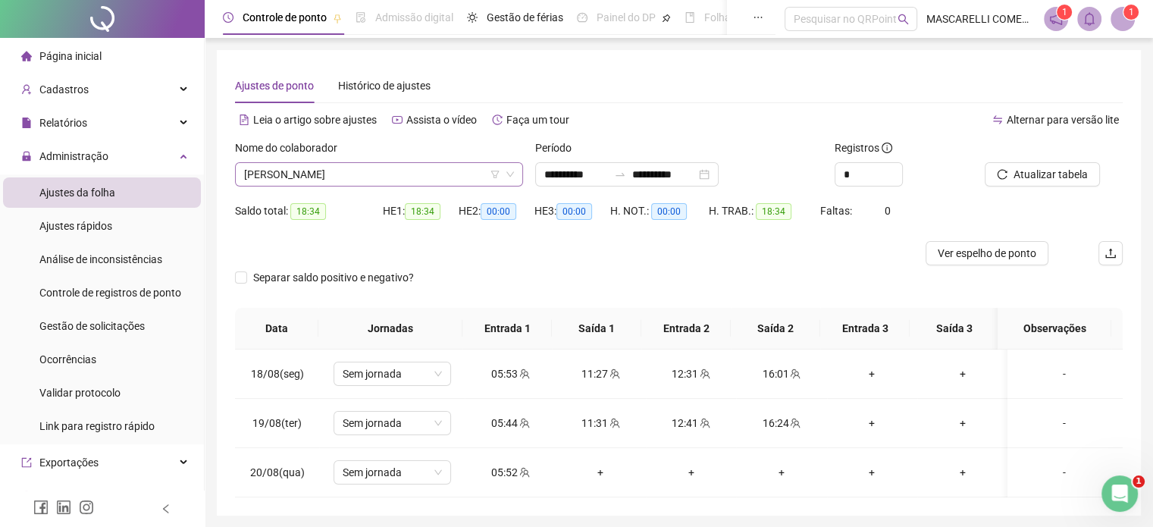
click at [340, 175] on span "[PERSON_NAME]" at bounding box center [379, 174] width 270 height 23
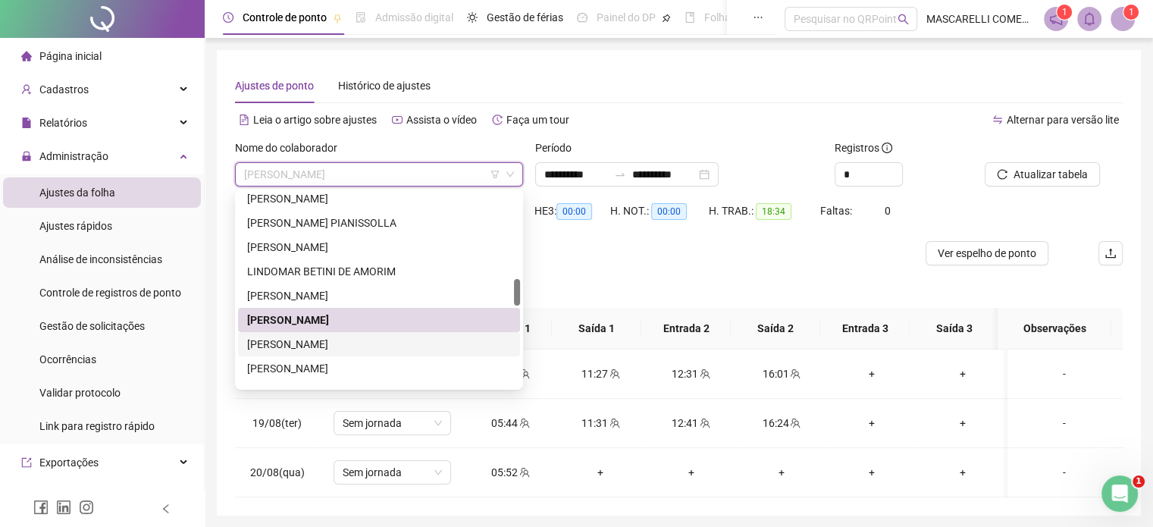
click at [283, 344] on div "[PERSON_NAME]" at bounding box center [379, 344] width 264 height 17
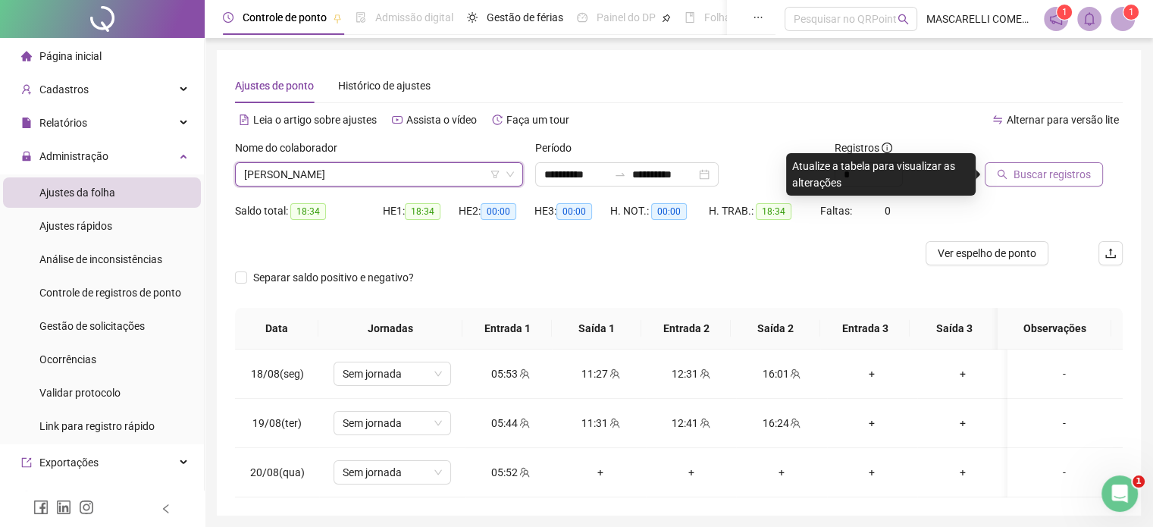
click at [1019, 175] on span "Buscar registros" at bounding box center [1052, 174] width 77 height 17
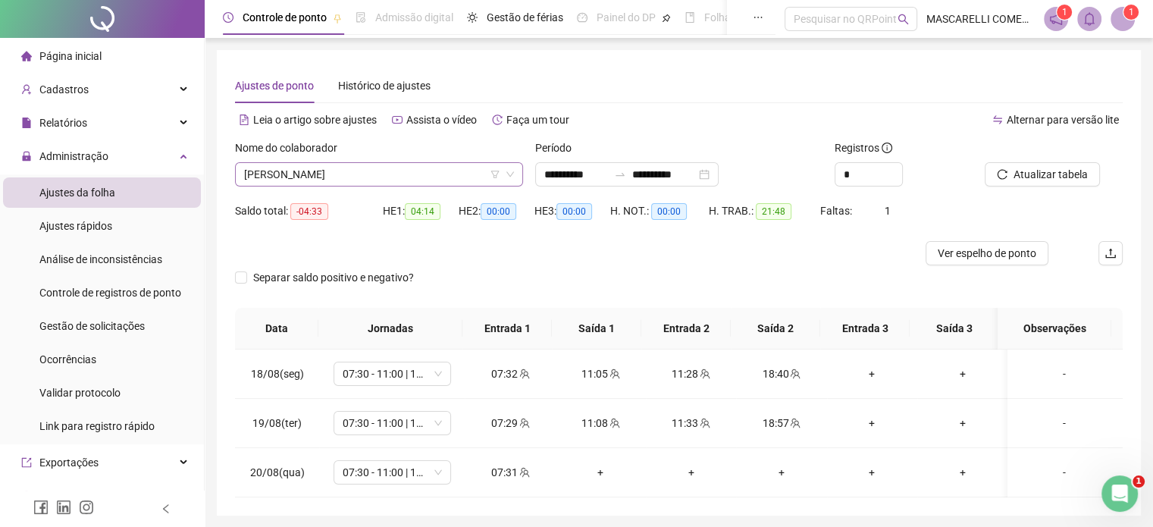
click at [347, 174] on span "[PERSON_NAME]" at bounding box center [379, 174] width 270 height 23
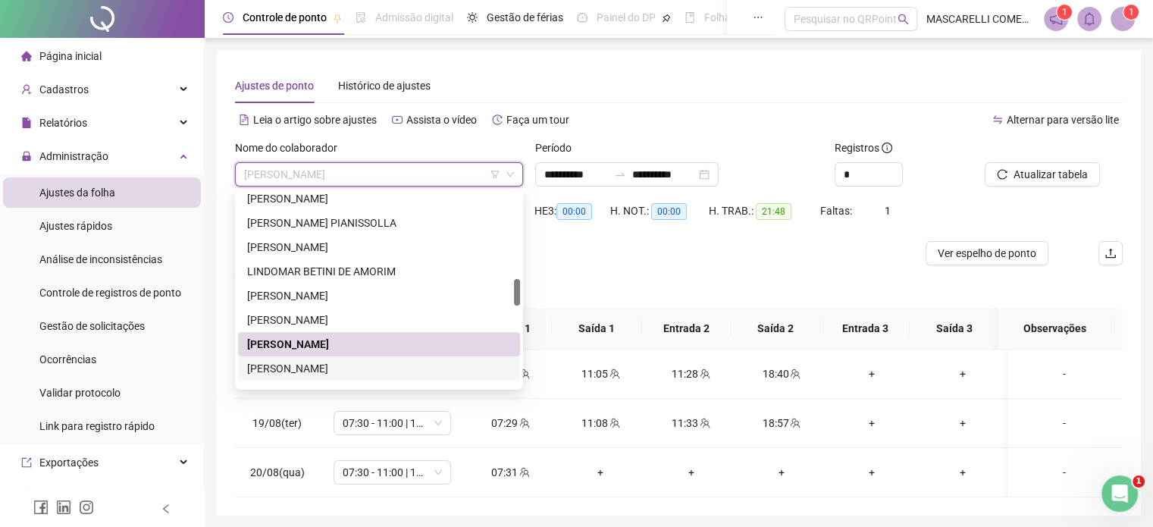
click at [284, 365] on div "[PERSON_NAME]" at bounding box center [379, 368] width 264 height 17
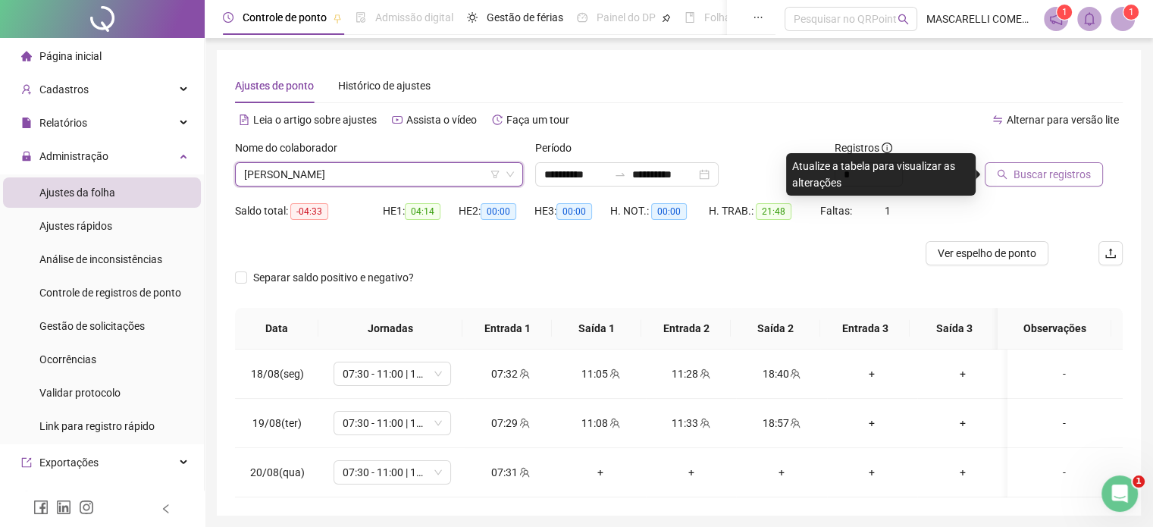
click at [1042, 169] on span "Buscar registros" at bounding box center [1052, 174] width 77 height 17
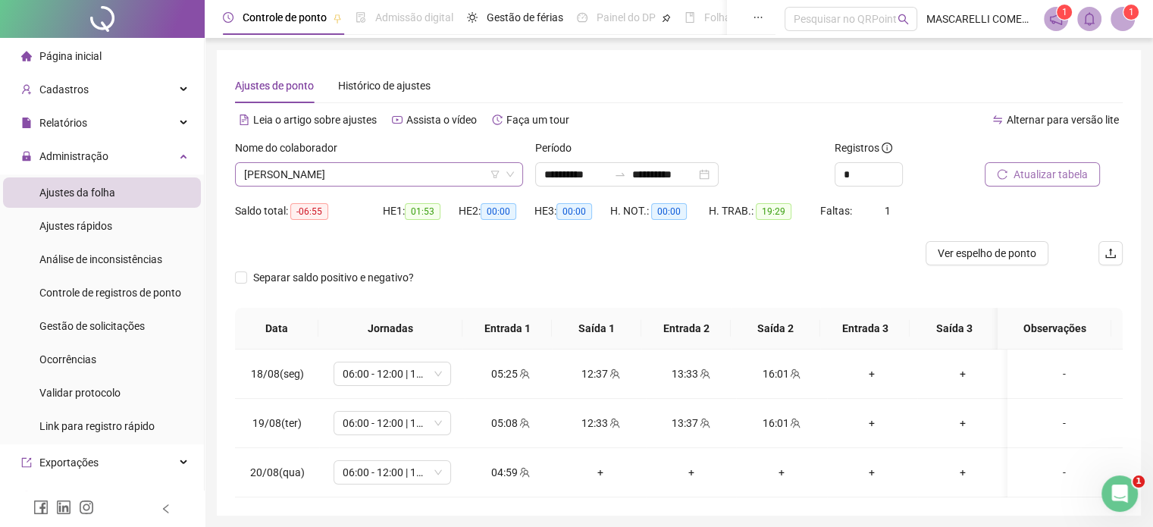
click at [373, 174] on span "[PERSON_NAME]" at bounding box center [379, 174] width 270 height 23
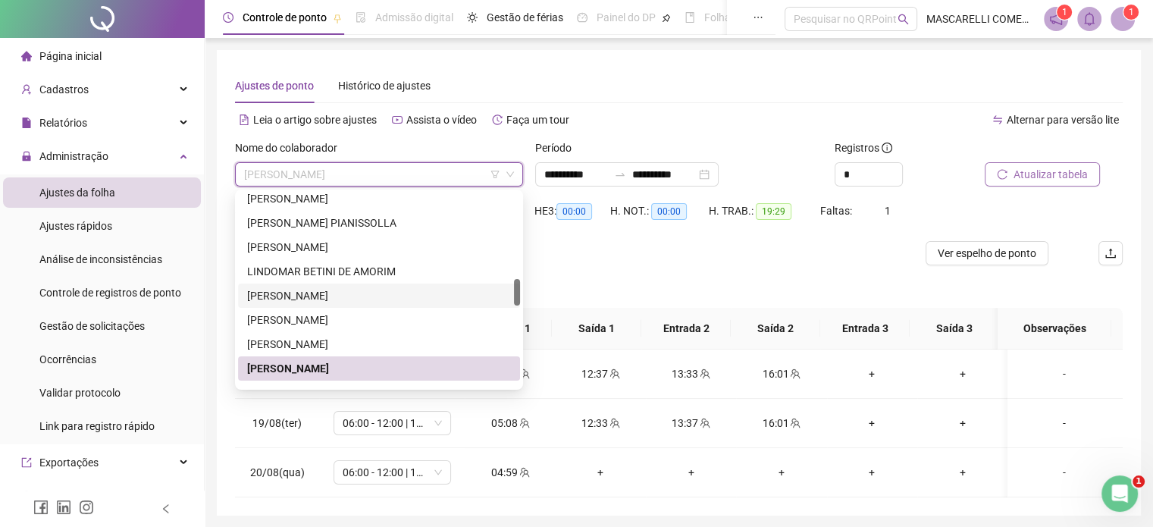
scroll to position [689, 0]
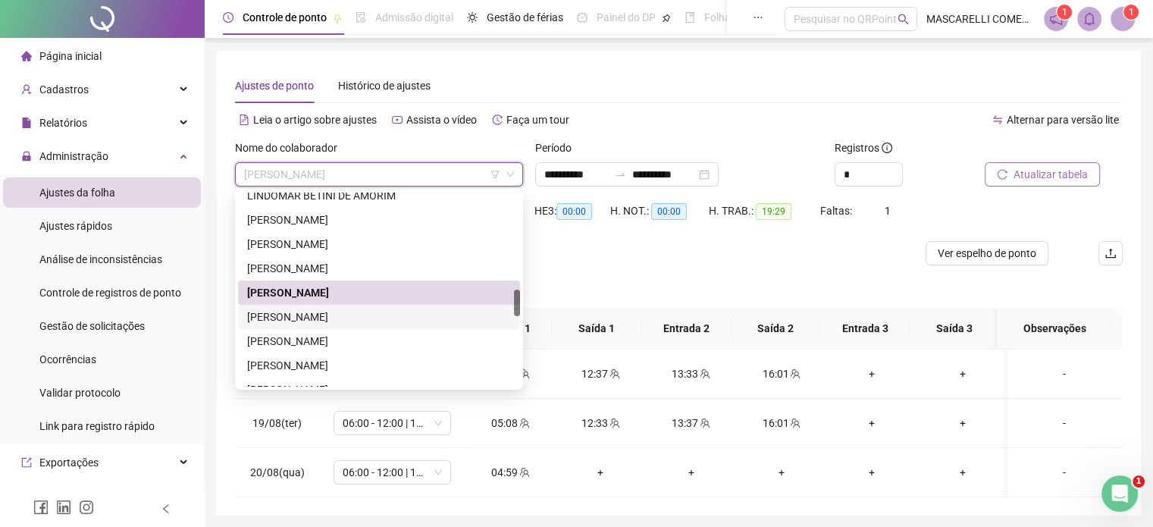
click at [306, 311] on div "[PERSON_NAME]" at bounding box center [379, 317] width 264 height 17
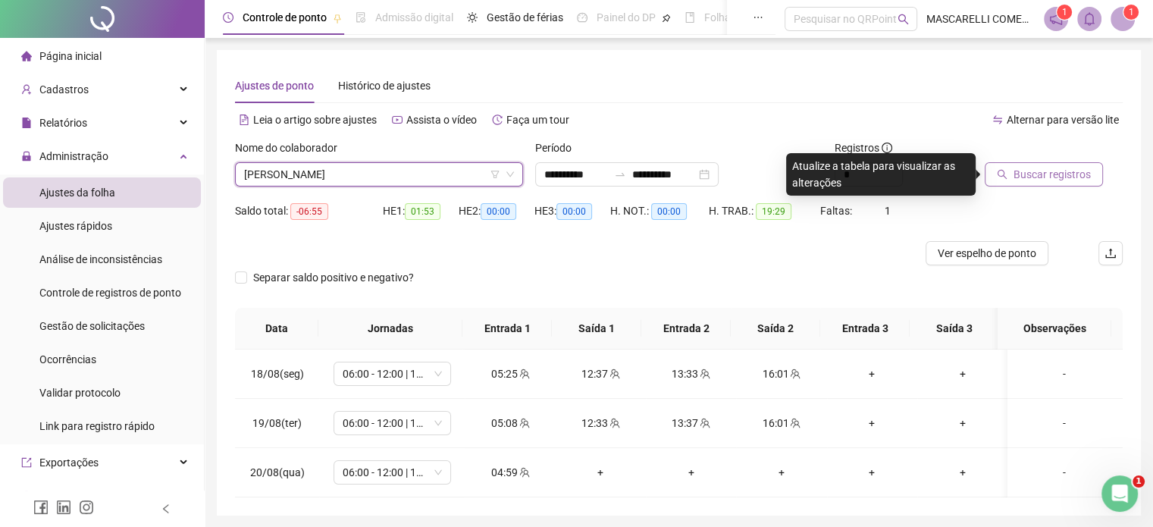
click at [1028, 179] on span "Buscar registros" at bounding box center [1052, 174] width 77 height 17
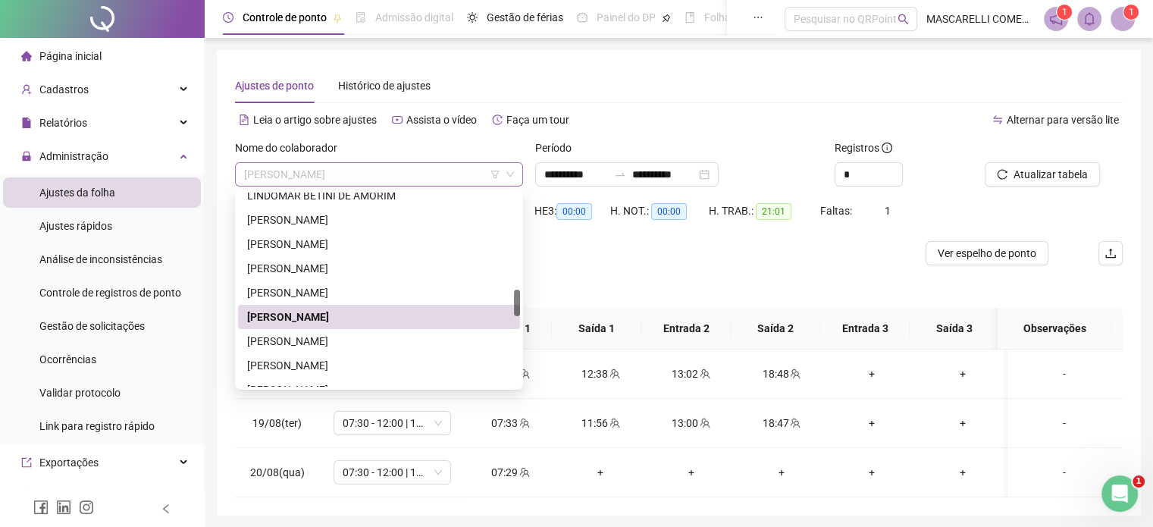
click at [296, 178] on span "[PERSON_NAME]" at bounding box center [379, 174] width 270 height 23
click at [269, 343] on div "[PERSON_NAME]" at bounding box center [379, 341] width 264 height 17
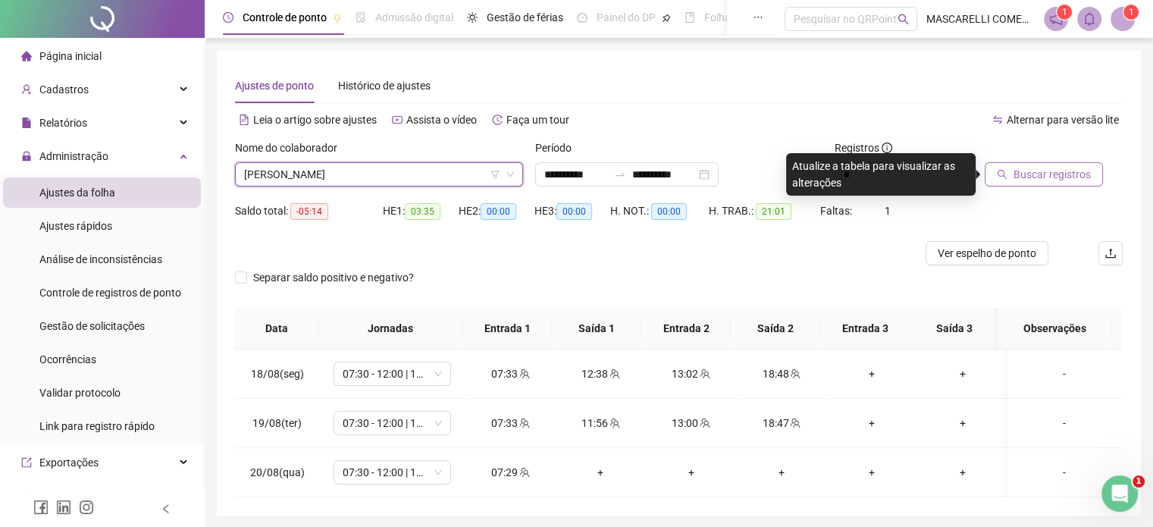
click at [1034, 171] on span "Buscar registros" at bounding box center [1052, 174] width 77 height 17
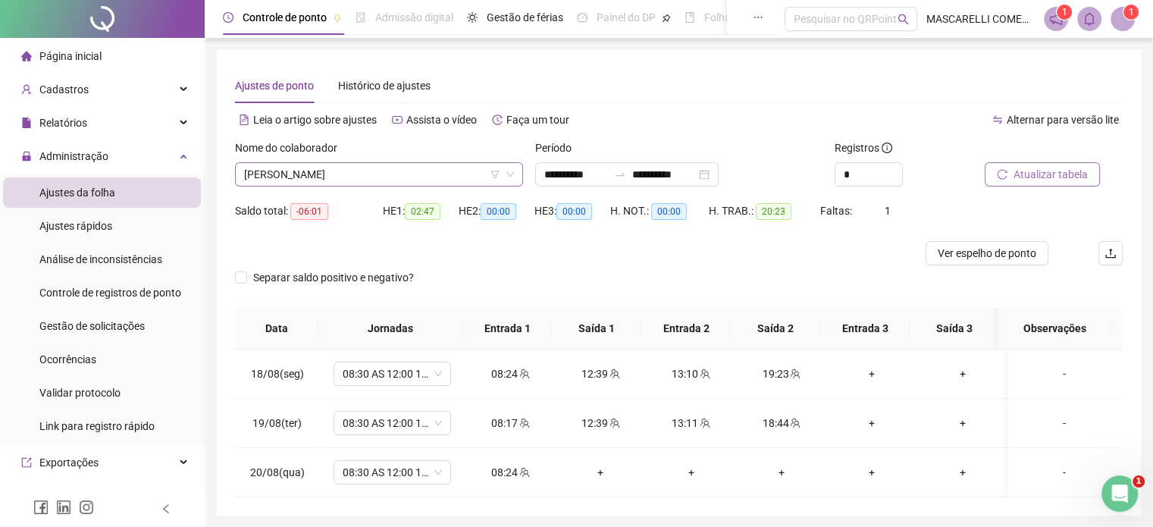
click at [368, 172] on span "[PERSON_NAME]" at bounding box center [379, 174] width 270 height 23
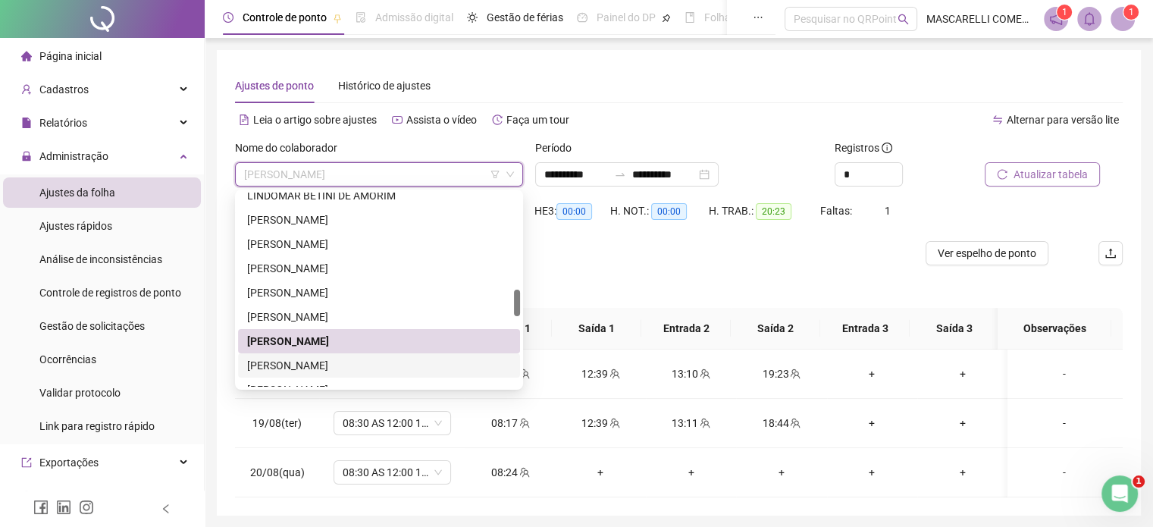
drag, startPoint x: 271, startPoint y: 365, endPoint x: 280, endPoint y: 361, distance: 9.2
click at [273, 364] on div "[PERSON_NAME]" at bounding box center [379, 365] width 264 height 17
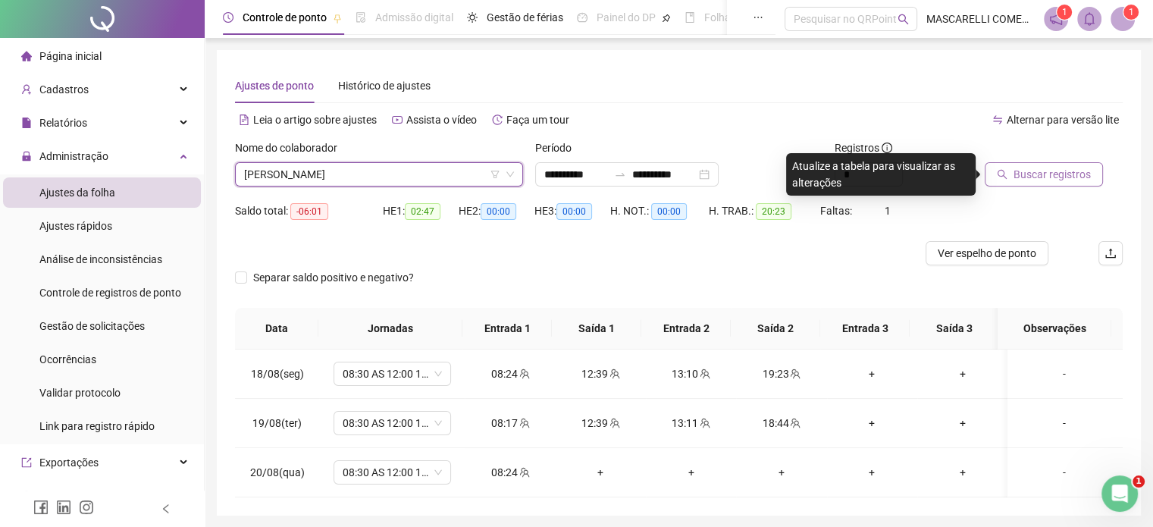
click at [1022, 177] on span "Buscar registros" at bounding box center [1052, 174] width 77 height 17
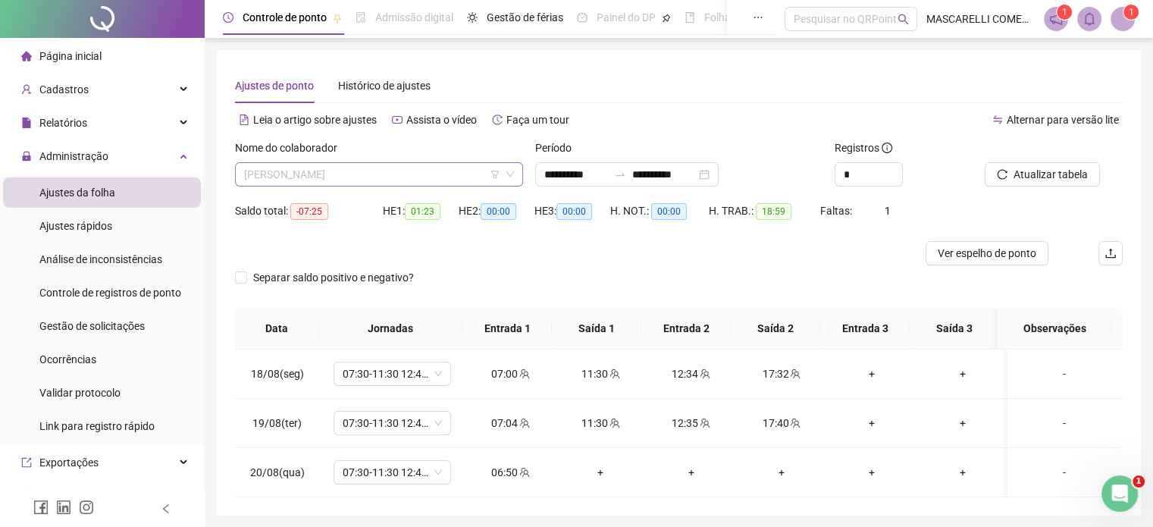
click at [329, 172] on span "[PERSON_NAME]" at bounding box center [379, 174] width 270 height 23
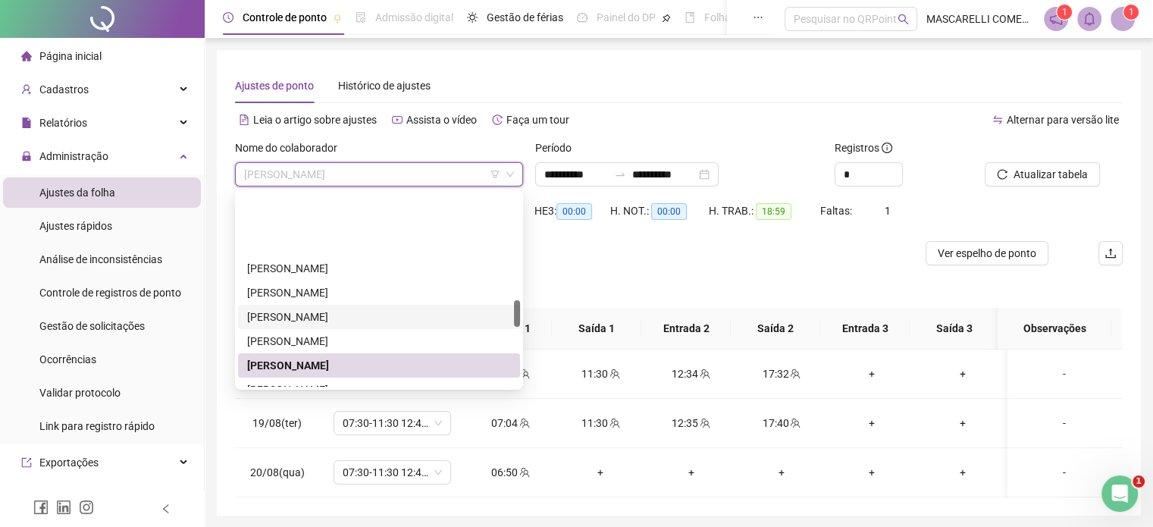
scroll to position [764, 0]
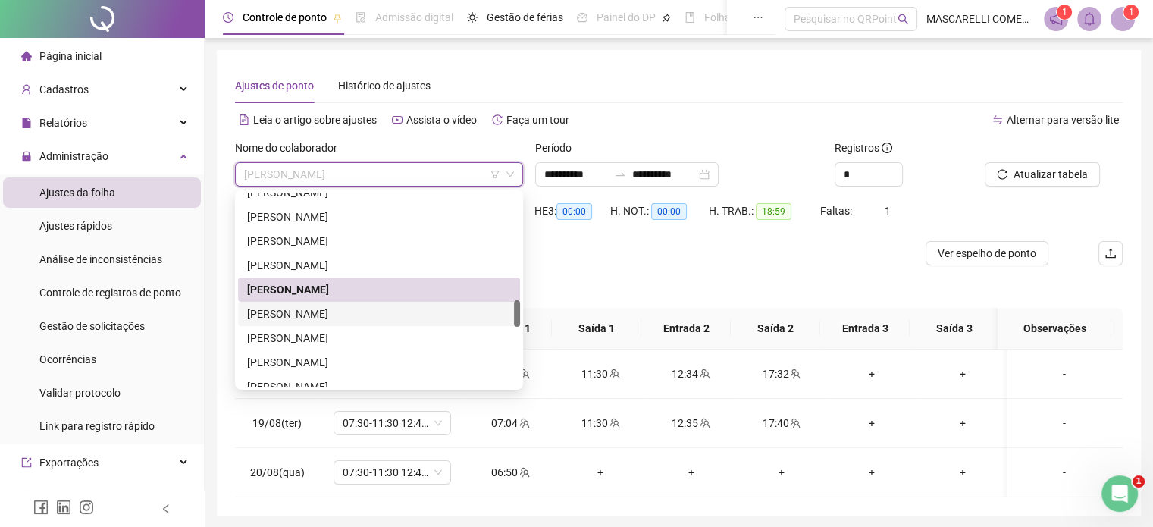
click at [296, 317] on div "[PERSON_NAME]" at bounding box center [379, 314] width 264 height 17
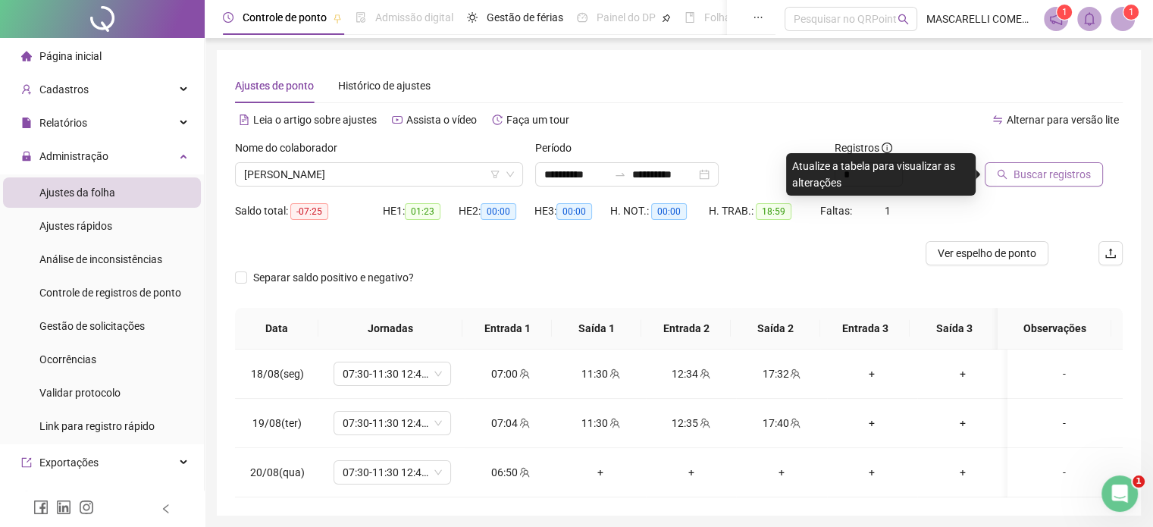
click at [1037, 177] on span "Buscar registros" at bounding box center [1052, 174] width 77 height 17
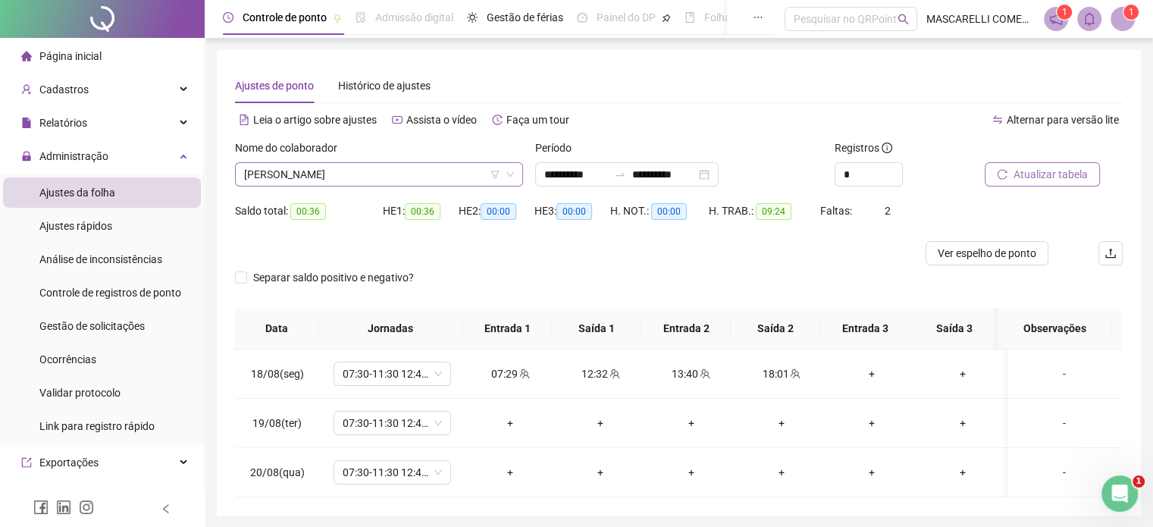
click at [456, 175] on span "[PERSON_NAME]" at bounding box center [379, 174] width 270 height 23
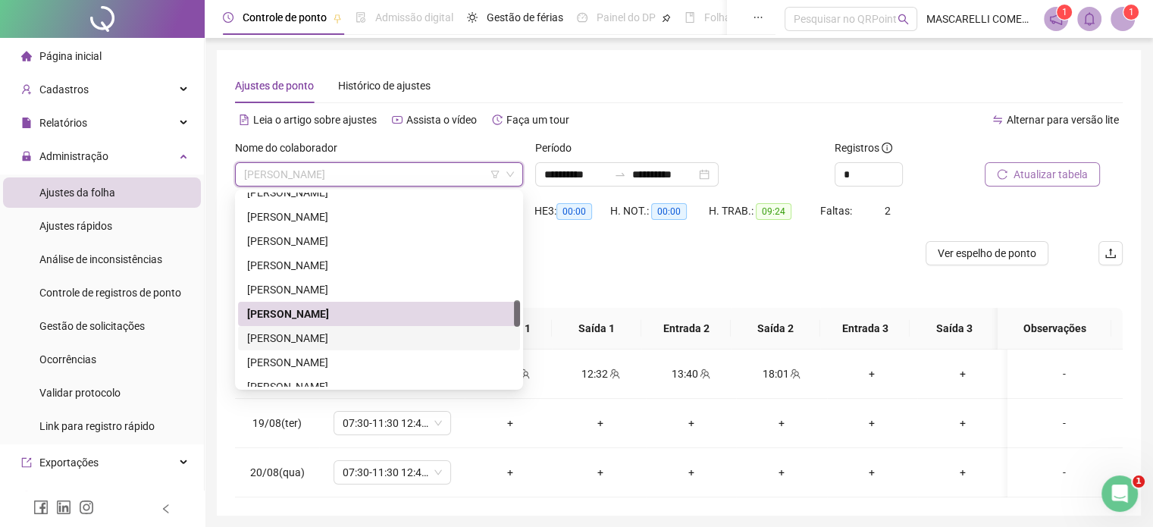
click at [359, 330] on div "[PERSON_NAME]" at bounding box center [379, 338] width 264 height 17
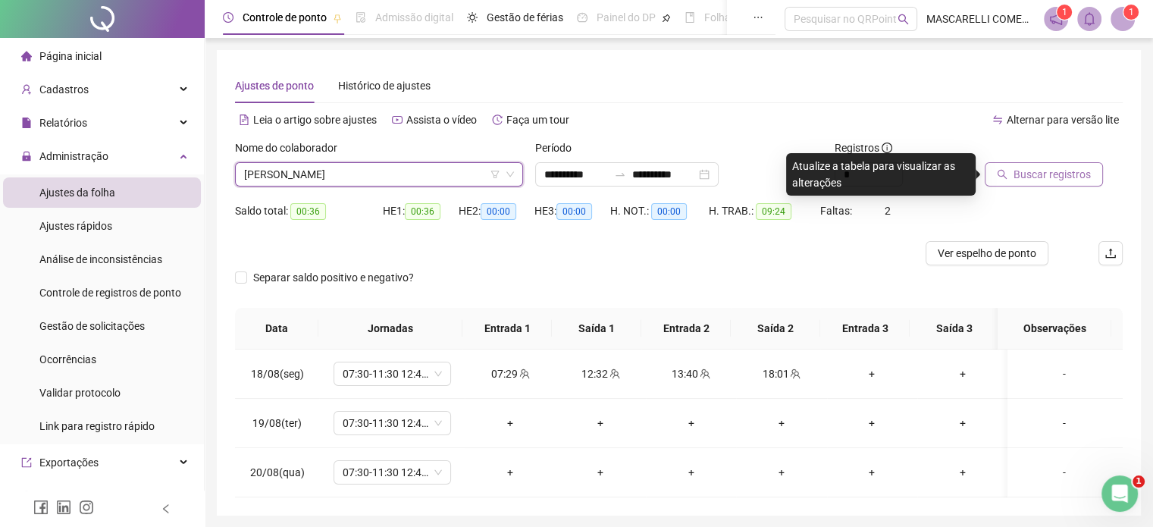
click at [1014, 175] on span "Buscar registros" at bounding box center [1052, 174] width 77 height 17
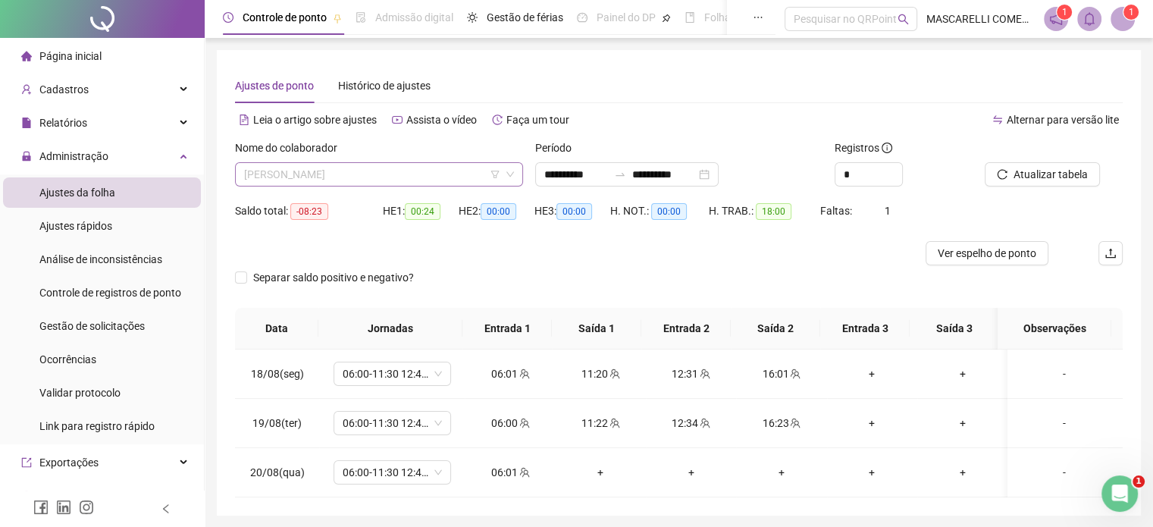
click at [355, 172] on span "[PERSON_NAME]" at bounding box center [379, 174] width 270 height 23
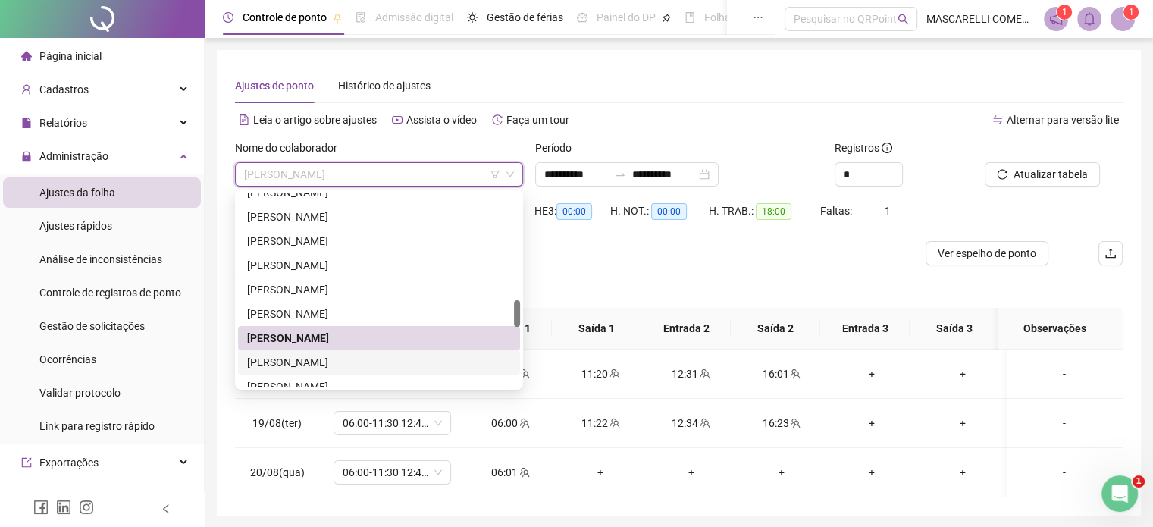
drag, startPoint x: 278, startPoint y: 366, endPoint x: 488, endPoint y: 342, distance: 210.7
click at [278, 366] on div "[PERSON_NAME]" at bounding box center [379, 362] width 264 height 17
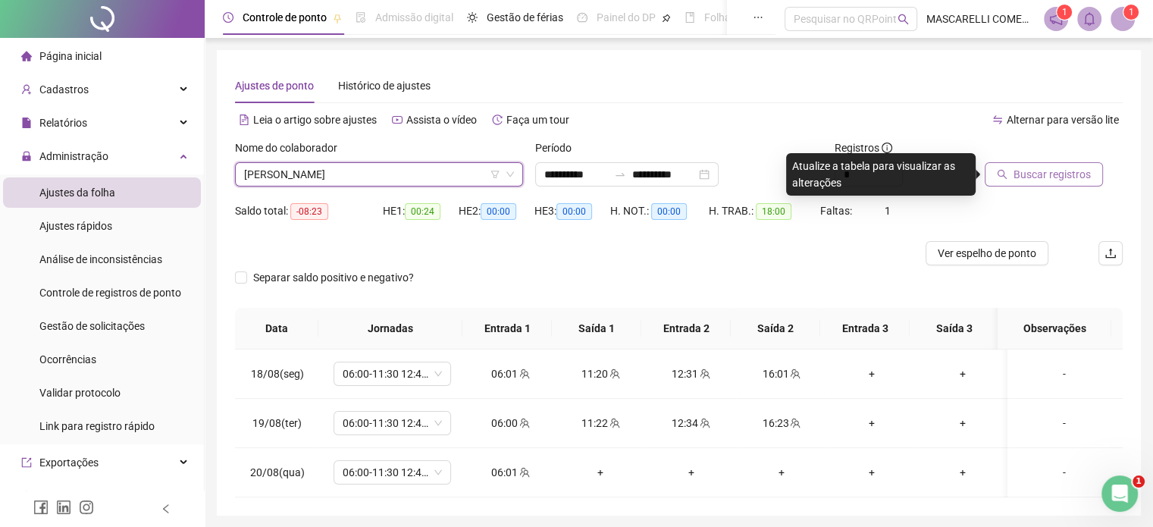
click at [1028, 178] on span "Buscar registros" at bounding box center [1052, 174] width 77 height 17
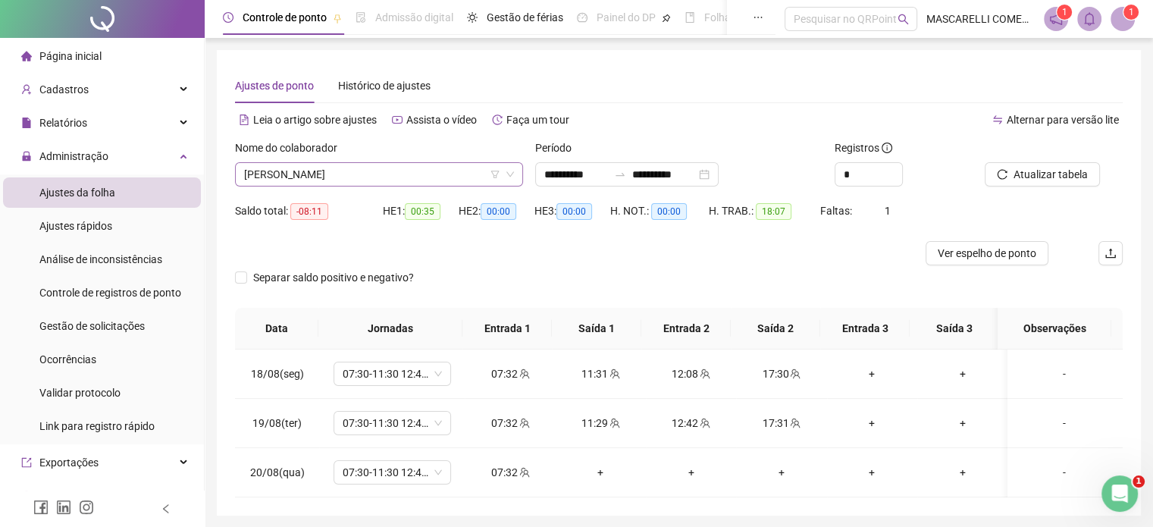
click at [304, 176] on span "[PERSON_NAME]" at bounding box center [379, 174] width 270 height 23
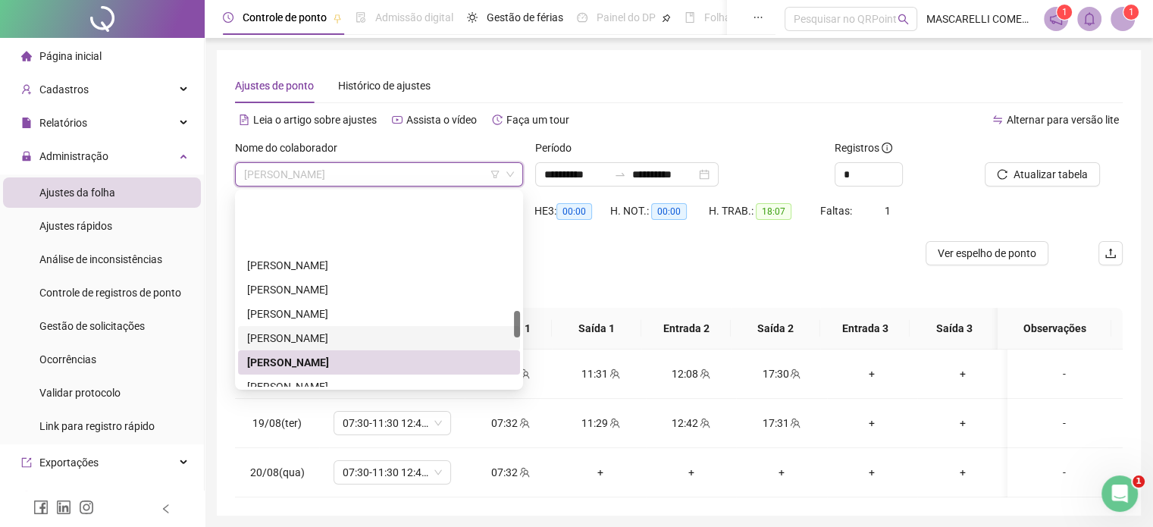
scroll to position [840, 0]
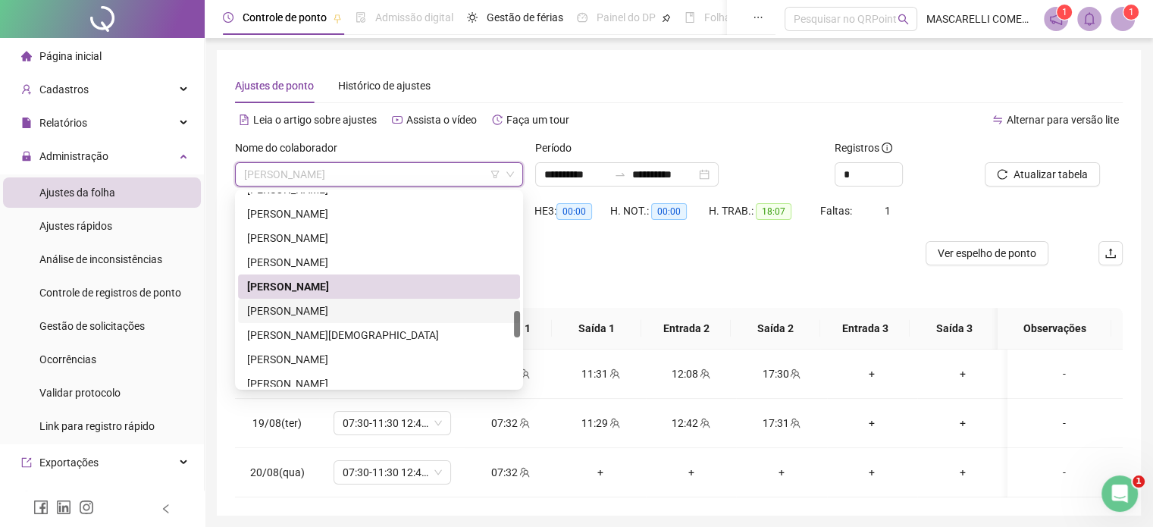
click at [297, 312] on div "[PERSON_NAME]" at bounding box center [379, 311] width 264 height 17
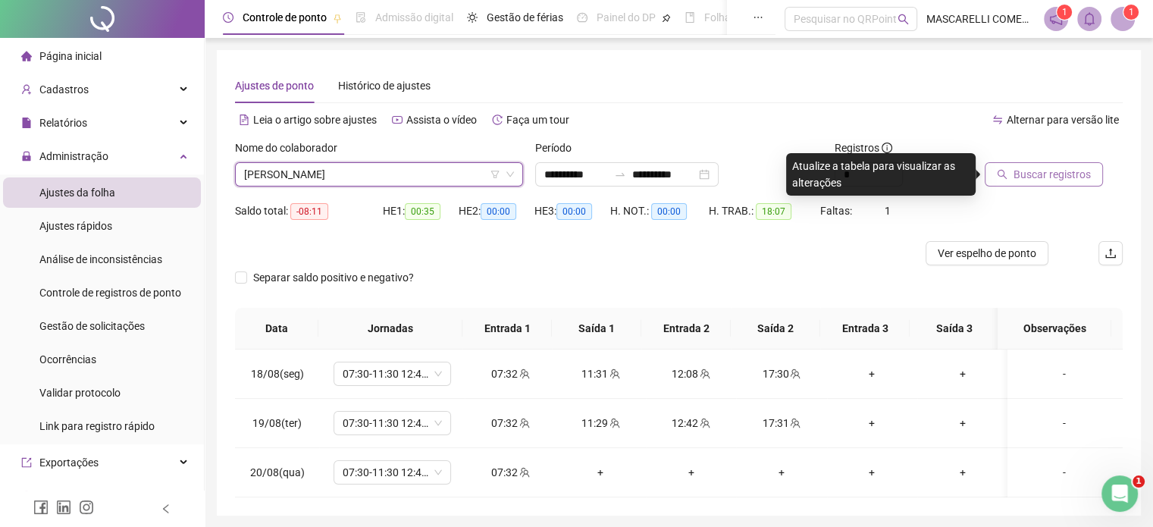
click at [1050, 171] on span "Buscar registros" at bounding box center [1052, 174] width 77 height 17
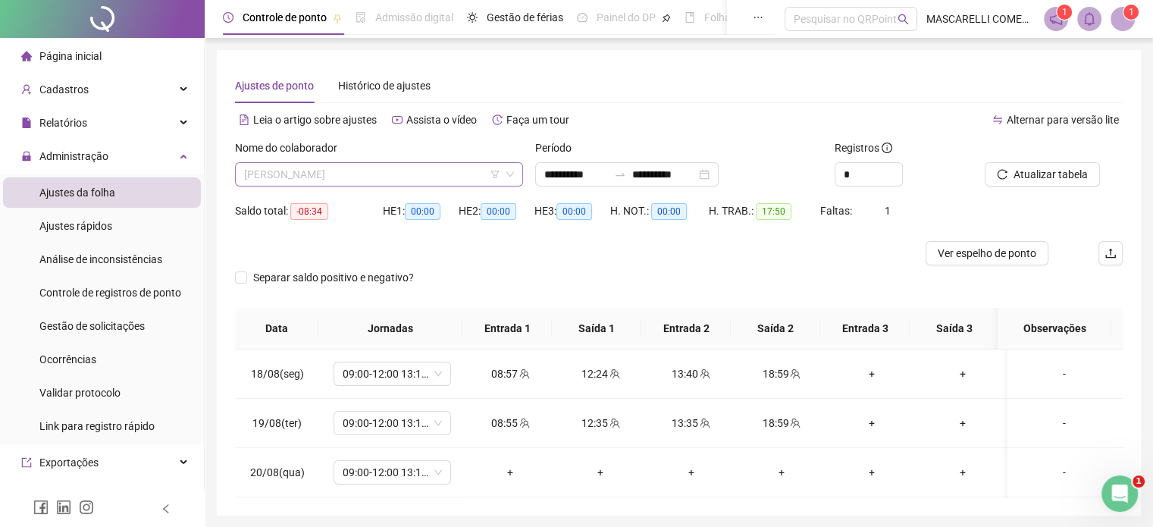
click at [386, 166] on span "[PERSON_NAME]" at bounding box center [379, 174] width 270 height 23
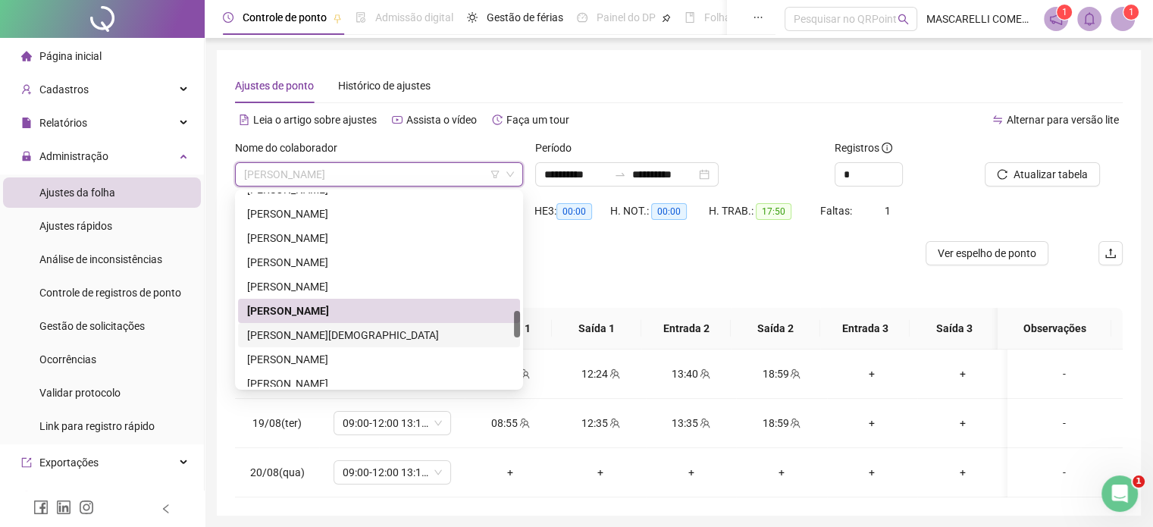
click at [300, 337] on div "[PERSON_NAME][DEMOGRAPHIC_DATA]" at bounding box center [379, 335] width 264 height 17
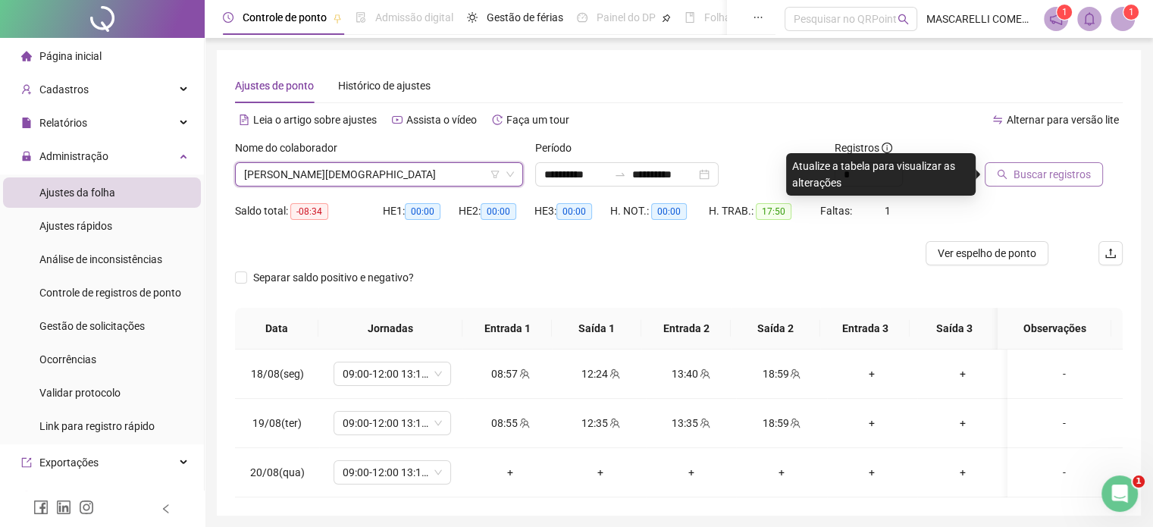
click at [1052, 174] on span "Buscar registros" at bounding box center [1052, 174] width 77 height 17
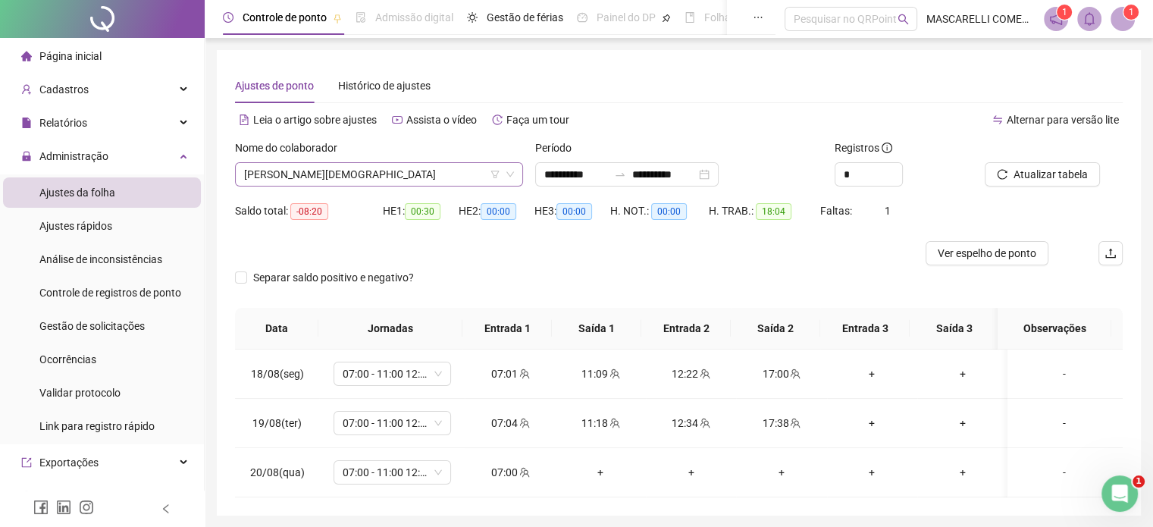
click at [358, 172] on span "[PERSON_NAME][DEMOGRAPHIC_DATA]" at bounding box center [379, 174] width 270 height 23
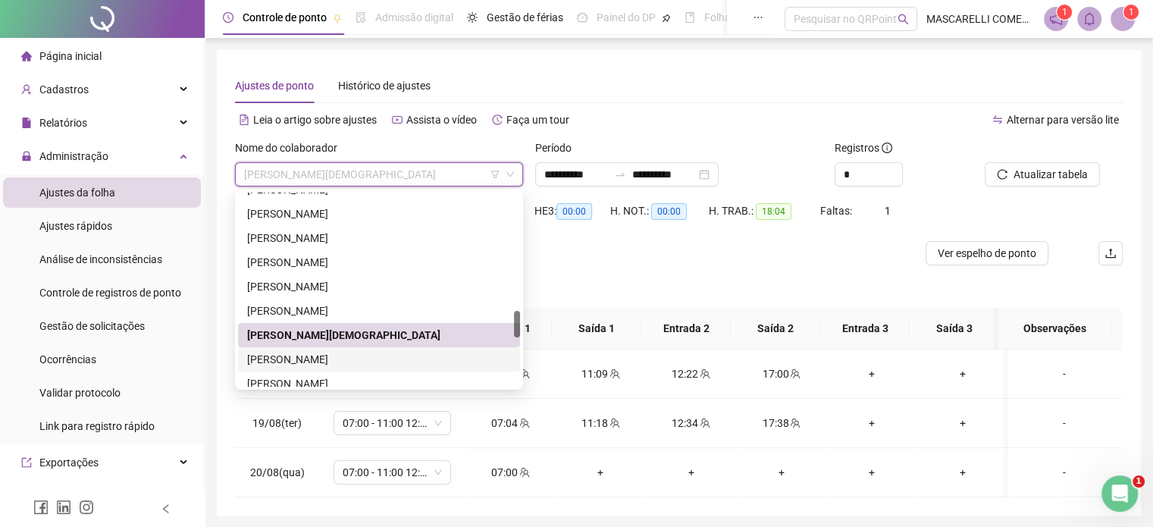
click at [306, 360] on div "[PERSON_NAME]" at bounding box center [379, 359] width 264 height 17
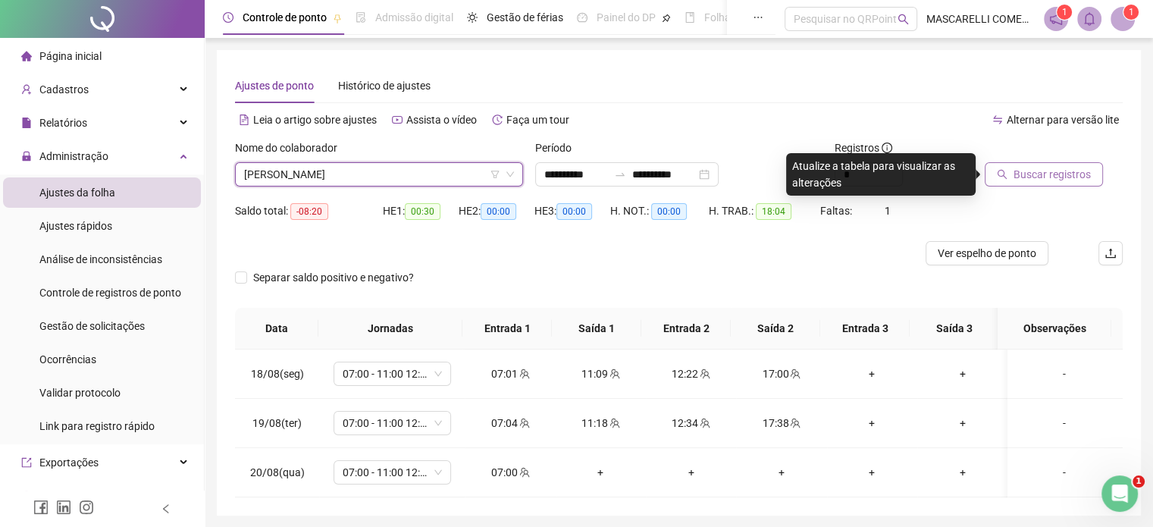
click at [1042, 181] on span "Buscar registros" at bounding box center [1052, 174] width 77 height 17
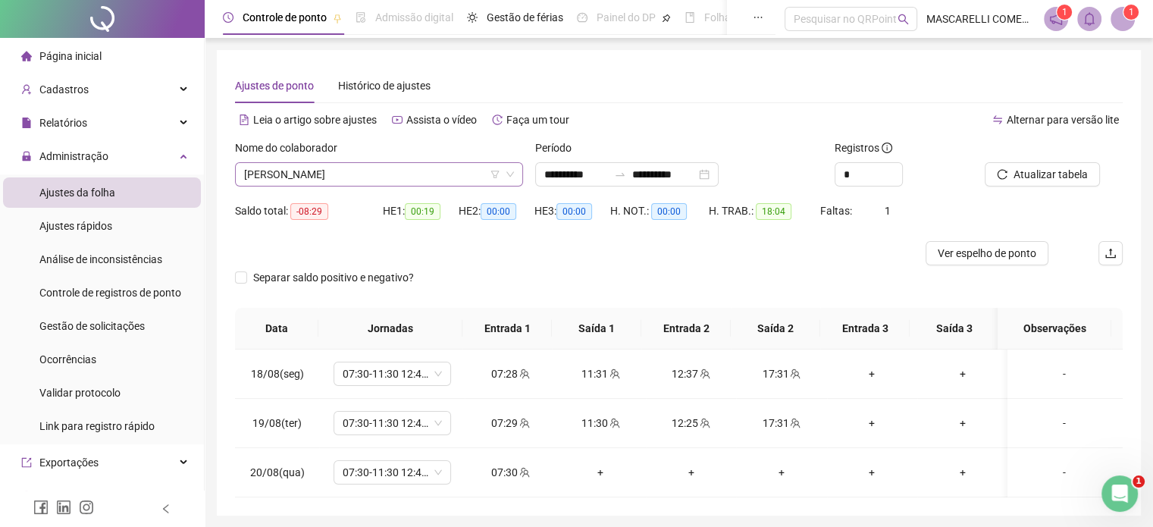
click at [337, 180] on span "[PERSON_NAME]" at bounding box center [379, 174] width 270 height 23
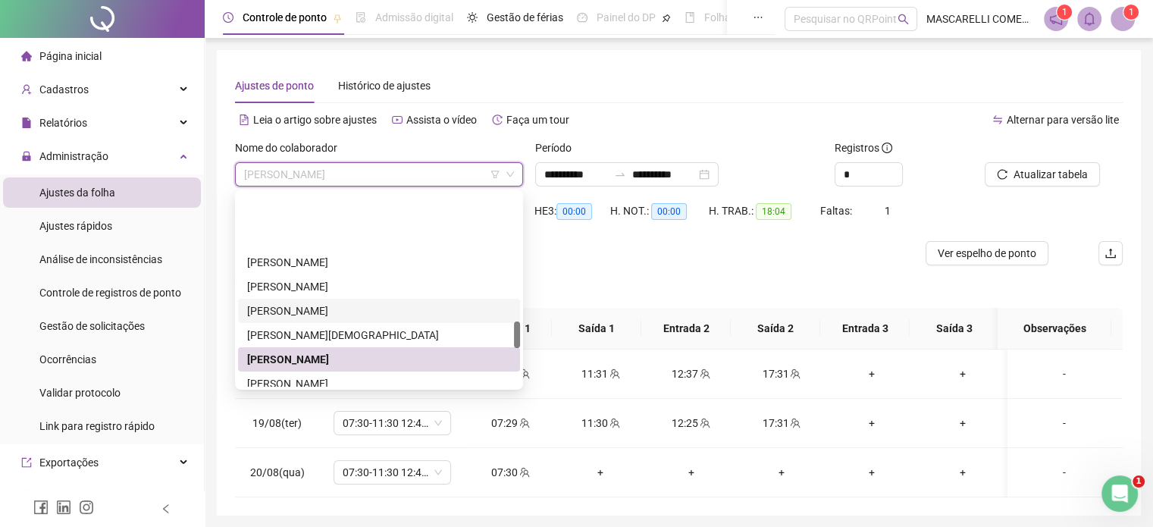
scroll to position [916, 0]
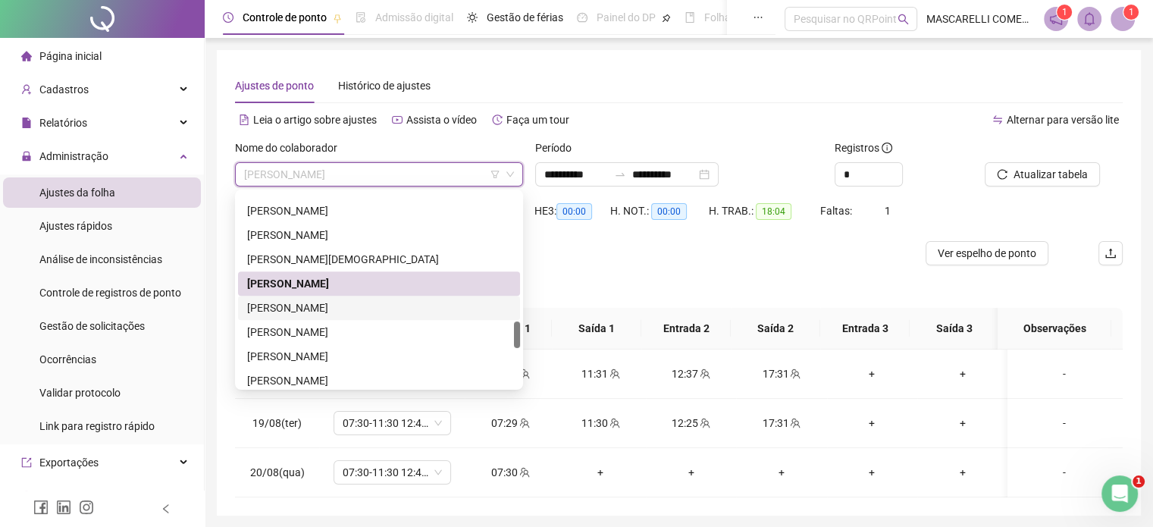
click at [326, 306] on div "[PERSON_NAME]" at bounding box center [379, 308] width 264 height 17
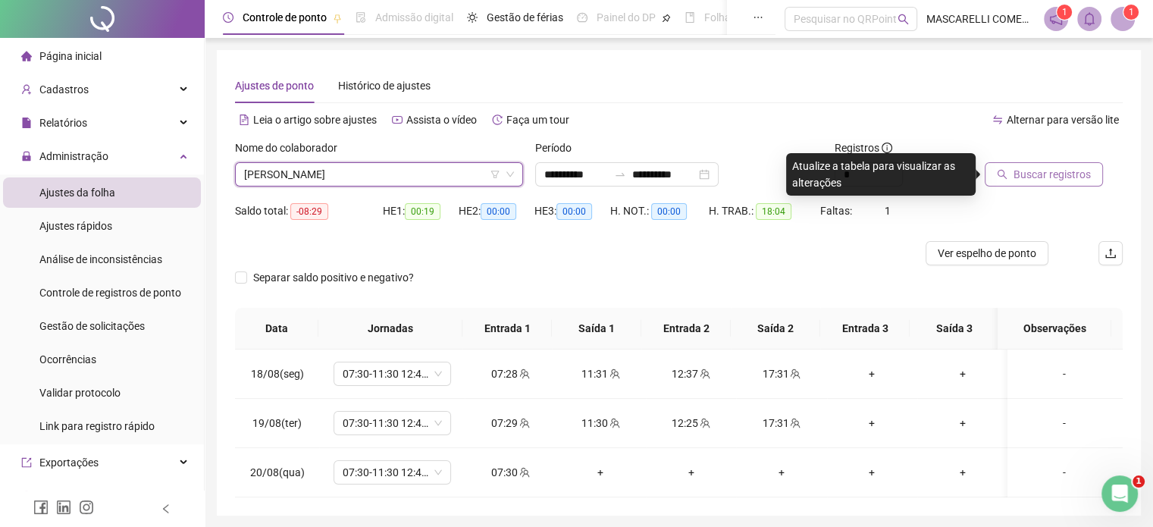
click at [1024, 174] on span "Buscar registros" at bounding box center [1052, 174] width 77 height 17
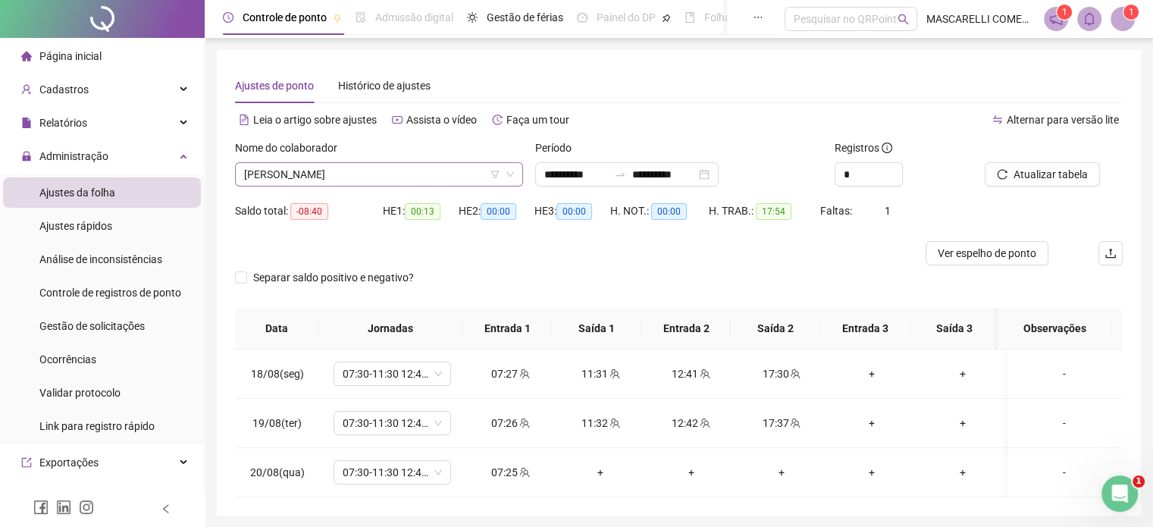
click at [350, 173] on span "[PERSON_NAME]" at bounding box center [379, 174] width 270 height 23
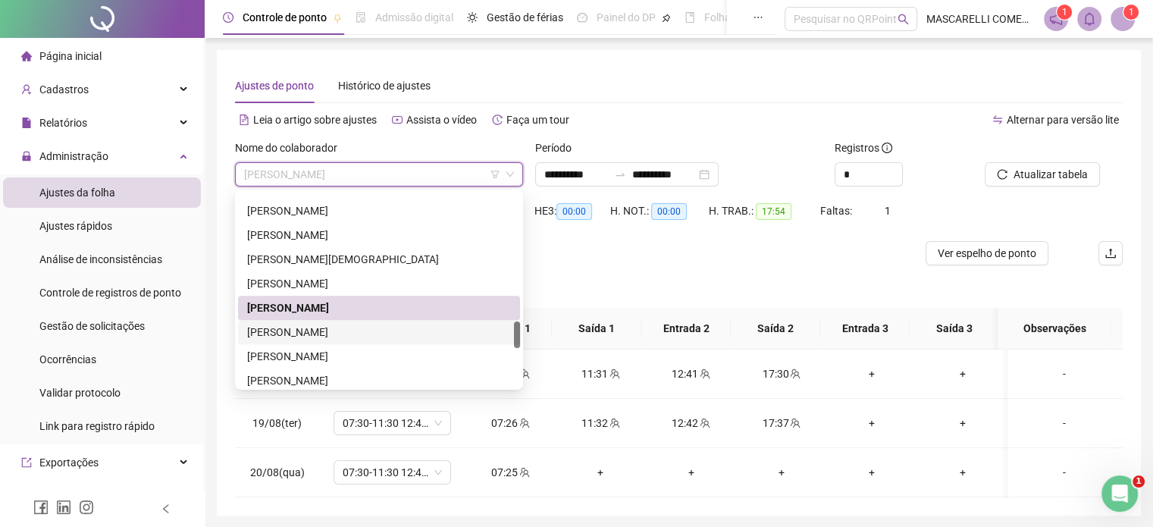
click at [324, 329] on div "[PERSON_NAME]" at bounding box center [379, 332] width 264 height 17
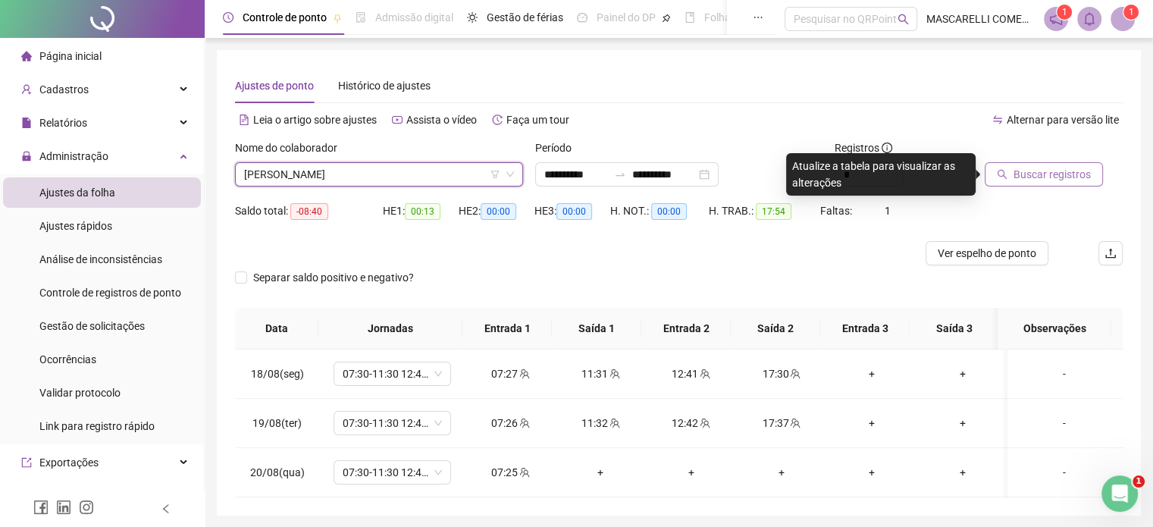
click at [1062, 174] on span "Buscar registros" at bounding box center [1052, 174] width 77 height 17
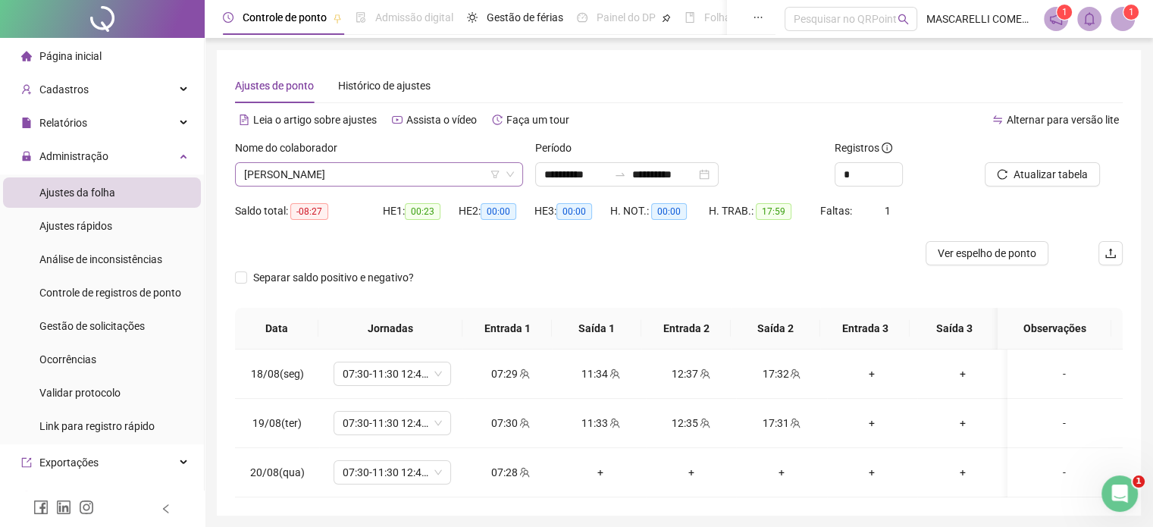
click at [403, 170] on span "[PERSON_NAME]" at bounding box center [379, 174] width 270 height 23
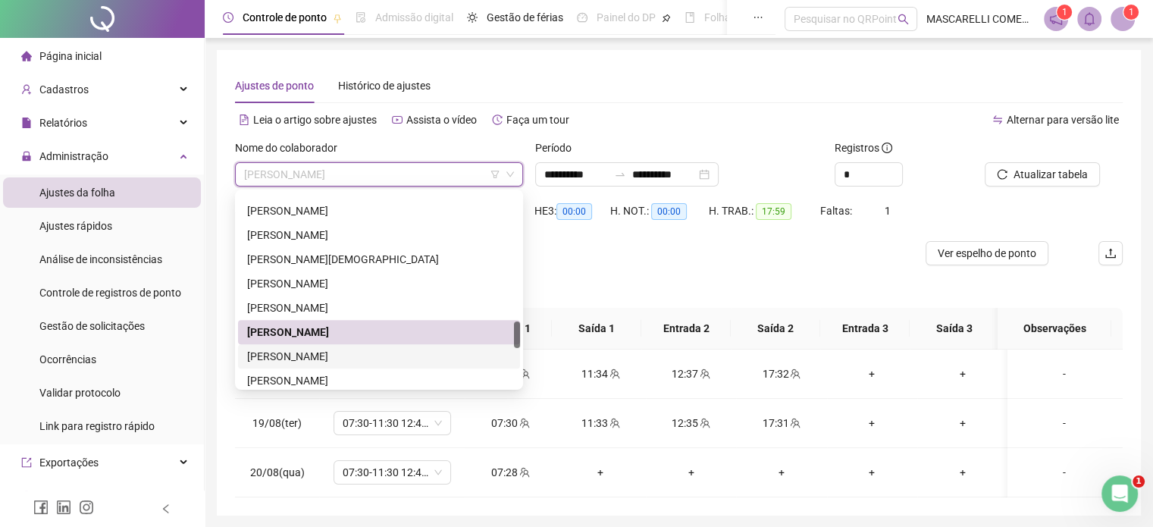
click at [293, 357] on div "[PERSON_NAME]" at bounding box center [379, 356] width 264 height 17
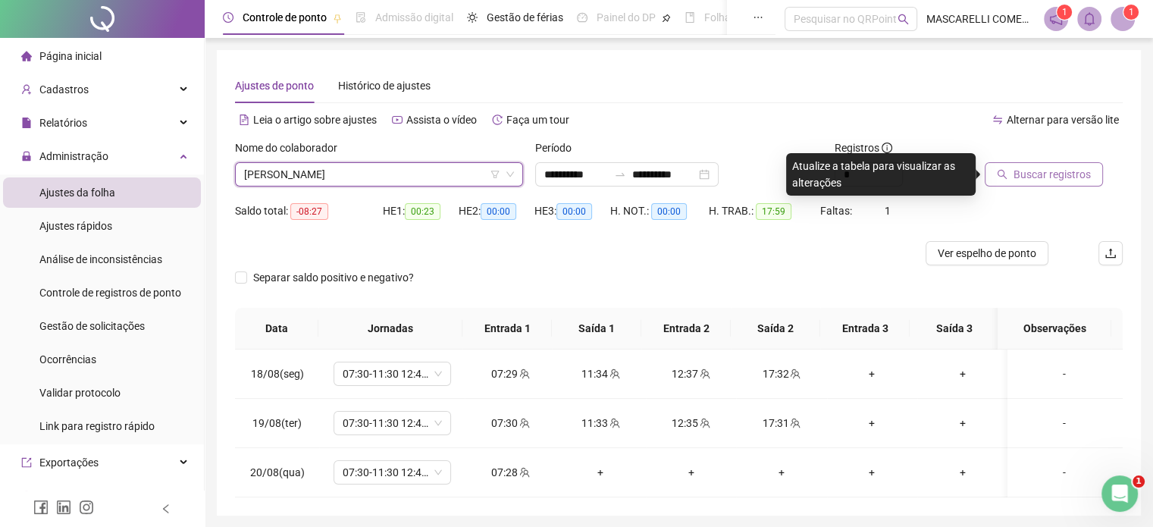
click at [1050, 174] on span "Buscar registros" at bounding box center [1052, 174] width 77 height 17
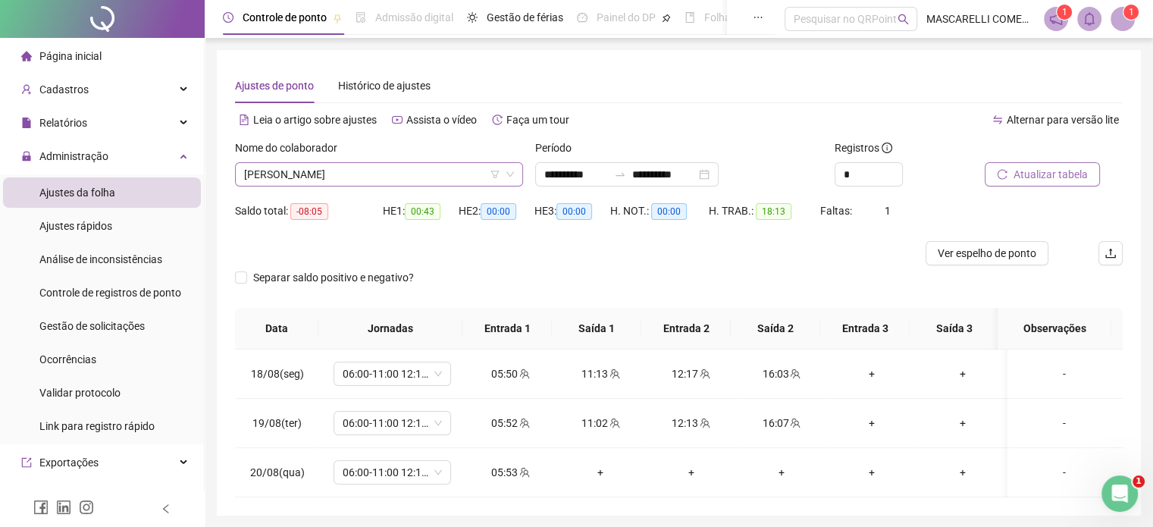
click at [375, 172] on span "[PERSON_NAME]" at bounding box center [379, 174] width 270 height 23
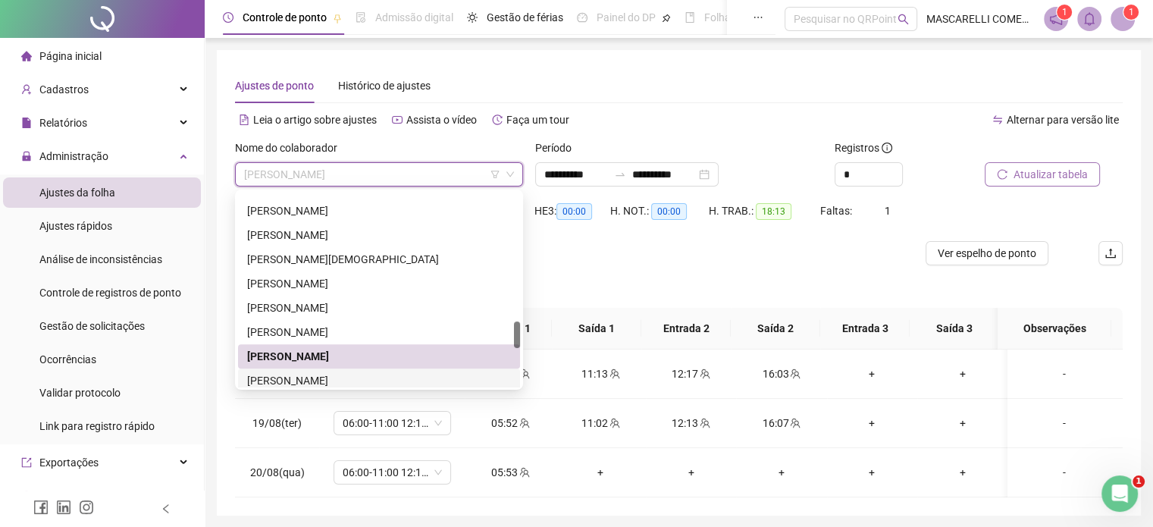
click at [367, 373] on div "[PERSON_NAME]" at bounding box center [379, 380] width 264 height 17
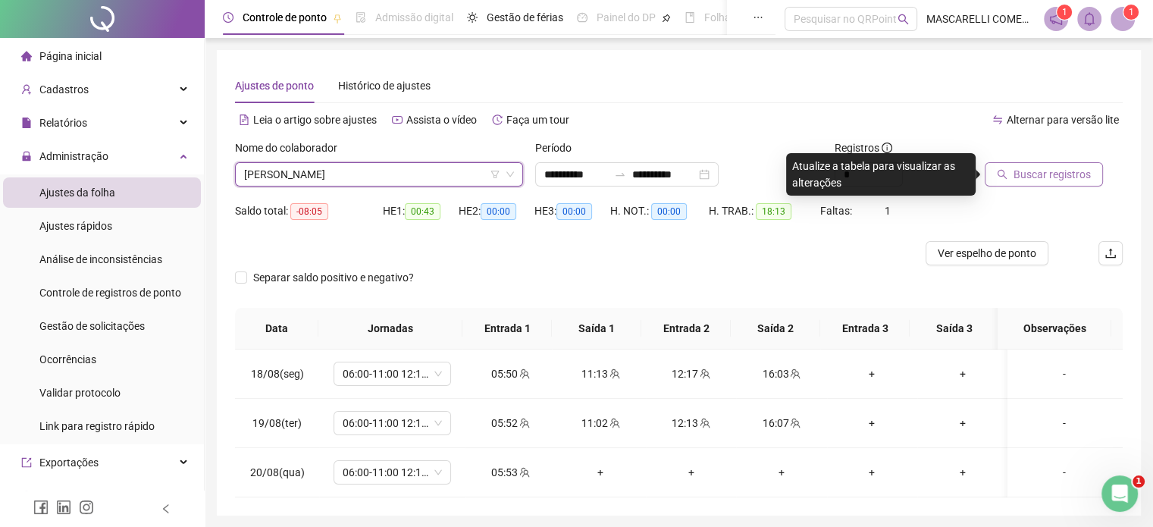
click at [1051, 175] on span "Buscar registros" at bounding box center [1052, 174] width 77 height 17
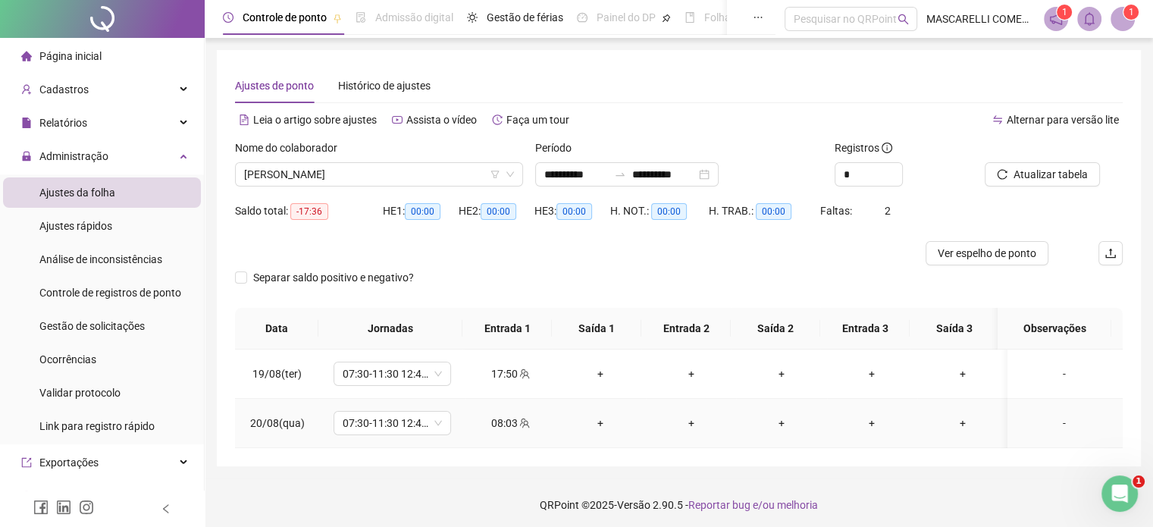
click at [1053, 424] on div "-" at bounding box center [1064, 423] width 89 height 17
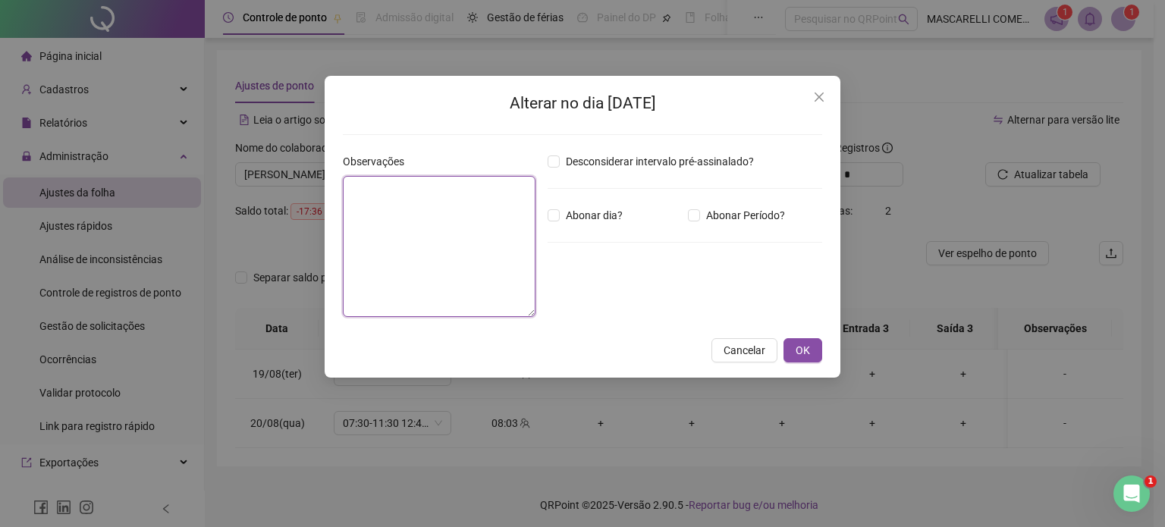
click at [356, 193] on textarea at bounding box center [439, 246] width 193 height 141
type textarea "*"
click at [356, 193] on textarea "*" at bounding box center [439, 246] width 193 height 141
type textarea "**********"
click at [804, 351] on span "OK" at bounding box center [803, 350] width 14 height 17
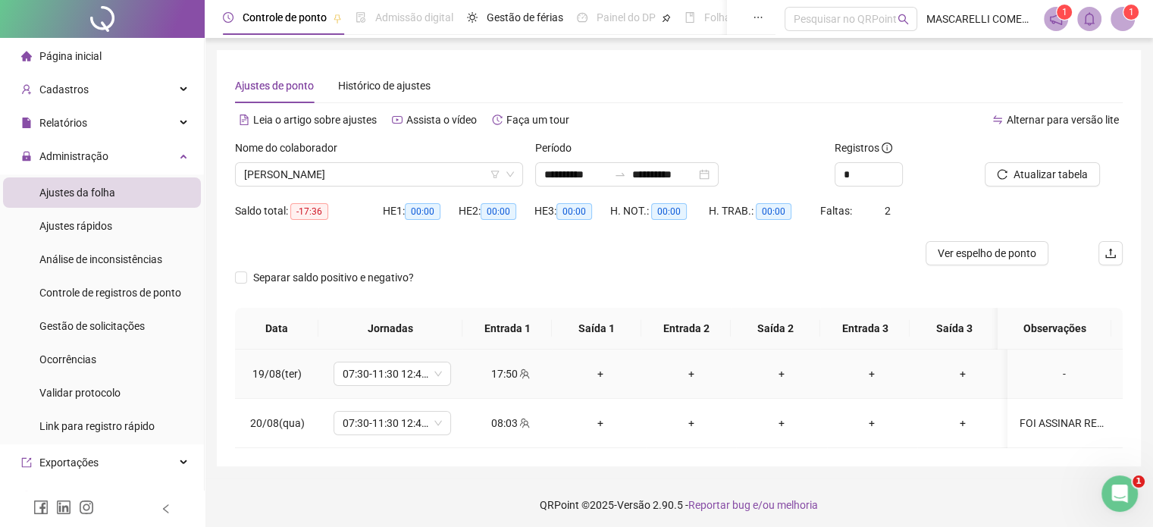
click at [593, 368] on div "+" at bounding box center [601, 374] width 66 height 17
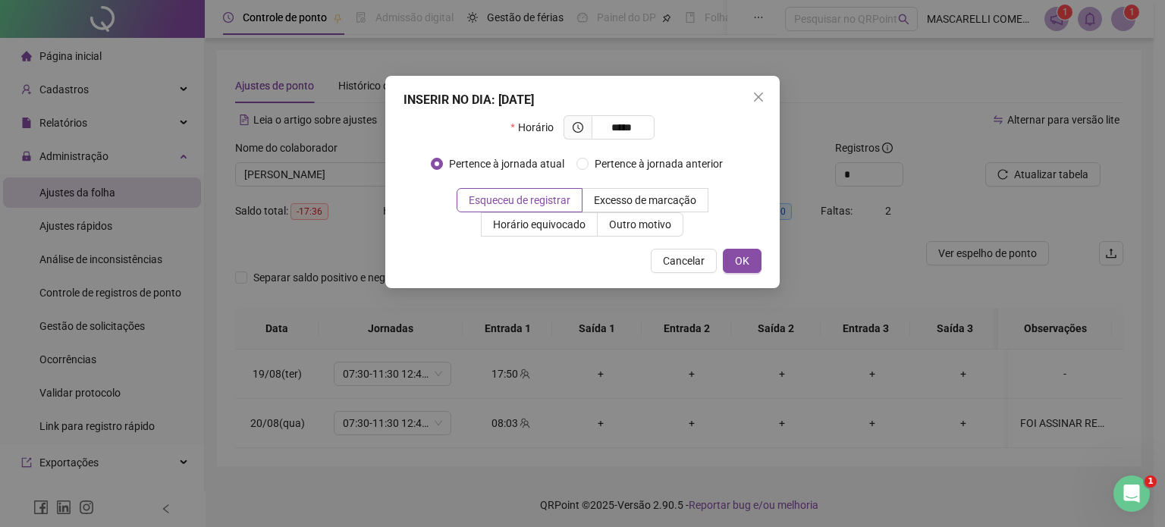
type input "*****"
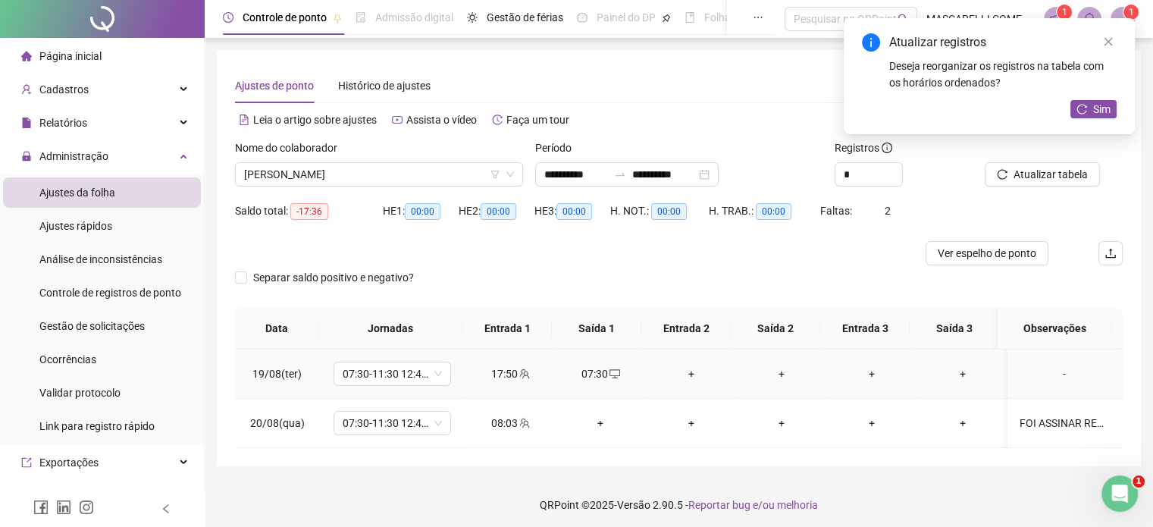
click at [685, 374] on div "+" at bounding box center [691, 374] width 66 height 17
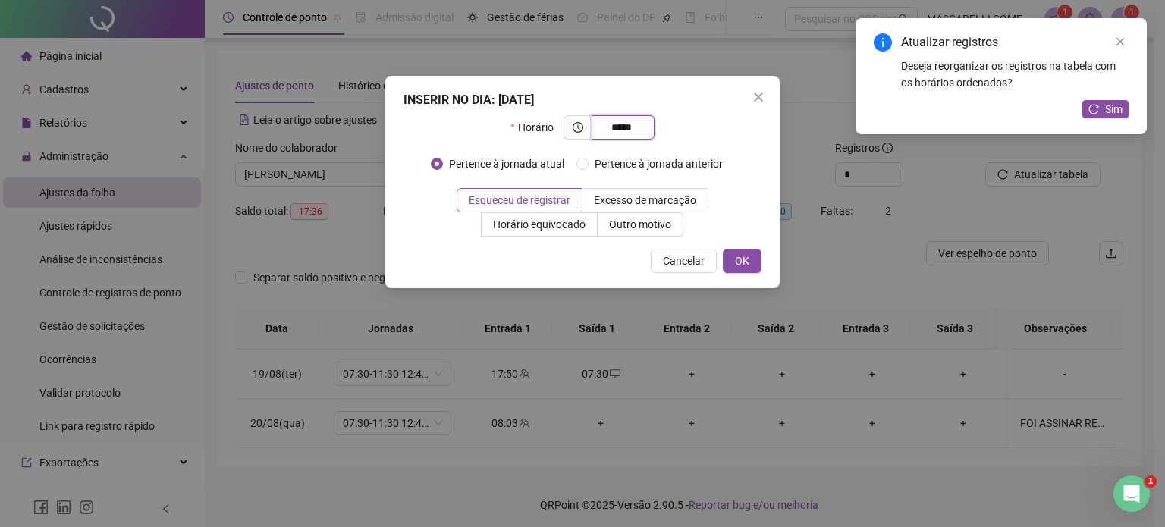
type input "*****"
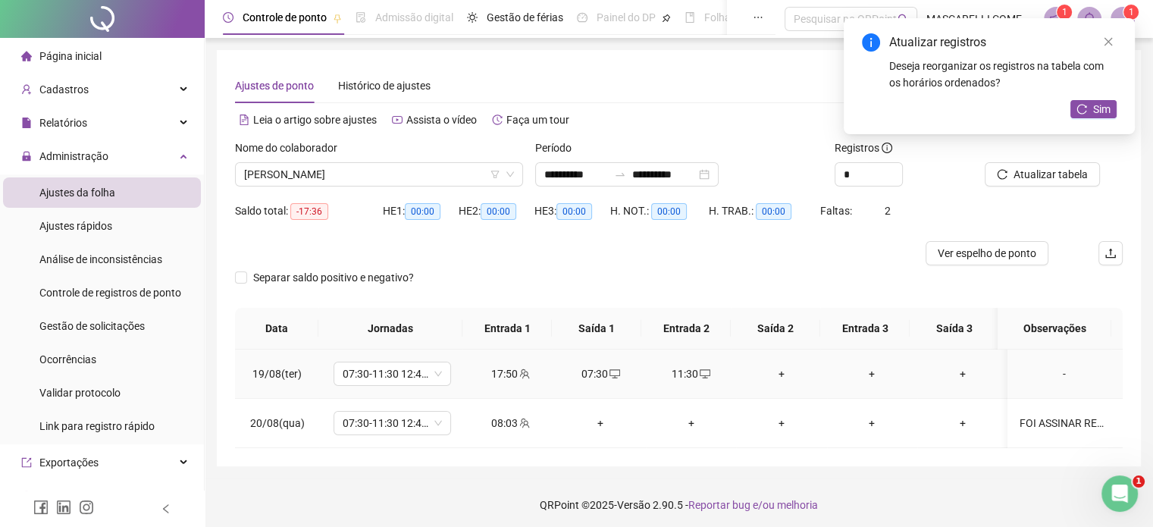
click at [770, 375] on div "+" at bounding box center [782, 374] width 66 height 17
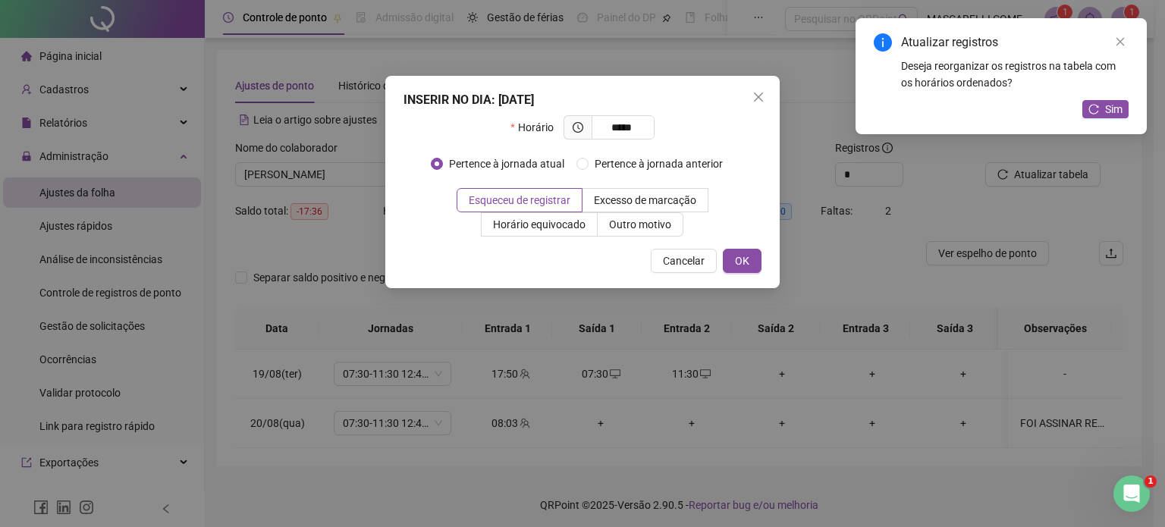
type input "*****"
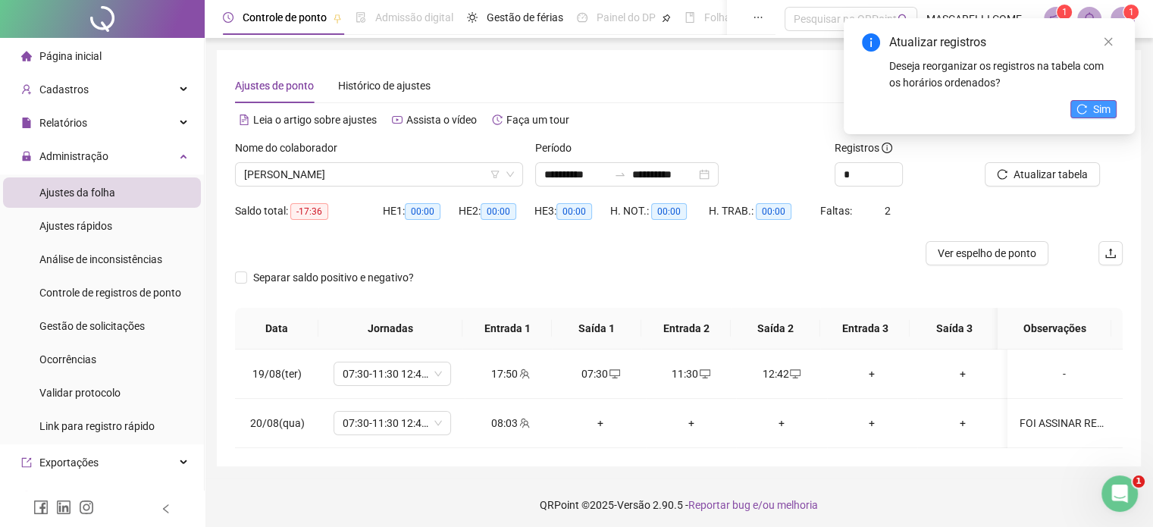
click at [1094, 108] on span "Sim" at bounding box center [1102, 109] width 17 height 17
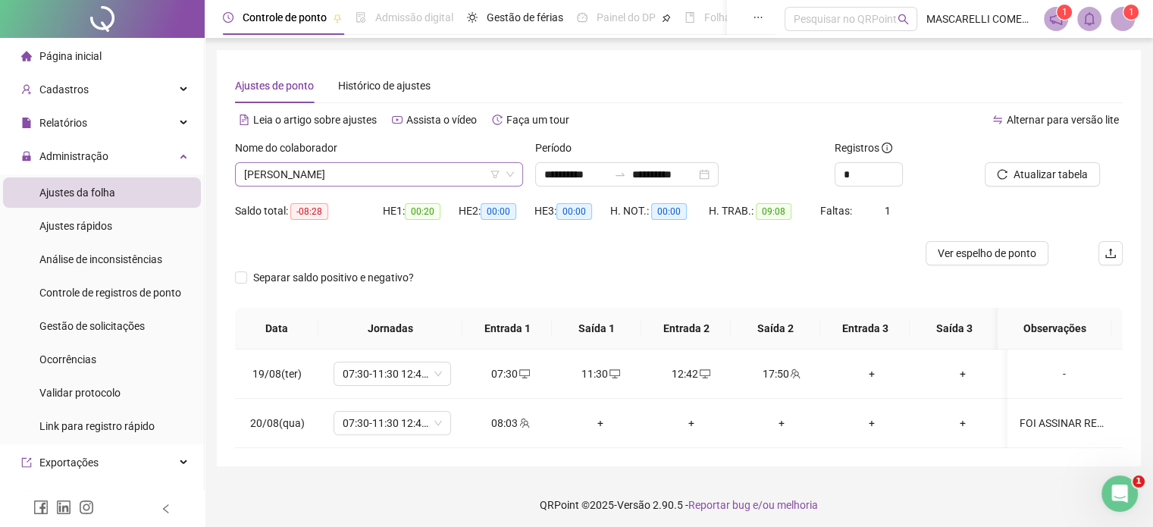
click at [388, 173] on span "[PERSON_NAME]" at bounding box center [379, 174] width 270 height 23
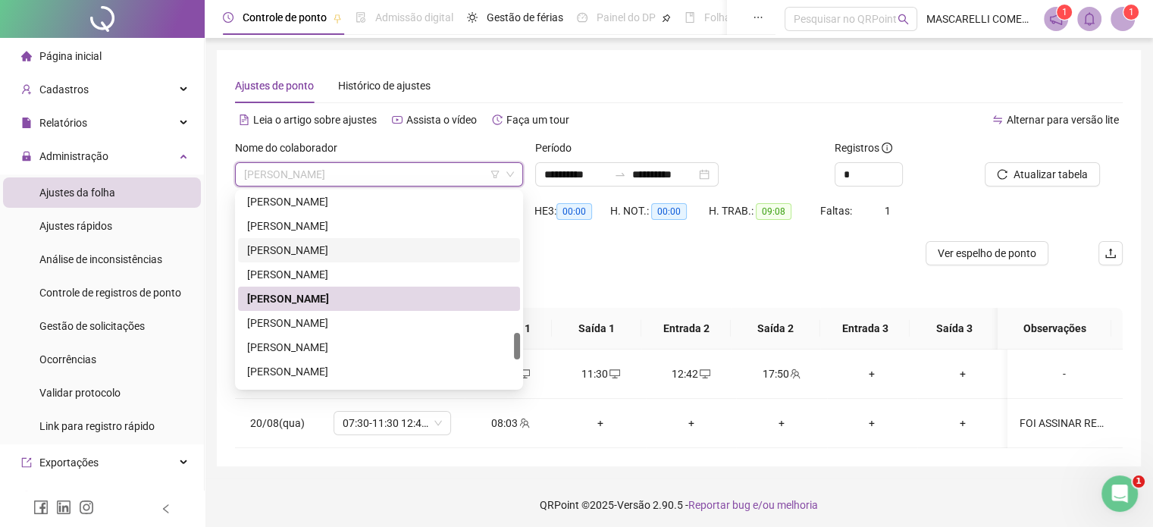
scroll to position [1074, 0]
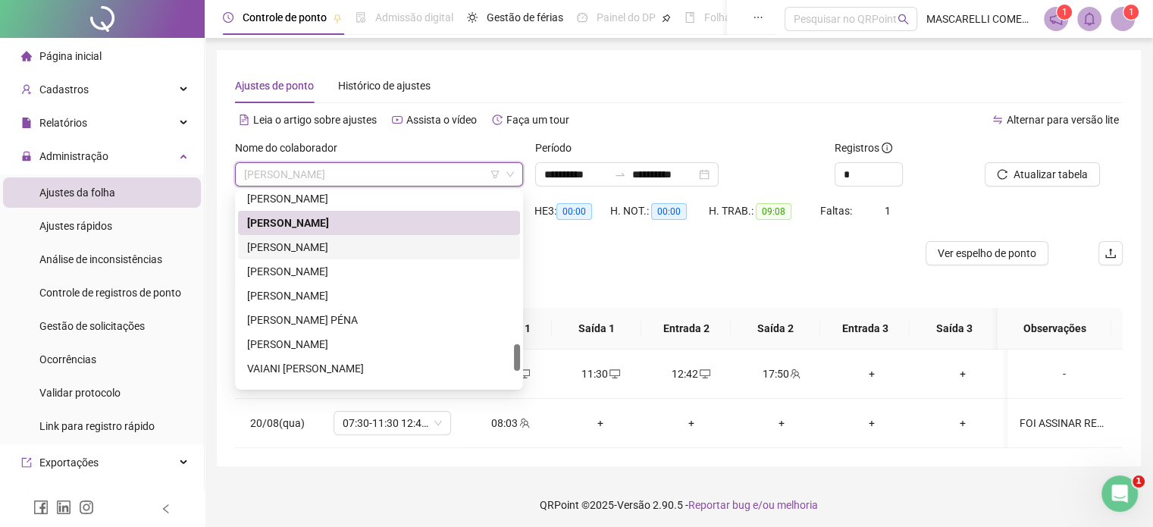
click at [309, 251] on div "[PERSON_NAME]" at bounding box center [379, 247] width 264 height 17
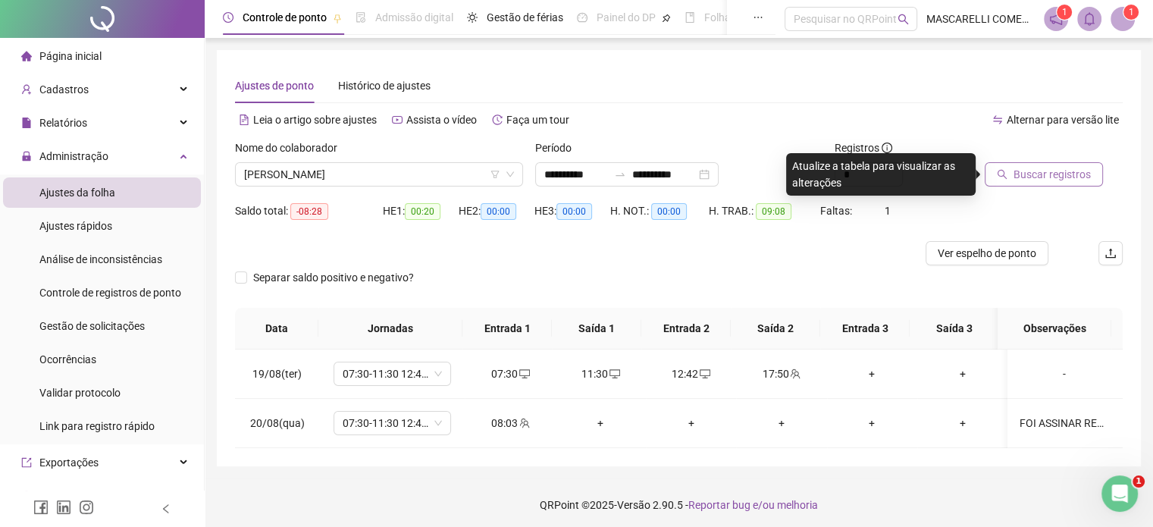
click at [1030, 177] on span "Buscar registros" at bounding box center [1052, 174] width 77 height 17
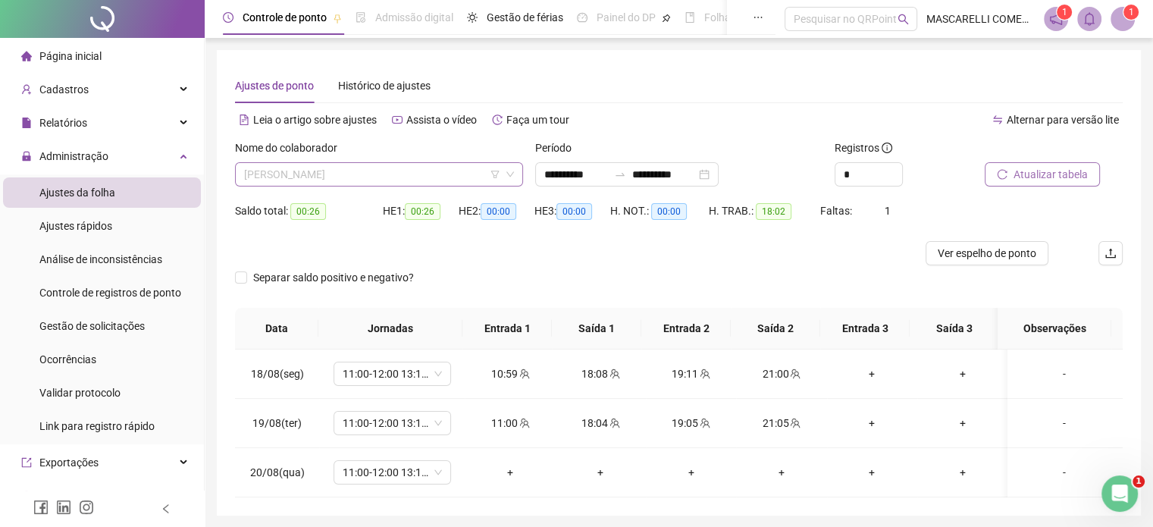
click at [343, 175] on span "[PERSON_NAME]" at bounding box center [379, 174] width 270 height 23
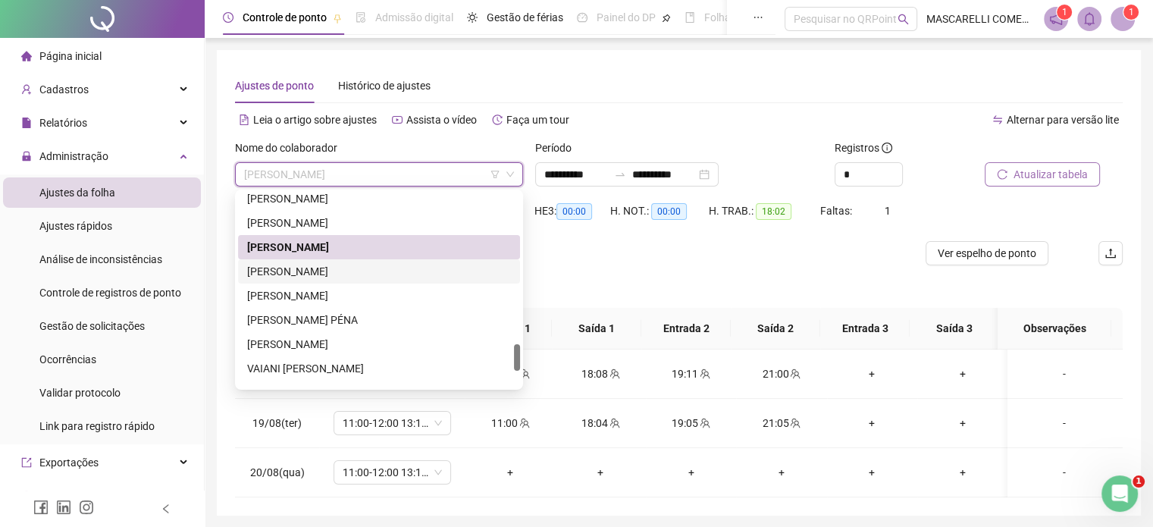
click at [306, 271] on div "[PERSON_NAME]" at bounding box center [379, 271] width 264 height 17
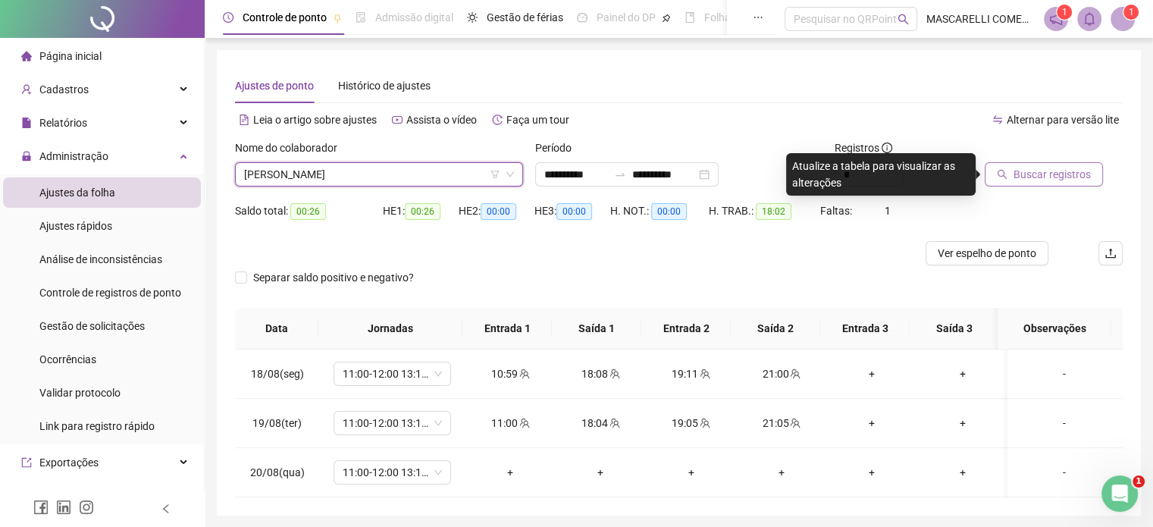
click at [1025, 165] on button "Buscar registros" at bounding box center [1044, 174] width 118 height 24
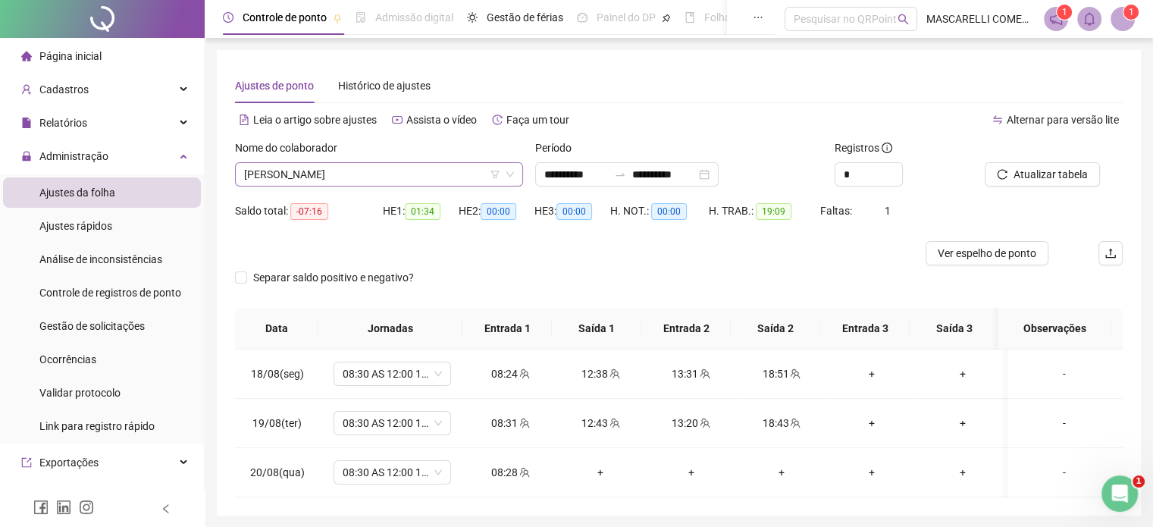
click at [280, 174] on span "[PERSON_NAME]" at bounding box center [379, 174] width 270 height 23
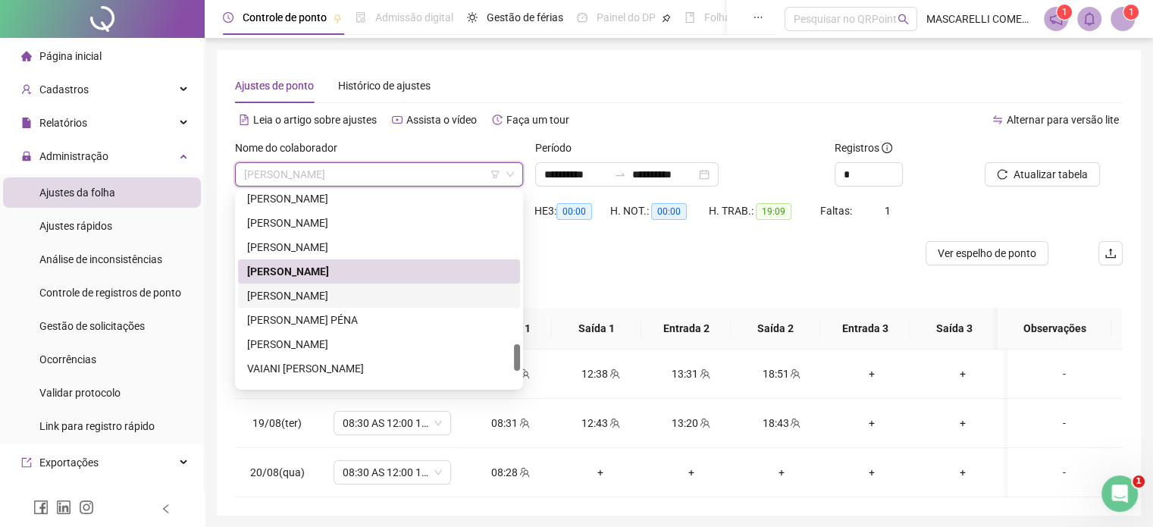
click at [270, 290] on div "[PERSON_NAME]" at bounding box center [379, 295] width 264 height 17
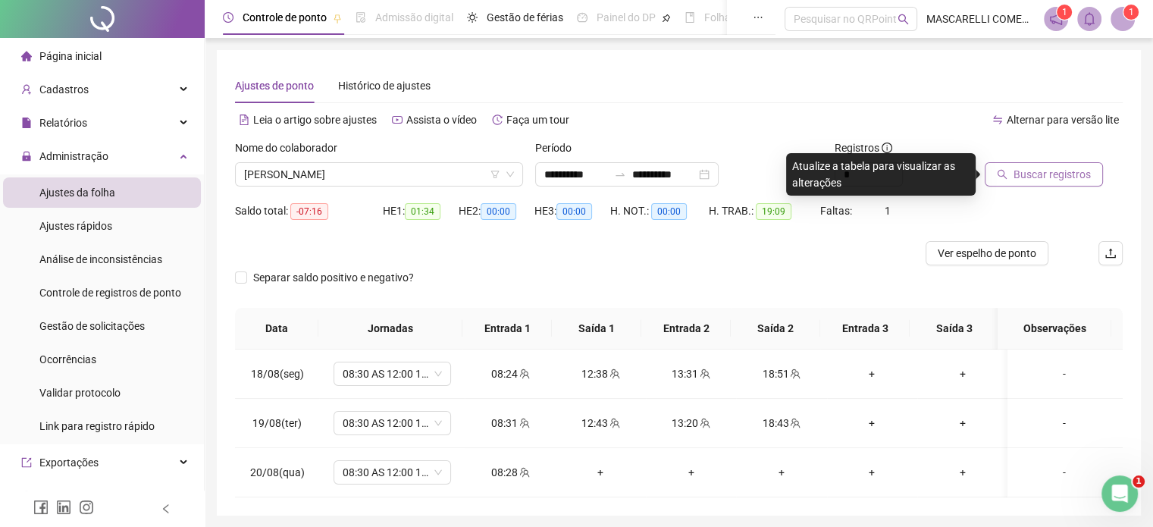
click at [1015, 170] on span "Buscar registros" at bounding box center [1052, 174] width 77 height 17
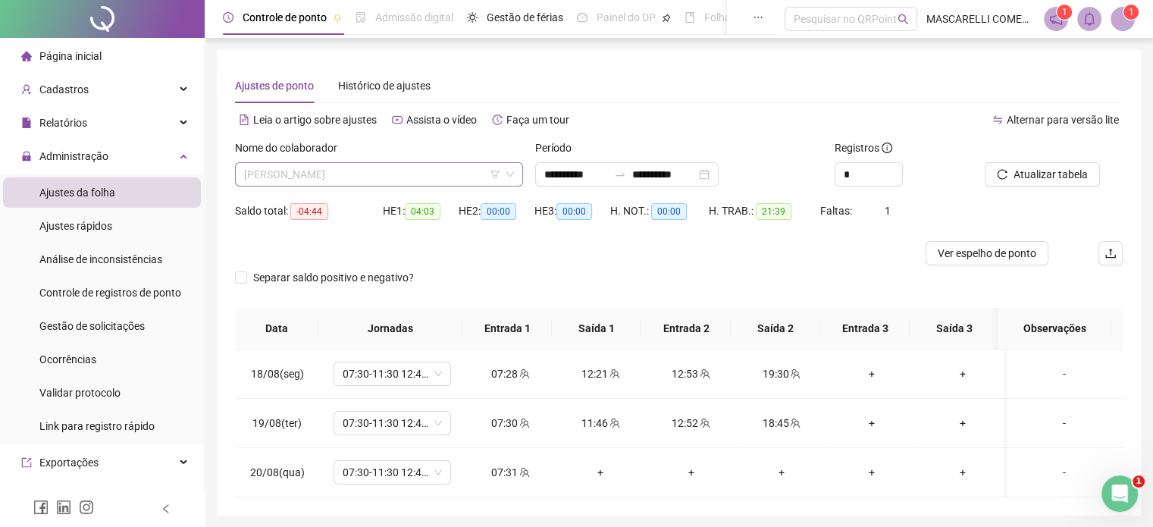
click at [373, 178] on span "[PERSON_NAME]" at bounding box center [379, 174] width 270 height 23
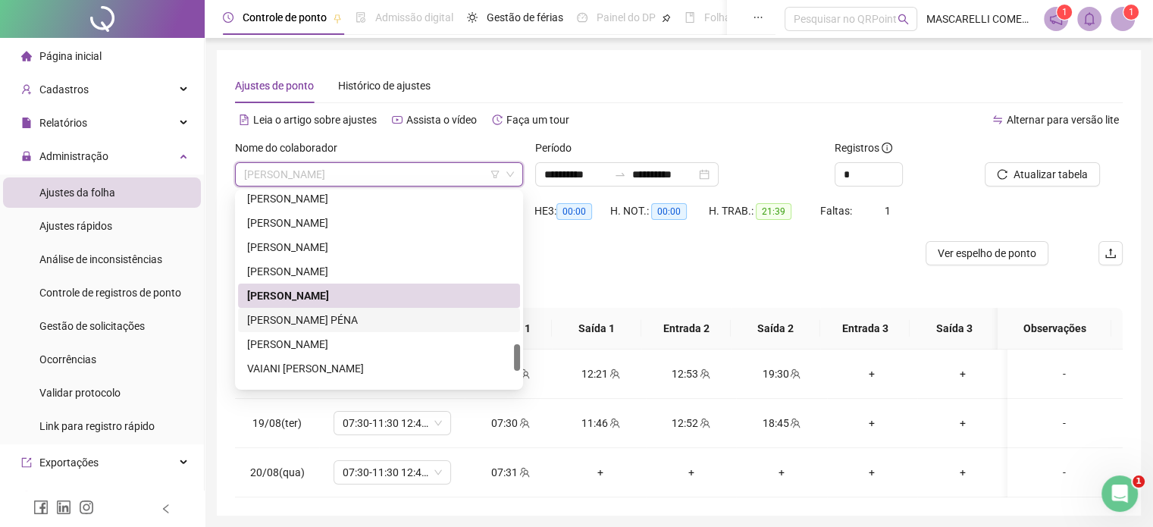
click at [284, 324] on div "[PERSON_NAME] PÉNA" at bounding box center [379, 320] width 264 height 17
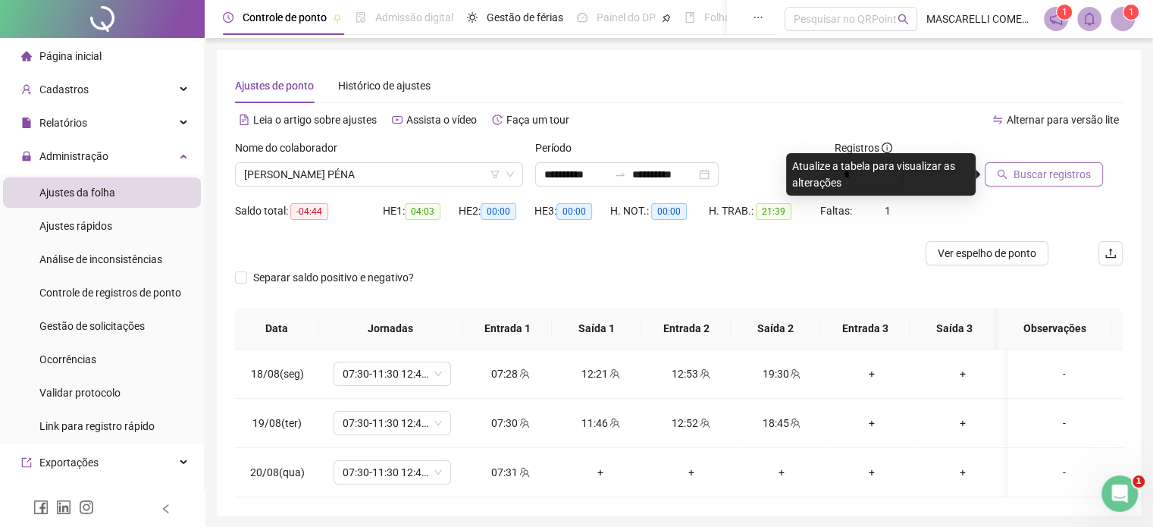
click at [1010, 177] on button "Buscar registros" at bounding box center [1044, 174] width 118 height 24
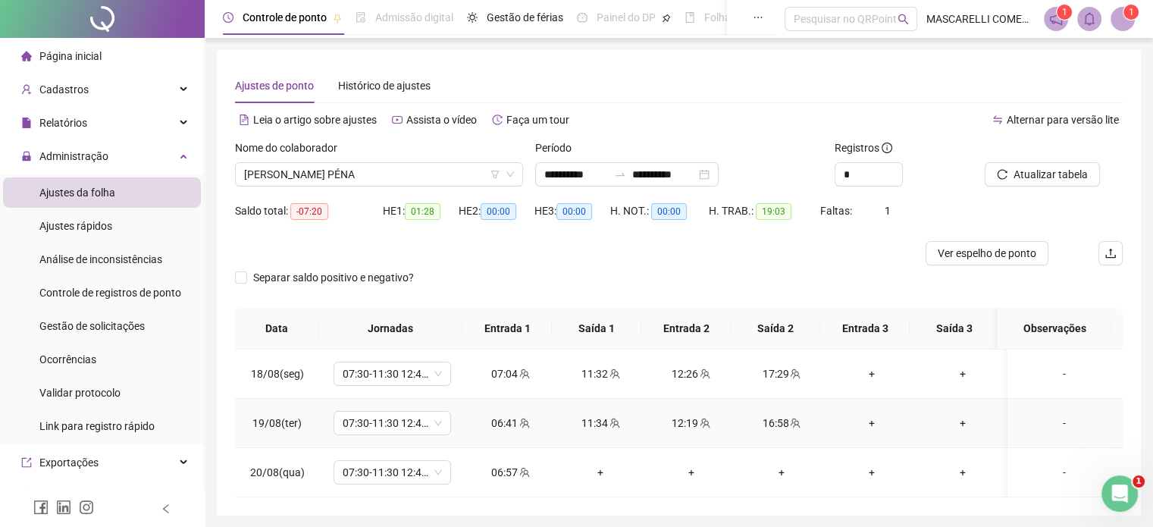
click at [1045, 424] on div "-" at bounding box center [1064, 423] width 89 height 17
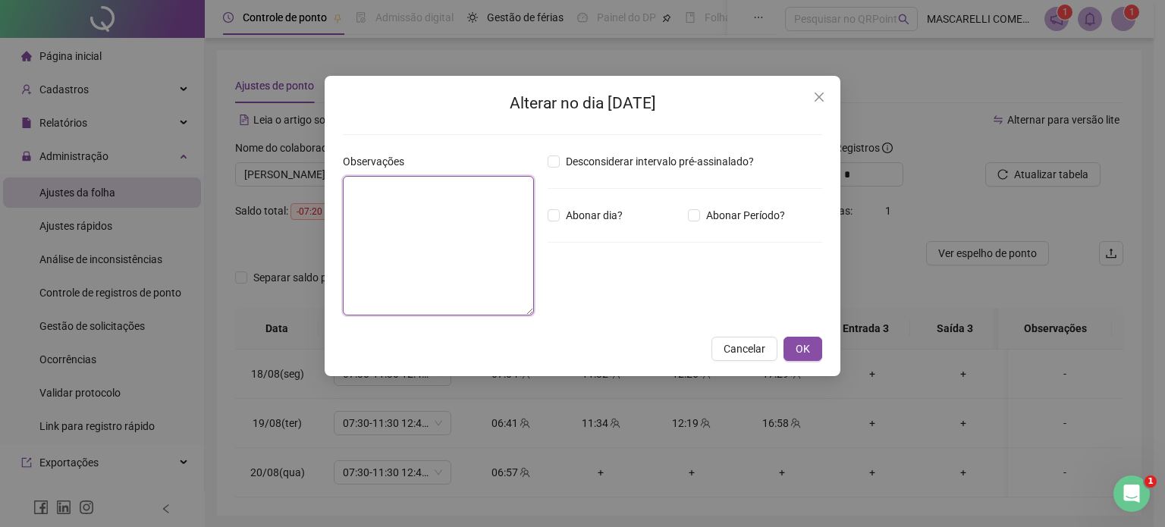
click at [416, 193] on textarea at bounding box center [438, 246] width 191 height 140
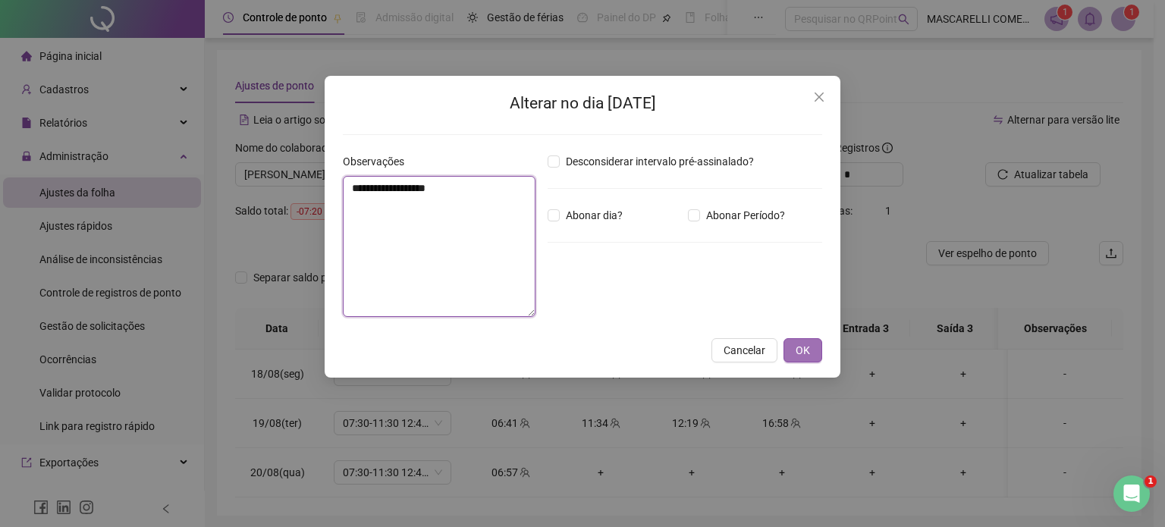
type textarea "**********"
click at [810, 352] on span "OK" at bounding box center [803, 350] width 14 height 17
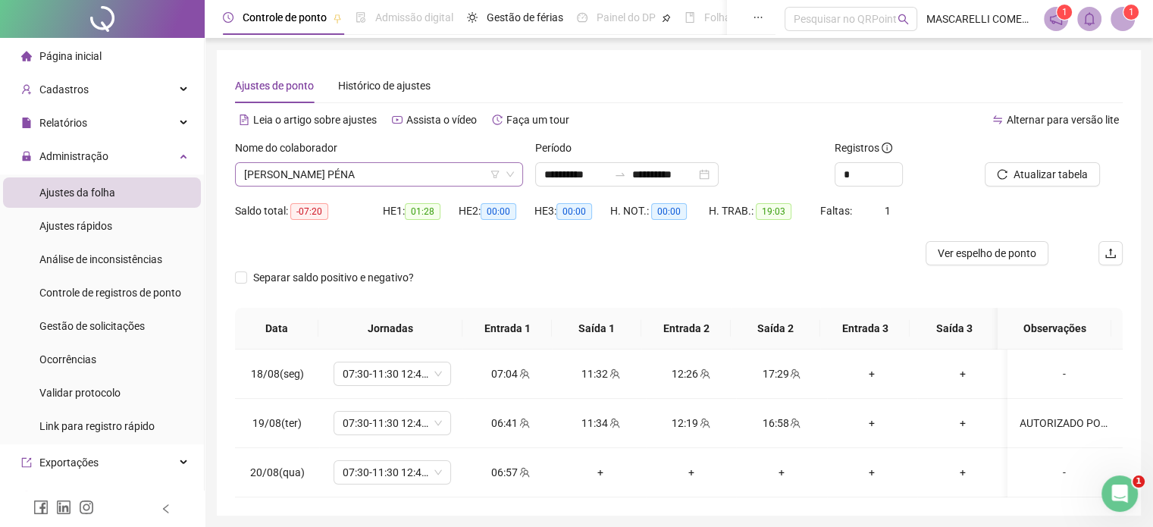
click at [375, 173] on span "[PERSON_NAME] PÉNA" at bounding box center [379, 174] width 270 height 23
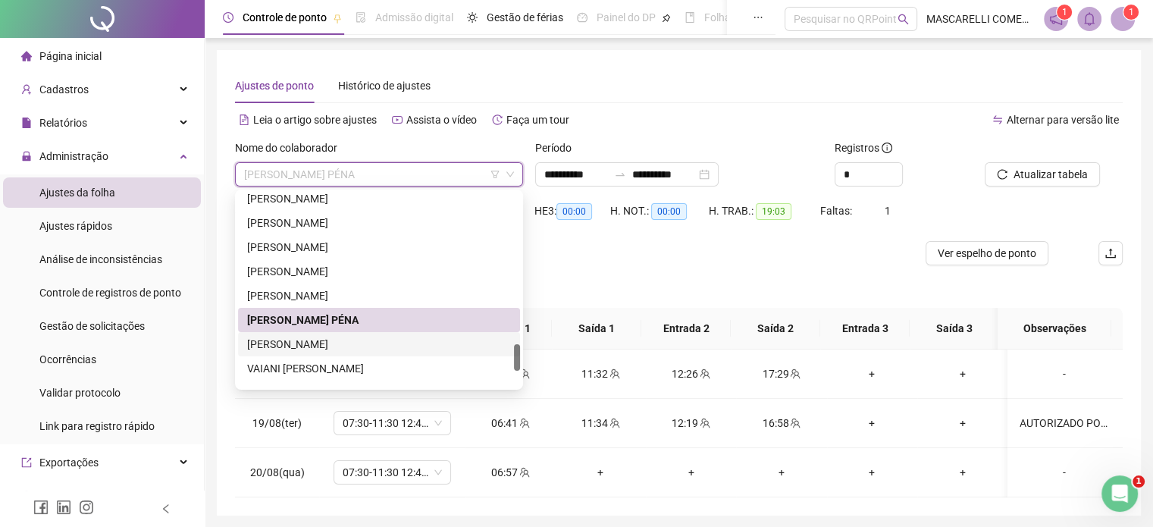
click at [269, 341] on div "[PERSON_NAME]" at bounding box center [379, 344] width 264 height 17
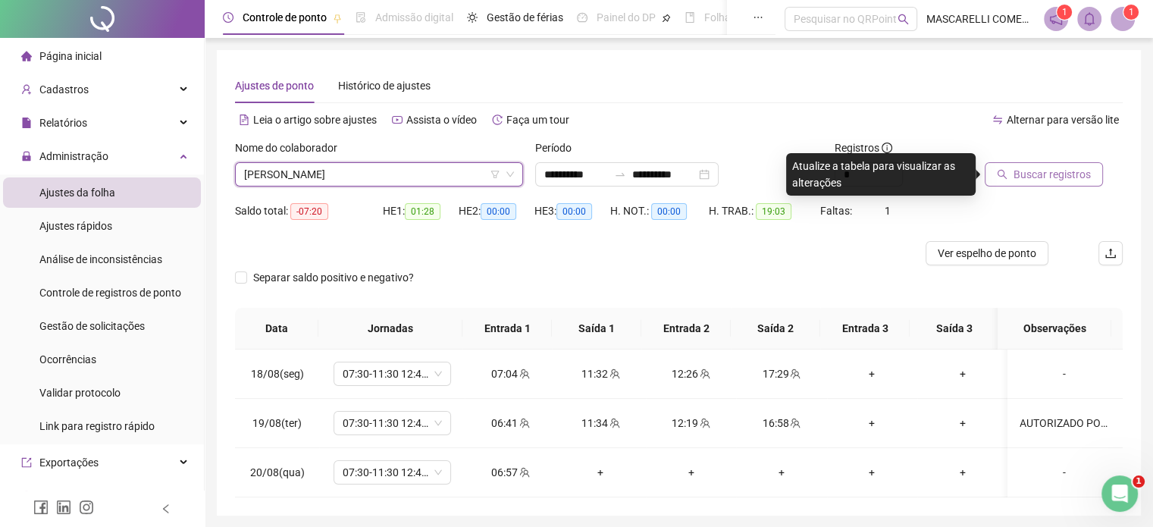
click at [1031, 171] on span "Buscar registros" at bounding box center [1052, 174] width 77 height 17
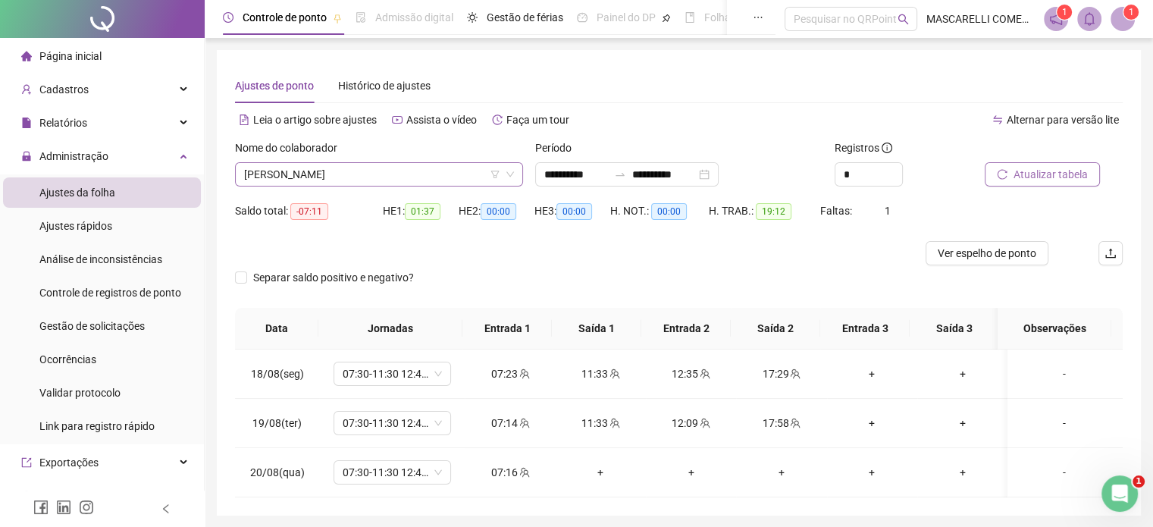
click at [324, 177] on span "[PERSON_NAME]" at bounding box center [379, 174] width 270 height 23
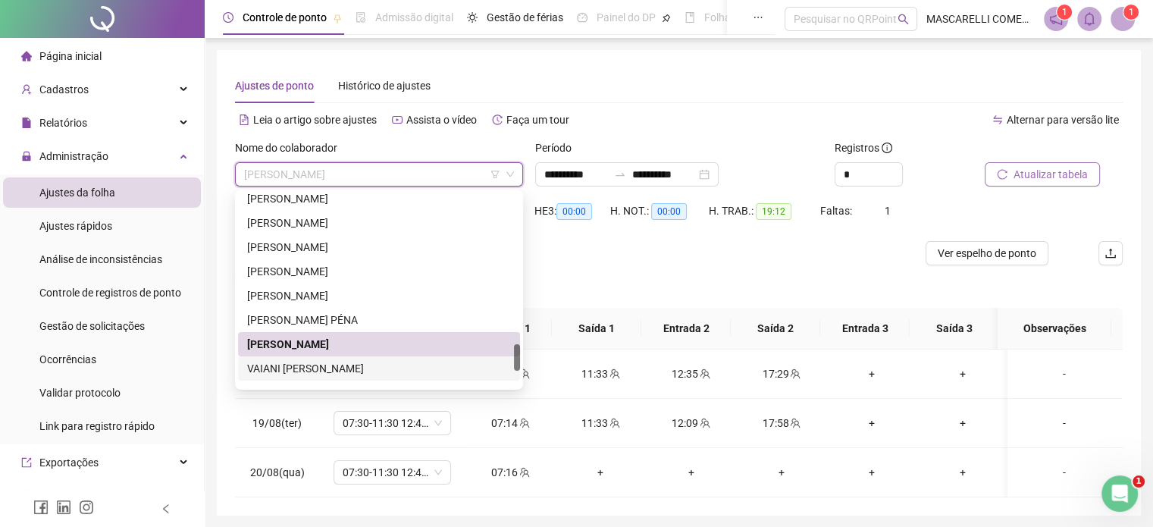
click at [286, 369] on div "VAIANI [PERSON_NAME]" at bounding box center [379, 368] width 264 height 17
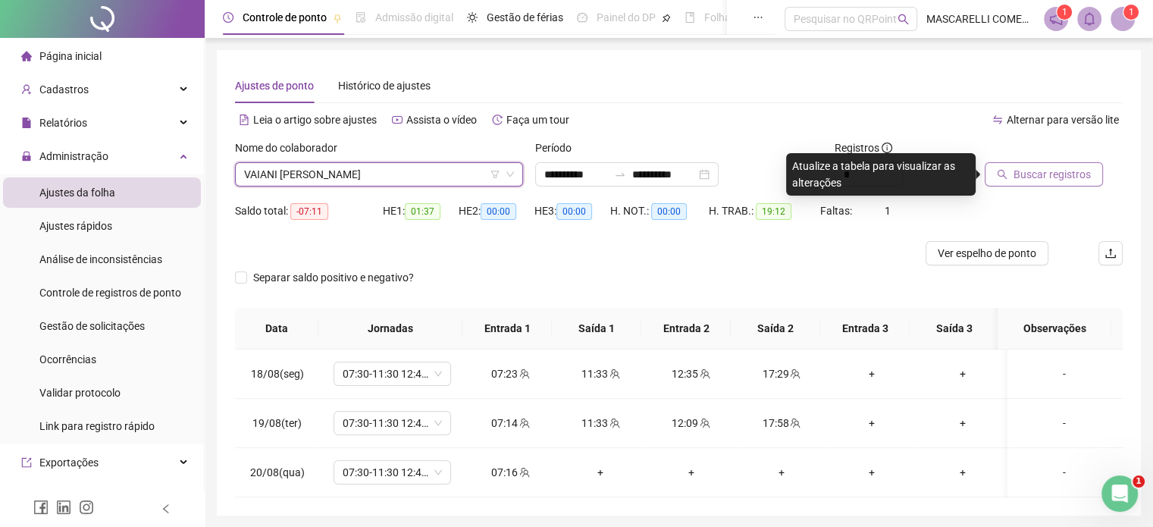
click at [1025, 177] on span "Buscar registros" at bounding box center [1052, 174] width 77 height 17
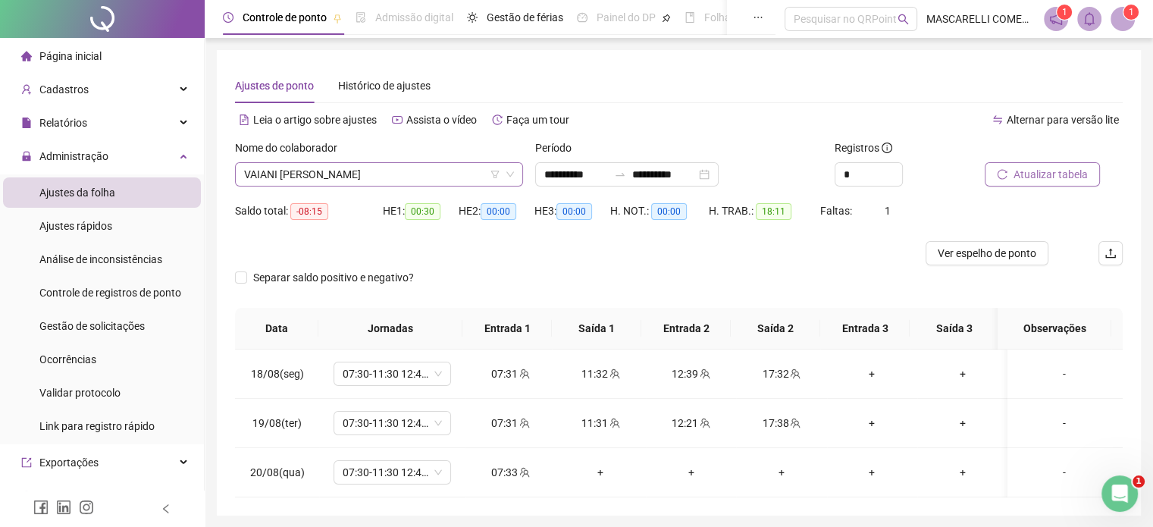
click at [339, 174] on span "VAIANI [PERSON_NAME]" at bounding box center [379, 174] width 270 height 23
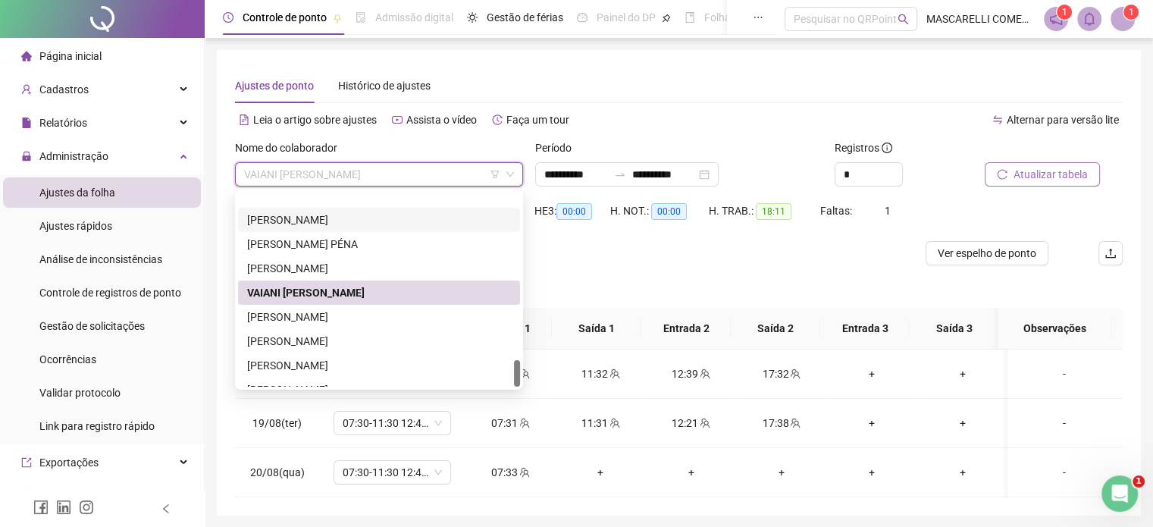
scroll to position [1189, 0]
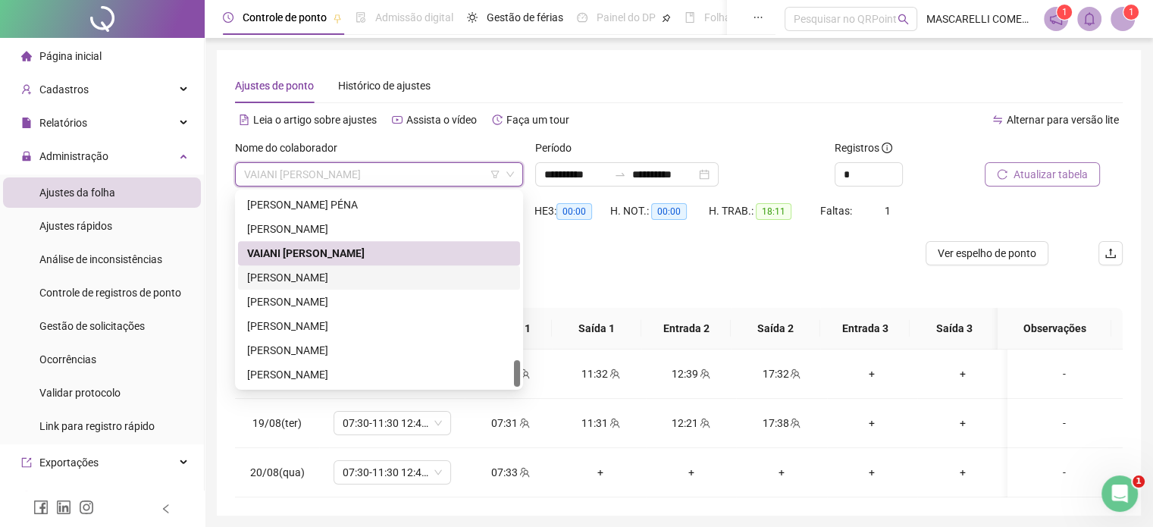
click at [292, 276] on div "[PERSON_NAME]" at bounding box center [379, 277] width 264 height 17
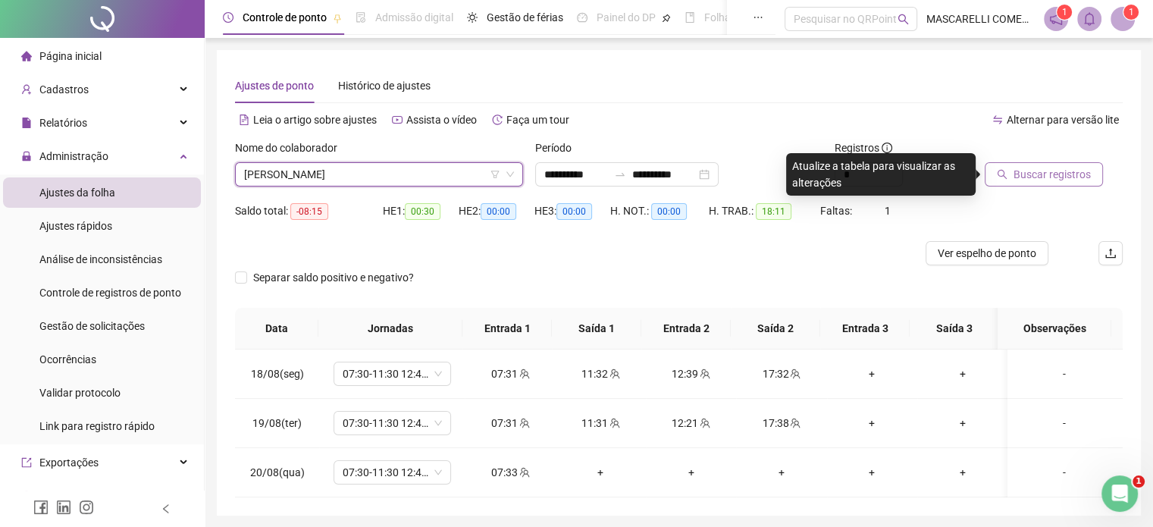
click at [1053, 167] on span "Buscar registros" at bounding box center [1052, 174] width 77 height 17
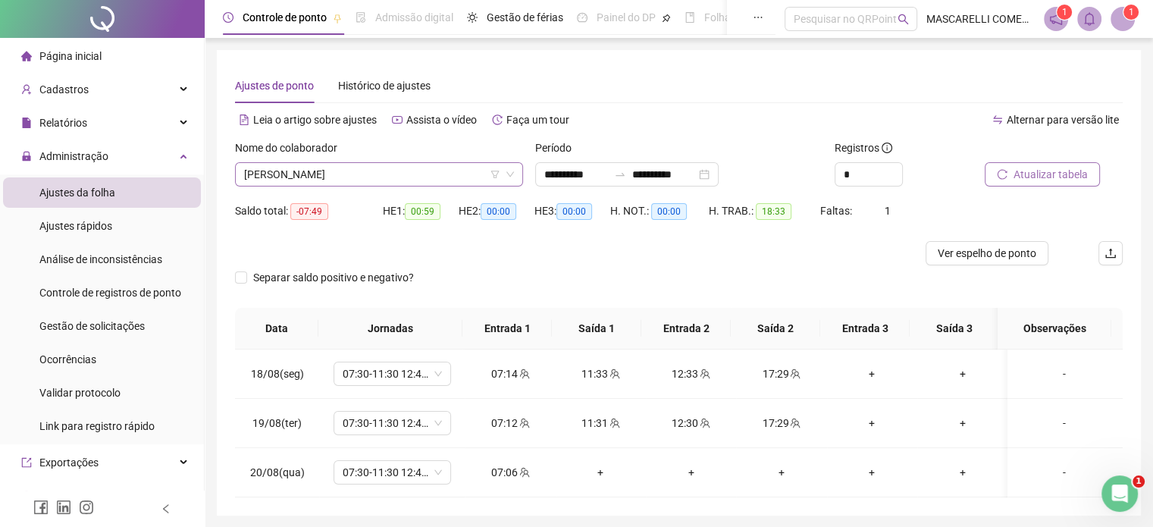
click at [356, 172] on span "[PERSON_NAME]" at bounding box center [379, 174] width 270 height 23
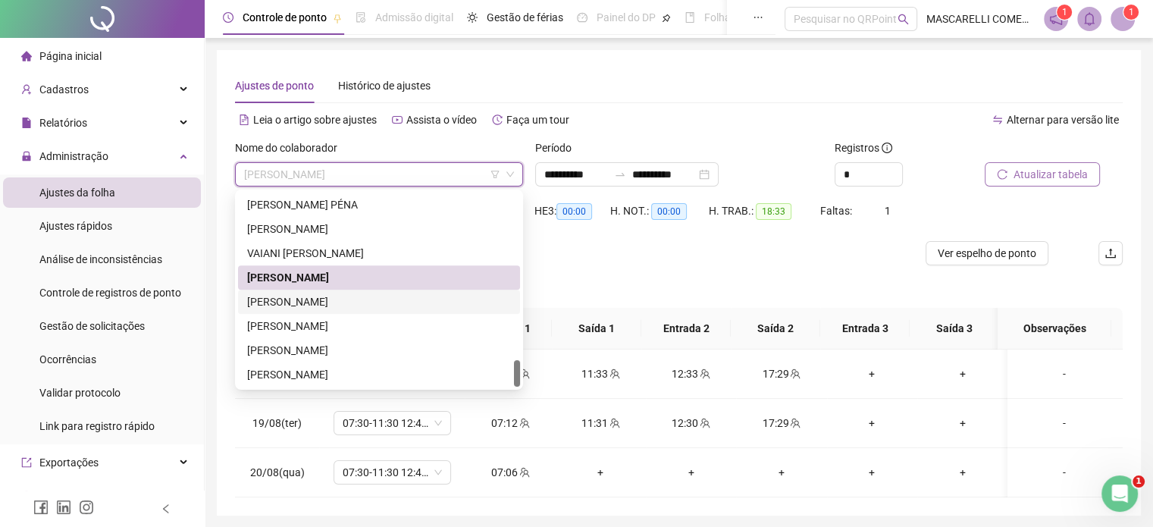
click at [343, 304] on div "[PERSON_NAME]" at bounding box center [379, 301] width 264 height 17
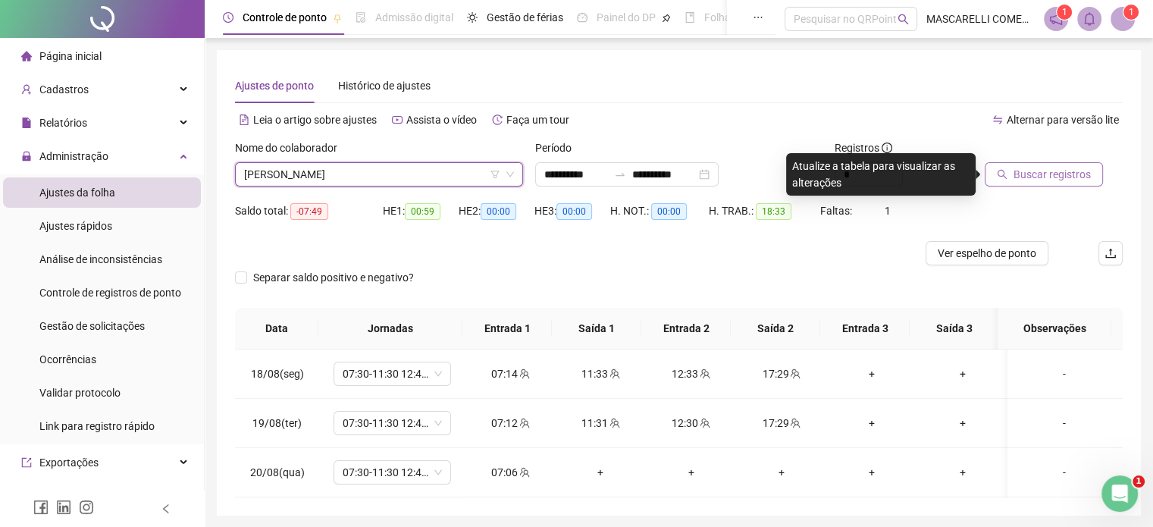
click at [1045, 176] on span "Buscar registros" at bounding box center [1052, 174] width 77 height 17
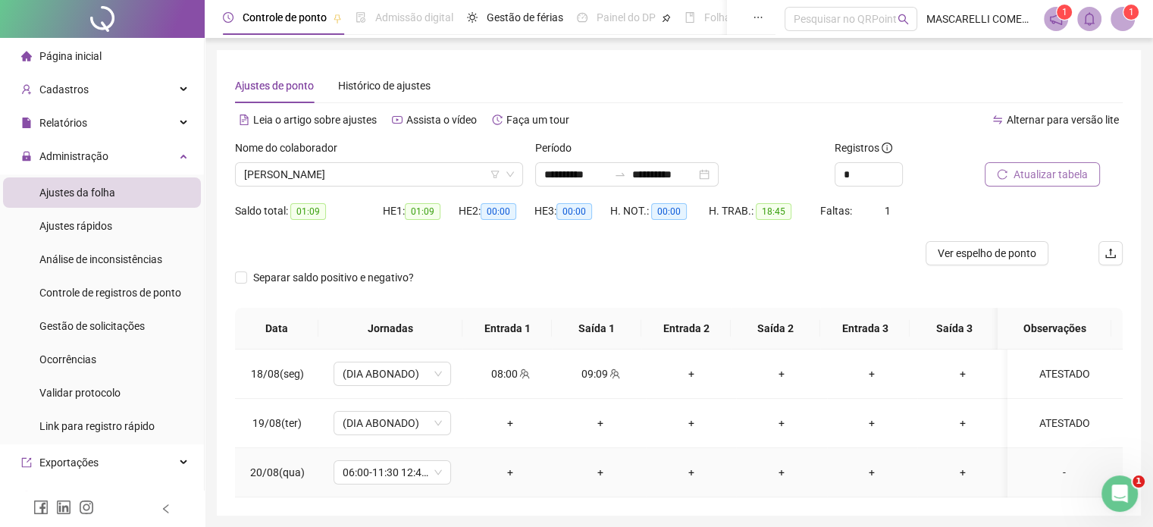
click at [1047, 469] on div "-" at bounding box center [1064, 472] width 89 height 17
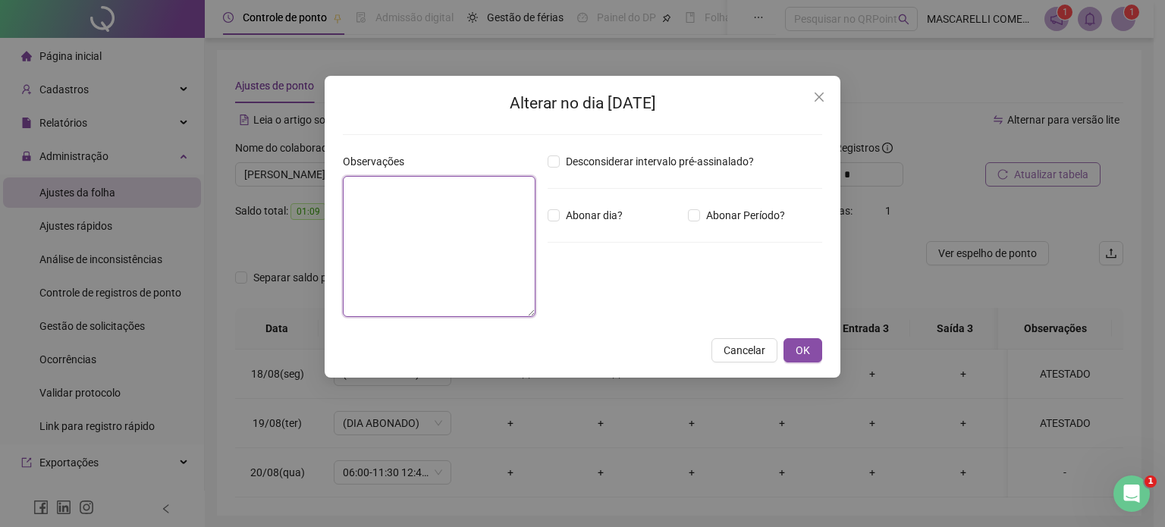
click at [385, 200] on textarea at bounding box center [439, 246] width 193 height 141
type textarea "********"
click at [796, 344] on span "OK" at bounding box center [803, 350] width 14 height 17
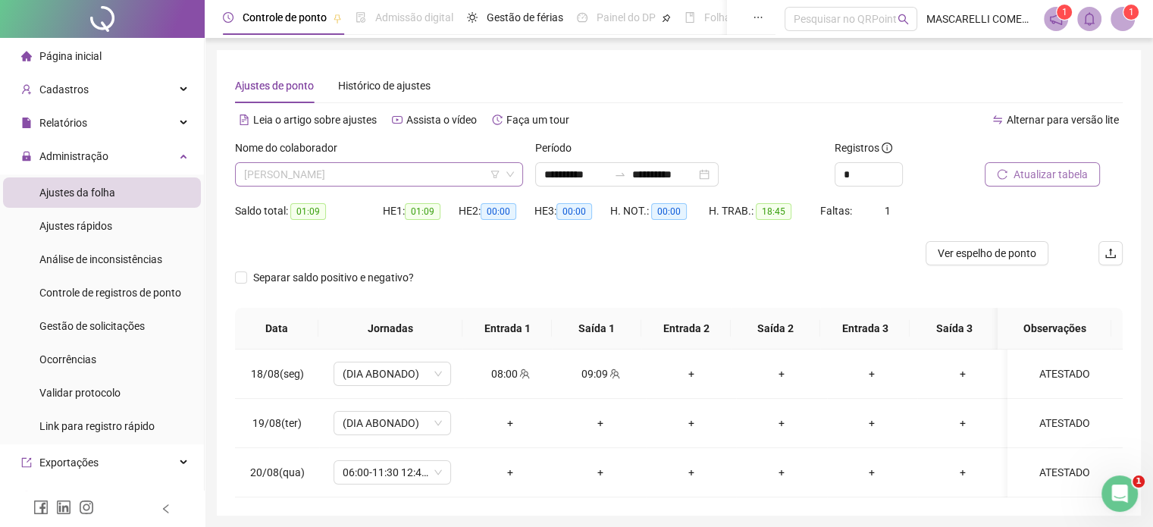
click at [413, 174] on span "[PERSON_NAME]" at bounding box center [379, 174] width 270 height 23
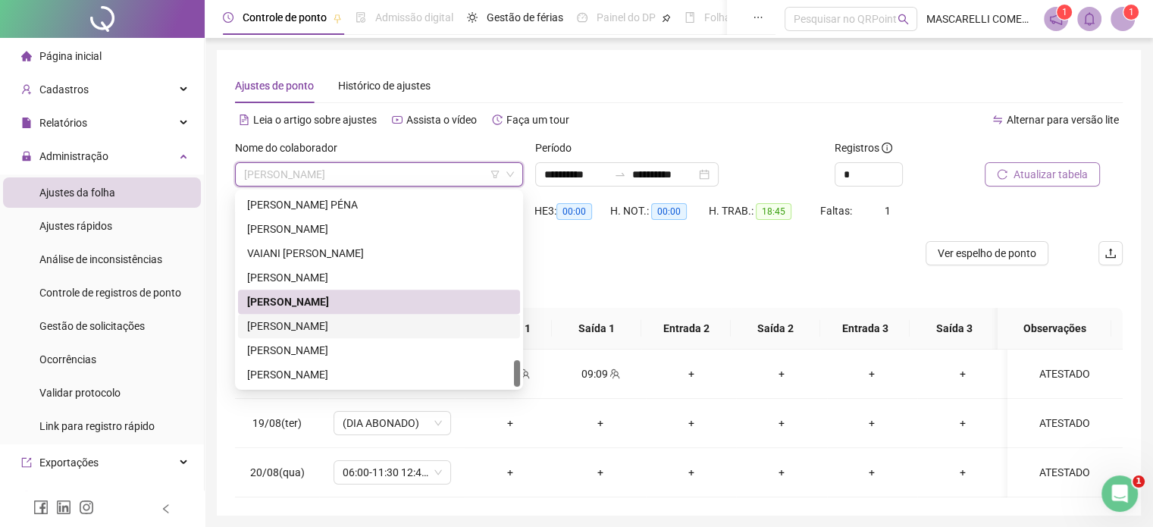
click at [276, 327] on div "[PERSON_NAME]" at bounding box center [379, 326] width 264 height 17
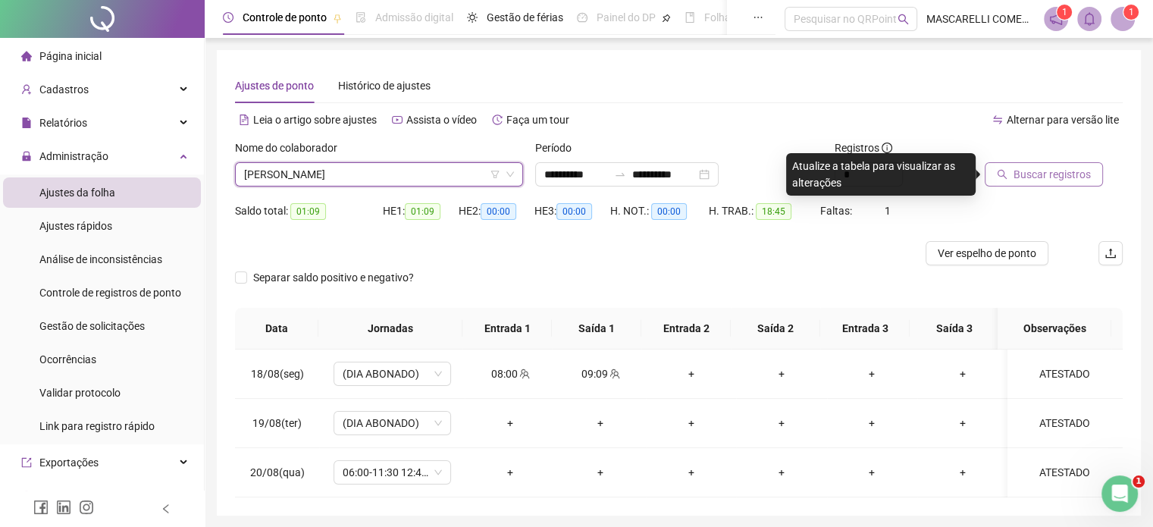
click at [1052, 172] on span "Buscar registros" at bounding box center [1052, 174] width 77 height 17
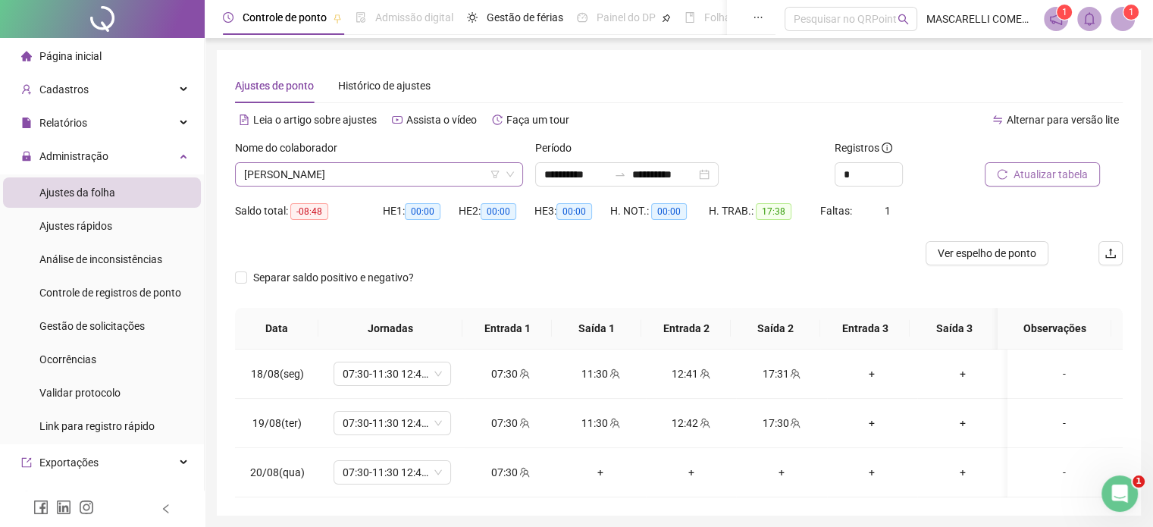
click at [339, 172] on span "[PERSON_NAME]" at bounding box center [379, 174] width 270 height 23
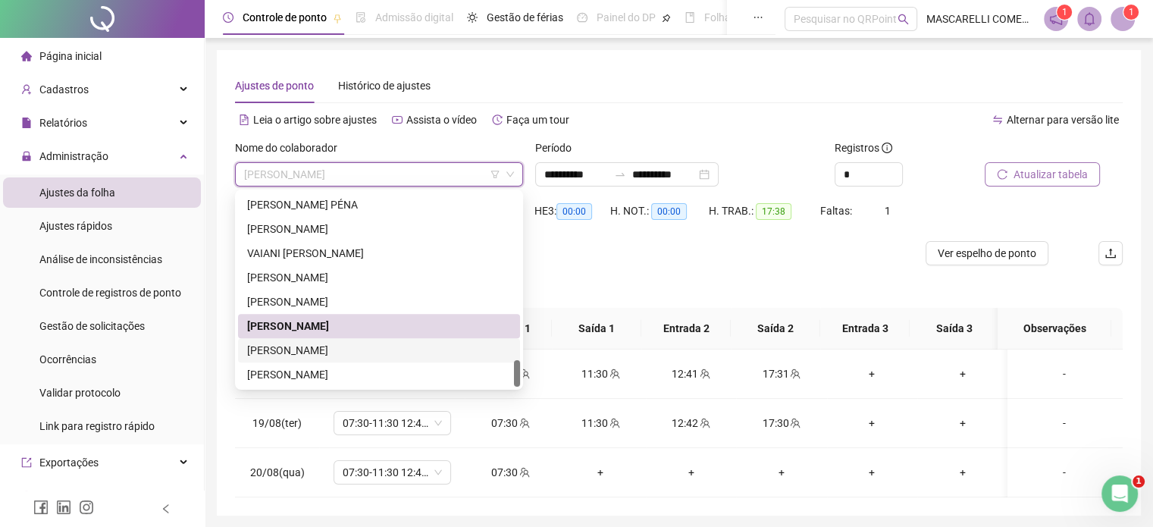
click at [287, 353] on div "[PERSON_NAME]" at bounding box center [379, 350] width 264 height 17
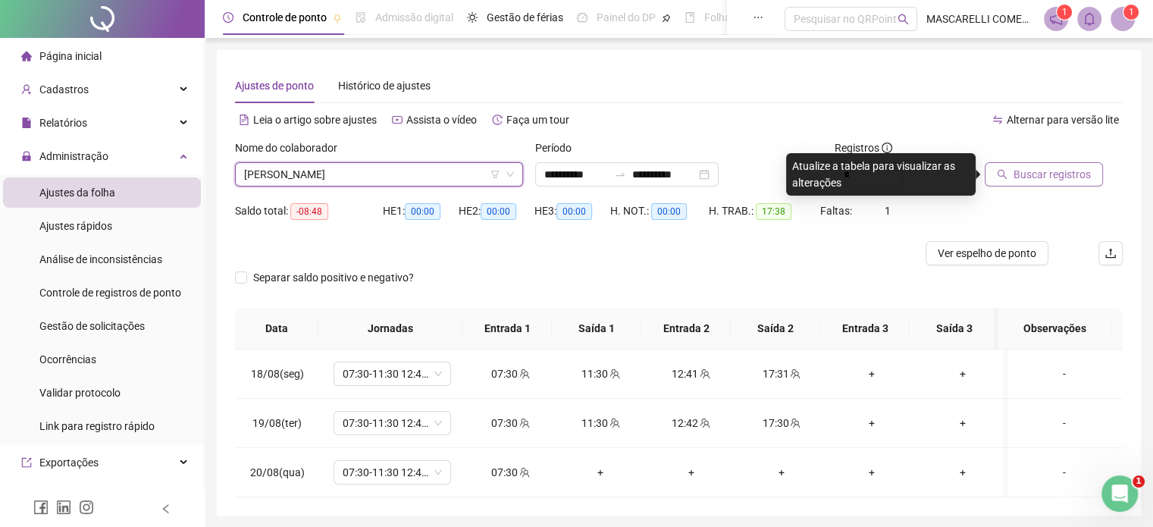
click at [1040, 171] on span "Buscar registros" at bounding box center [1052, 174] width 77 height 17
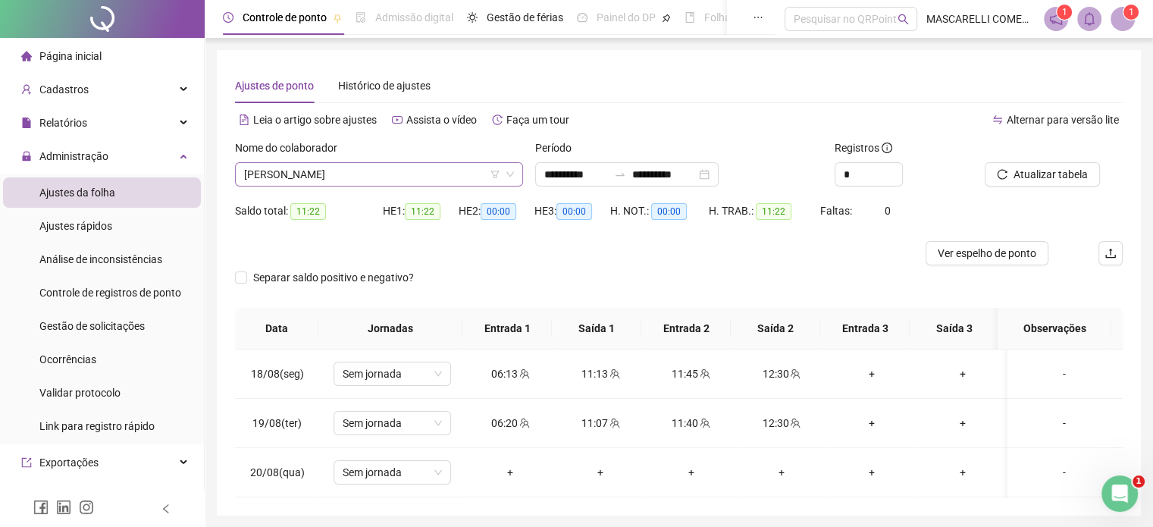
click at [328, 180] on span "[PERSON_NAME]" at bounding box center [379, 174] width 270 height 23
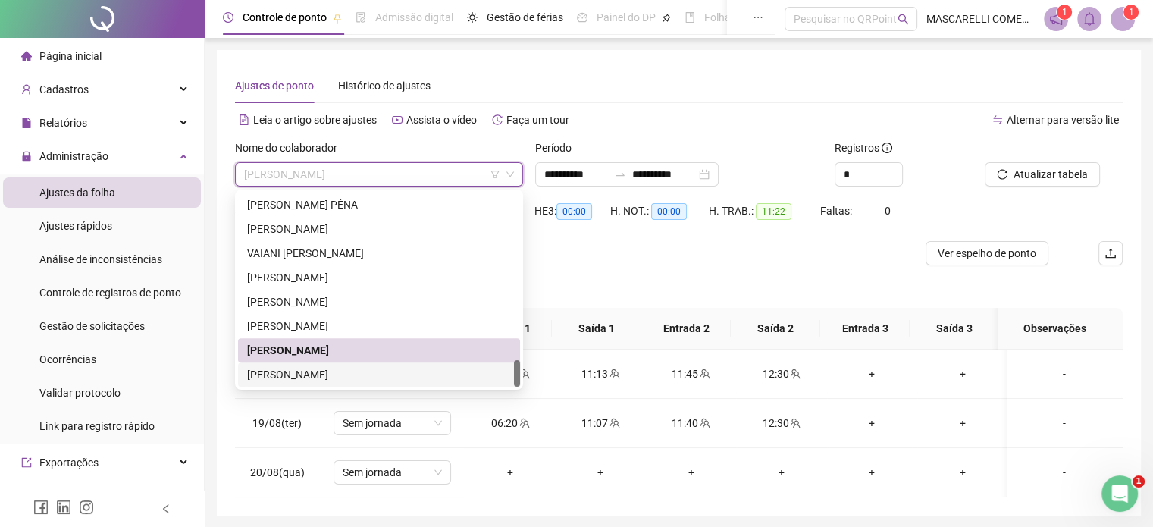
click at [258, 375] on div "[PERSON_NAME]" at bounding box center [379, 374] width 264 height 17
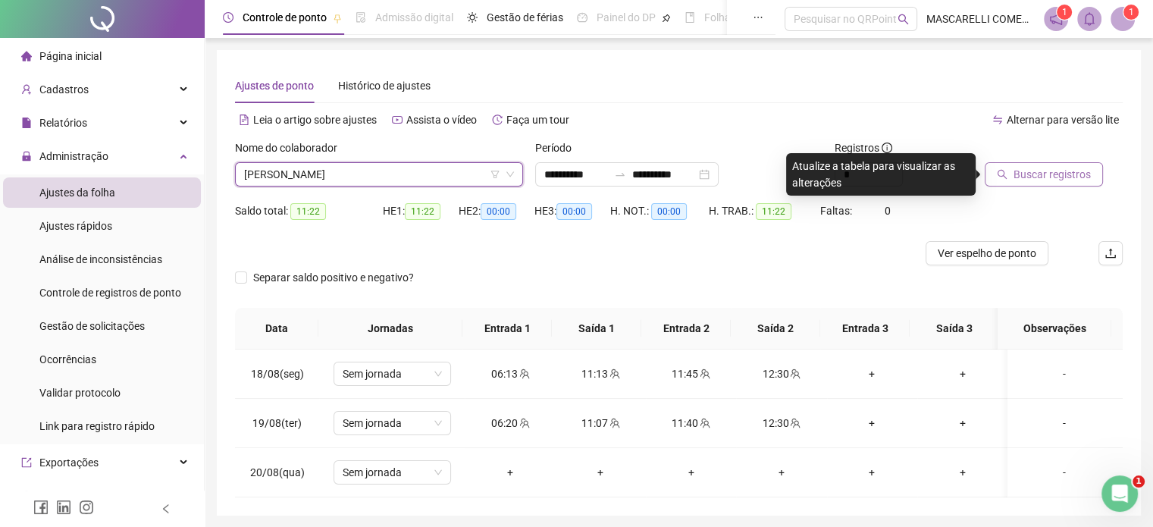
click at [1039, 176] on span "Buscar registros" at bounding box center [1052, 174] width 77 height 17
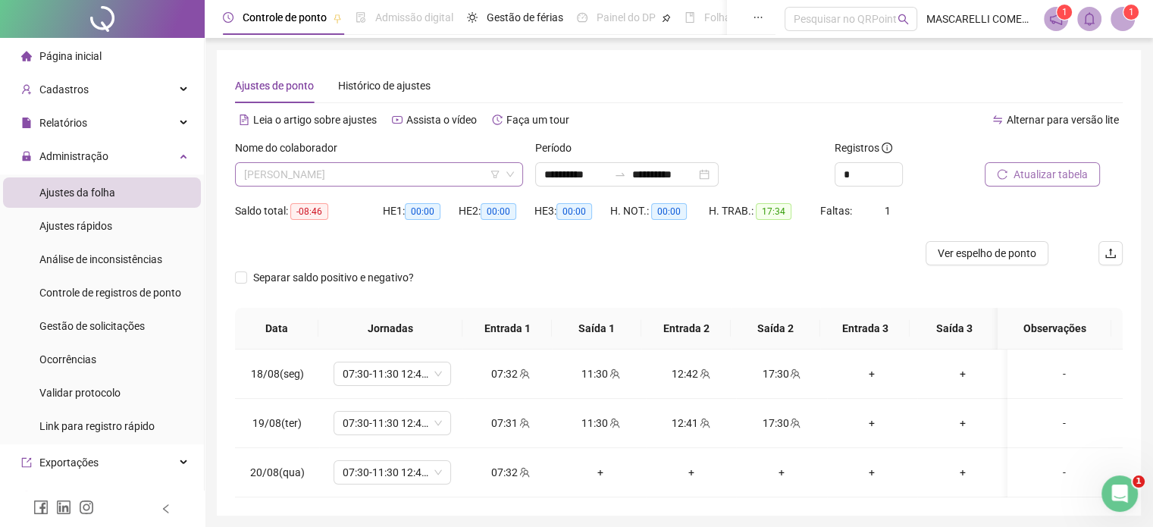
click at [352, 172] on span "[PERSON_NAME]" at bounding box center [379, 174] width 270 height 23
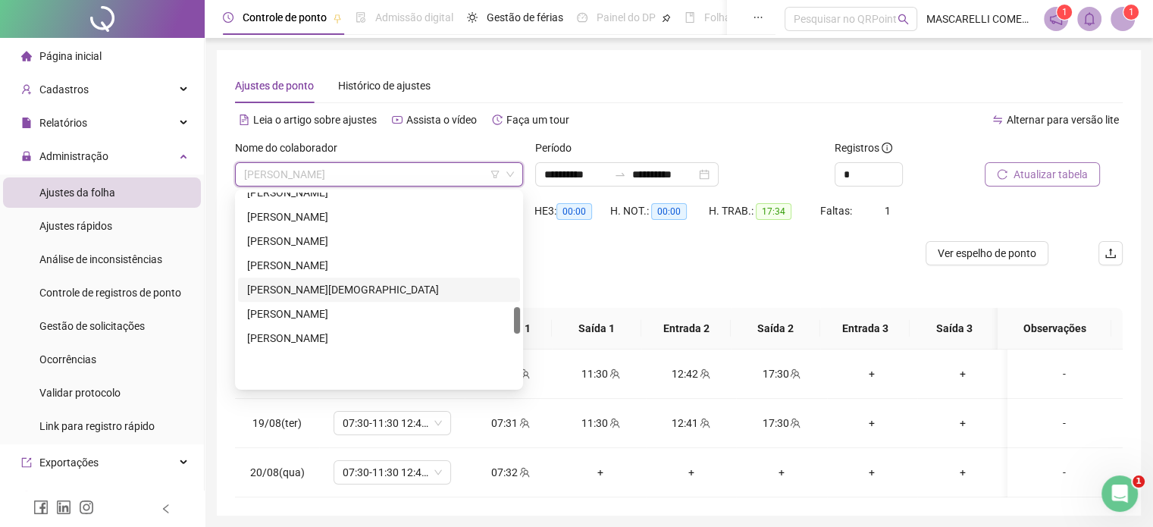
scroll to position [810, 0]
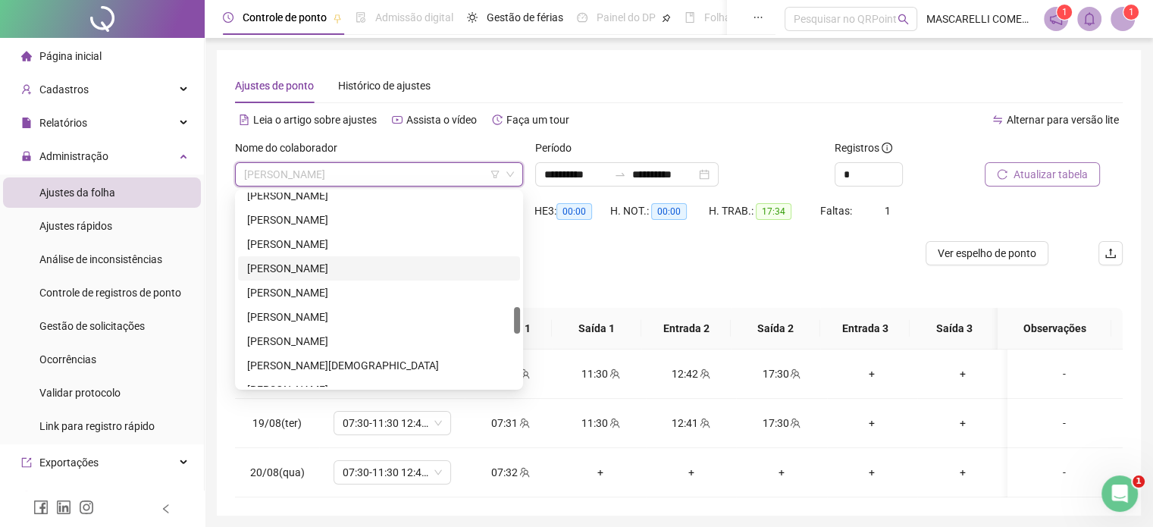
click at [287, 268] on div "[PERSON_NAME]" at bounding box center [379, 268] width 264 height 17
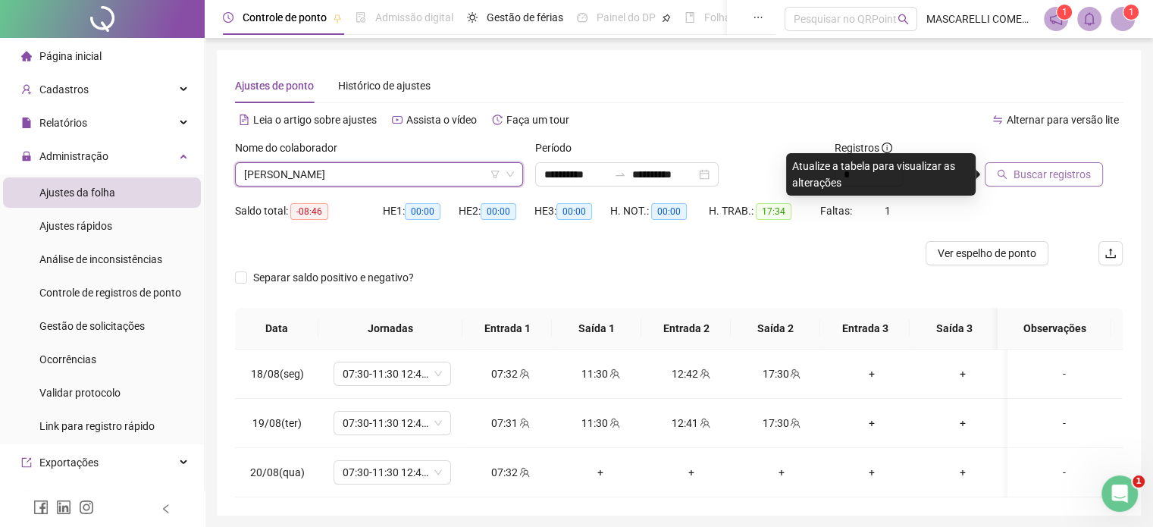
click at [1031, 172] on span "Buscar registros" at bounding box center [1052, 174] width 77 height 17
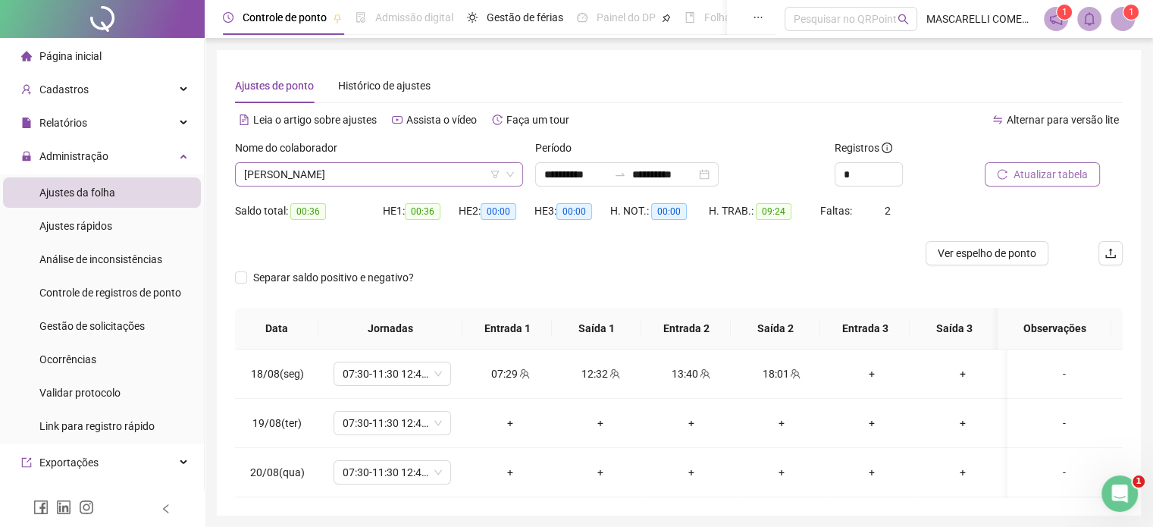
click at [329, 172] on span "[PERSON_NAME]" at bounding box center [379, 174] width 270 height 23
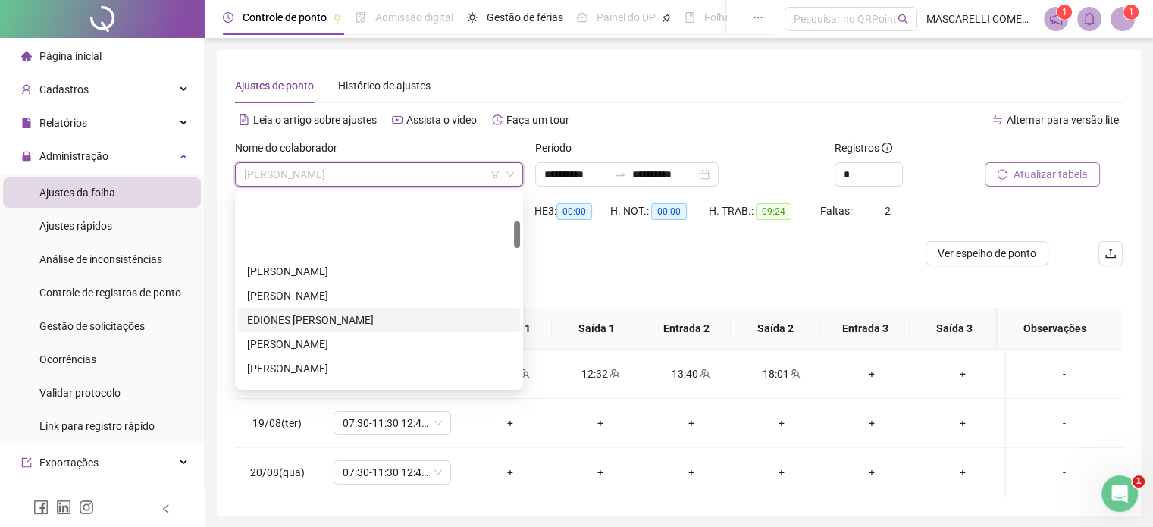
scroll to position [127, 0]
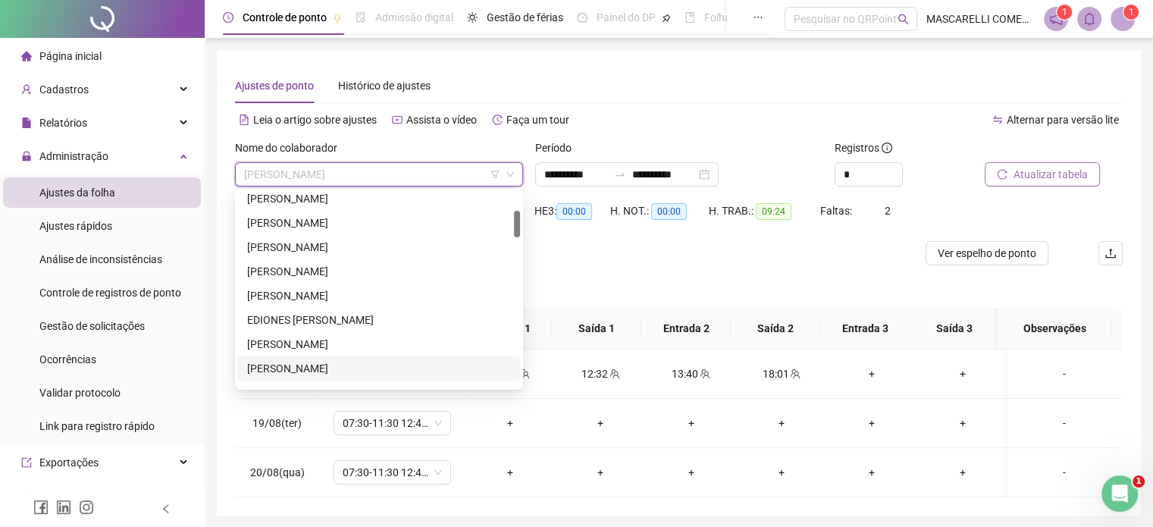
click at [279, 366] on div "[PERSON_NAME]" at bounding box center [379, 368] width 264 height 17
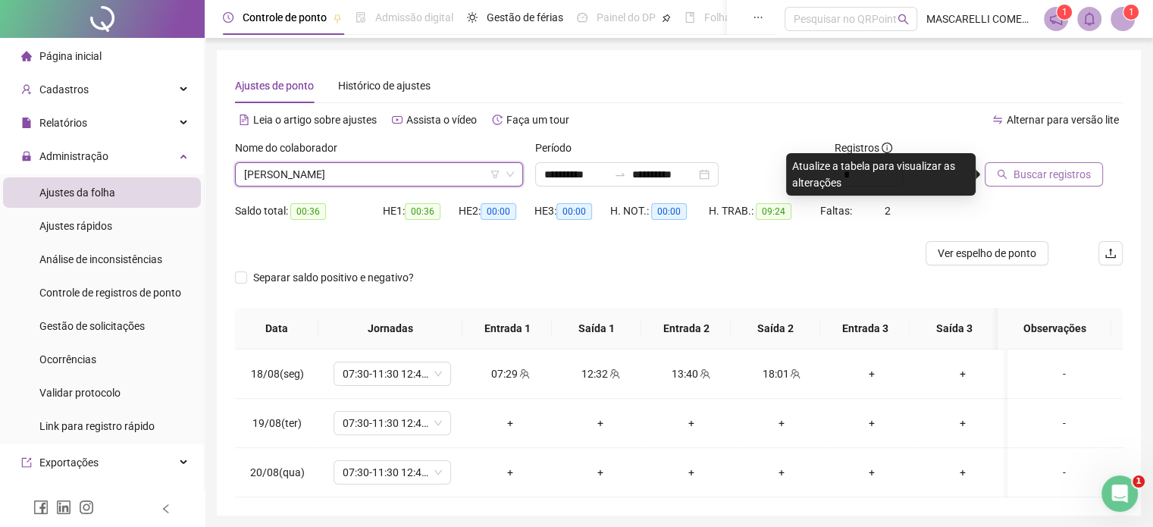
click at [1050, 172] on span "Buscar registros" at bounding box center [1052, 174] width 77 height 17
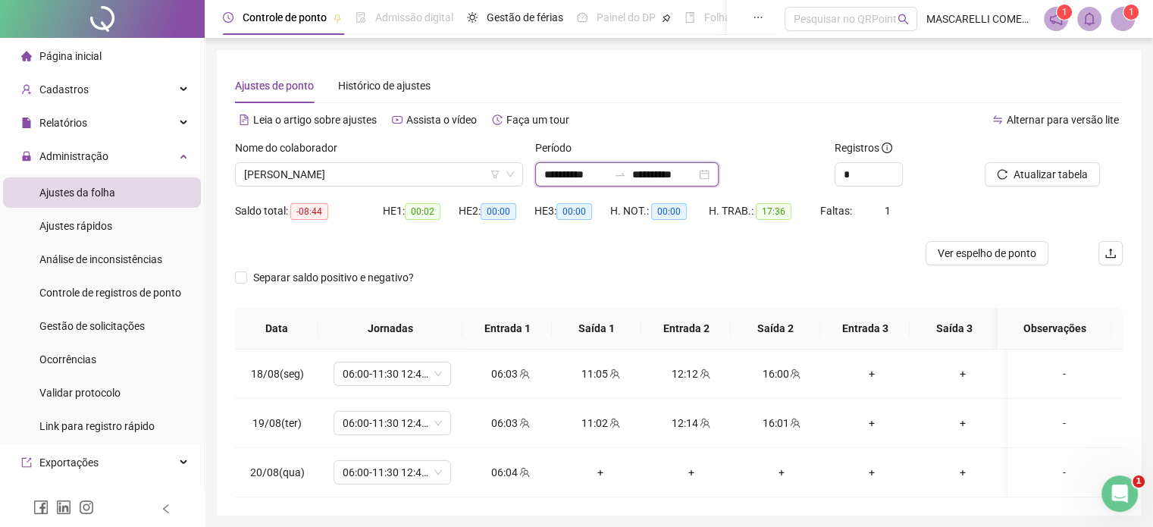
click at [558, 177] on input "**********" at bounding box center [577, 174] width 64 height 17
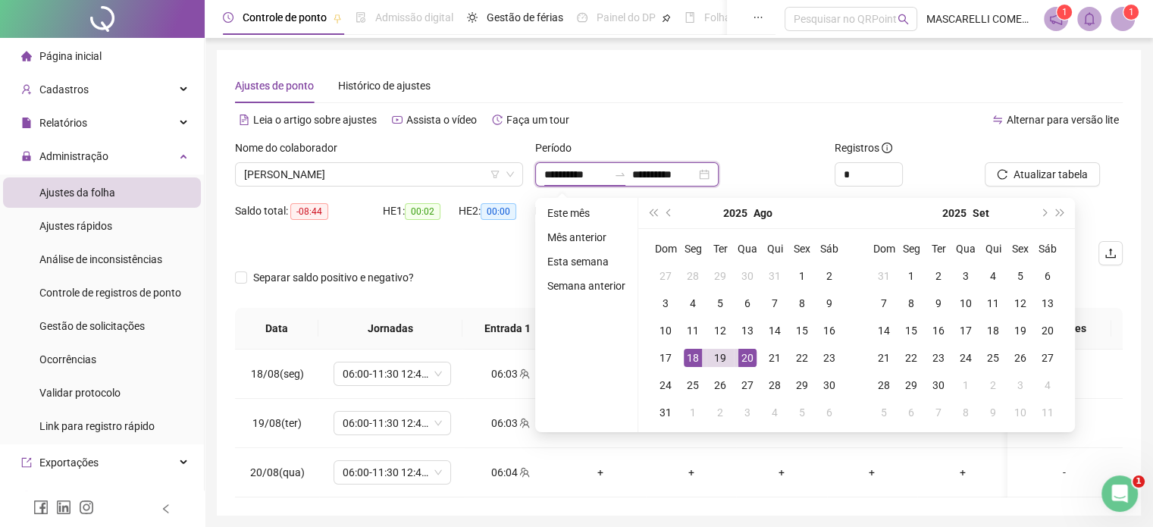
type input "**********"
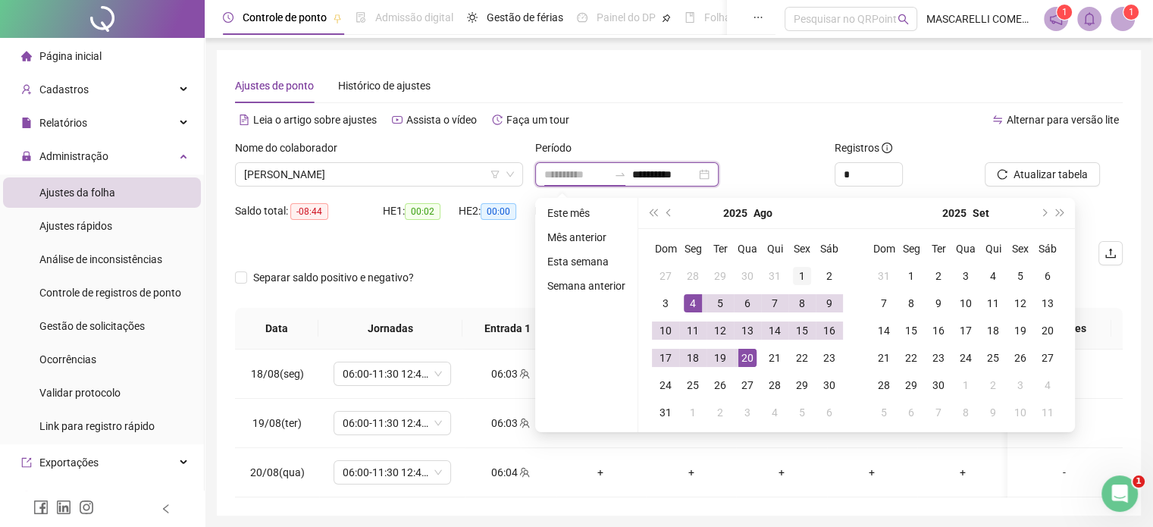
type input "**********"
click at [798, 273] on div "1" at bounding box center [802, 276] width 18 height 18
type input "**********"
click at [743, 354] on div "20" at bounding box center [748, 358] width 18 height 18
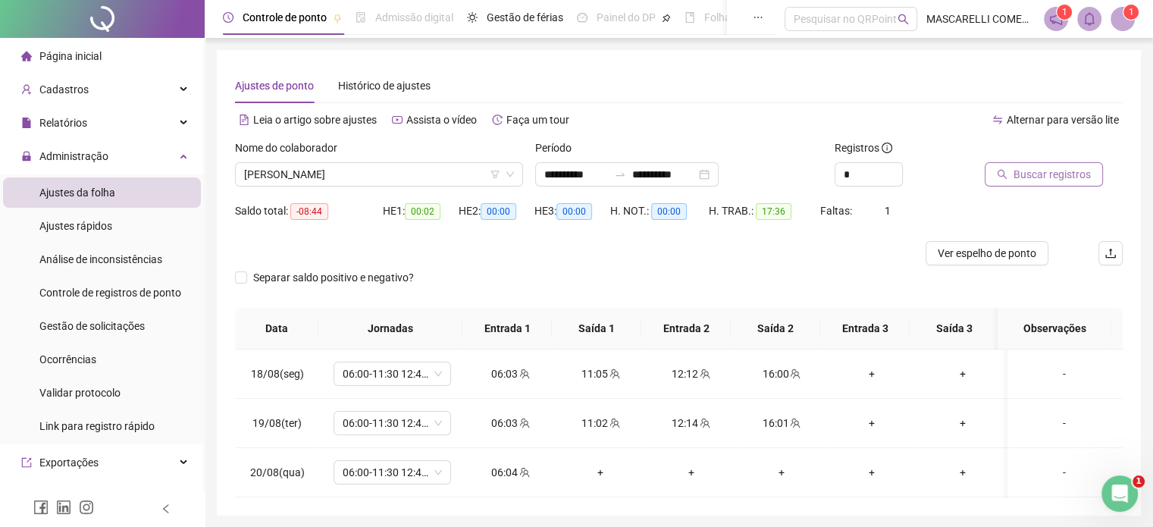
click at [1027, 178] on span "Buscar registros" at bounding box center [1052, 174] width 77 height 17
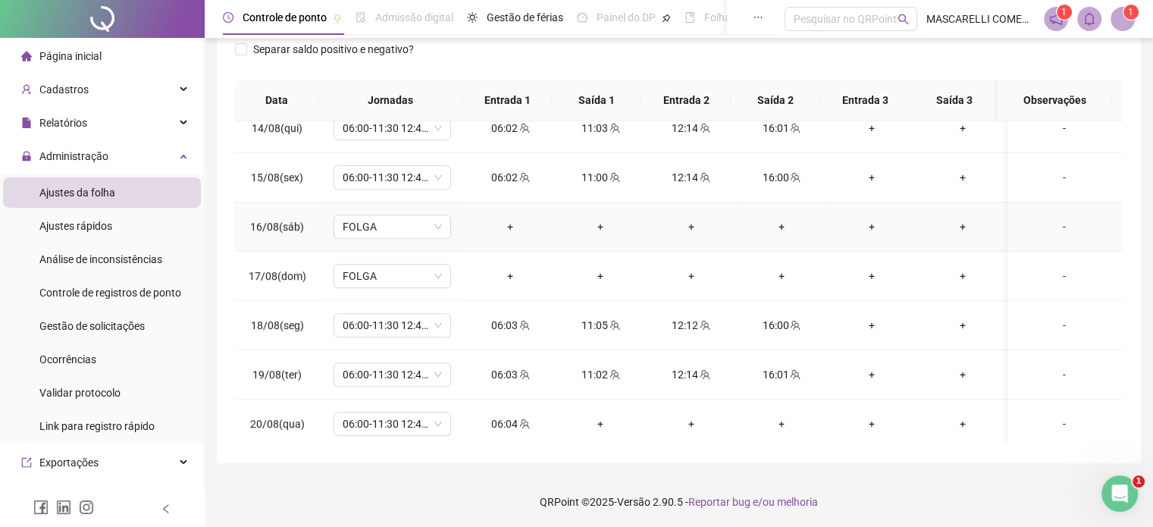
scroll to position [229, 0]
